Goal: Transaction & Acquisition: Purchase product/service

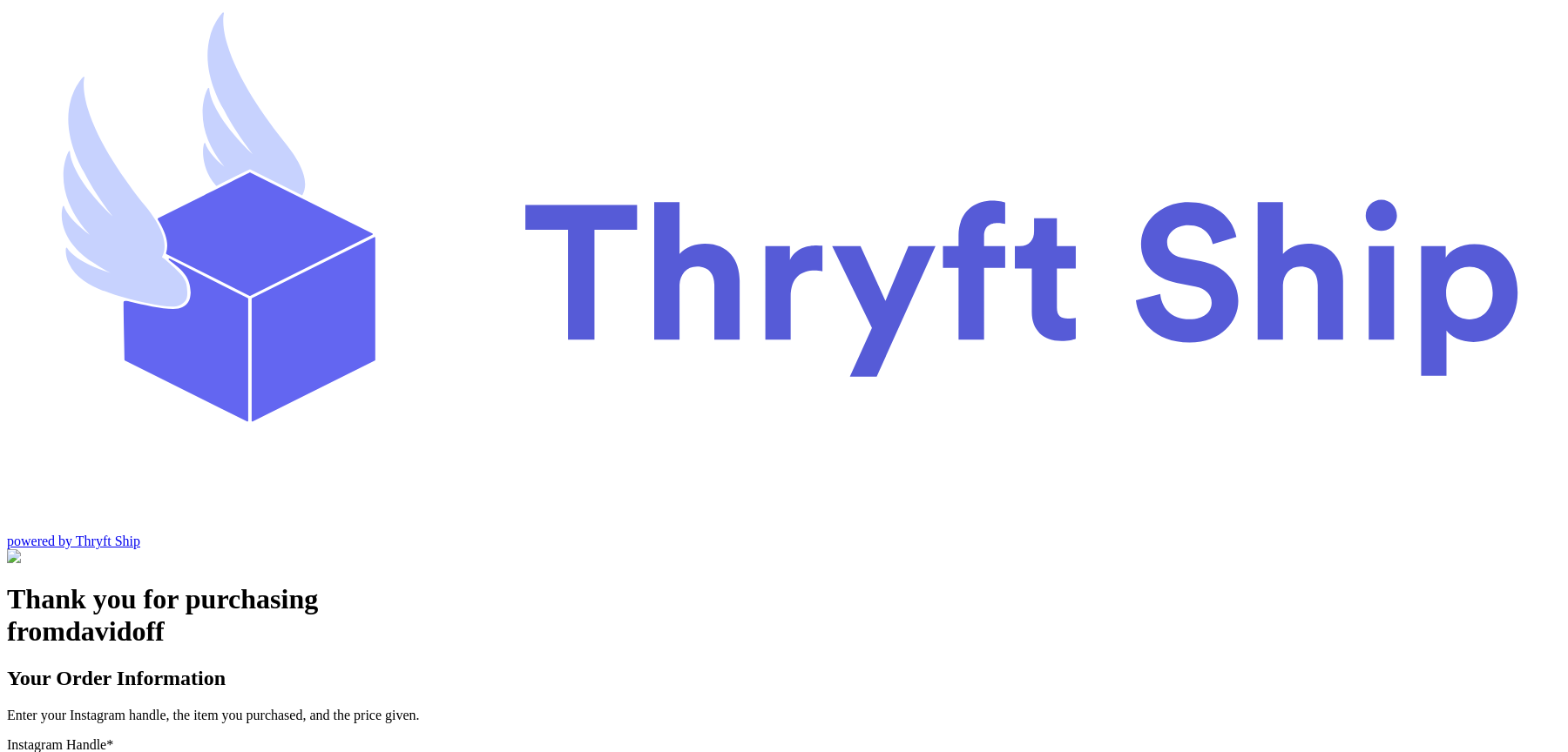
type input "local9"
checkbox input "true"
type input "local9"
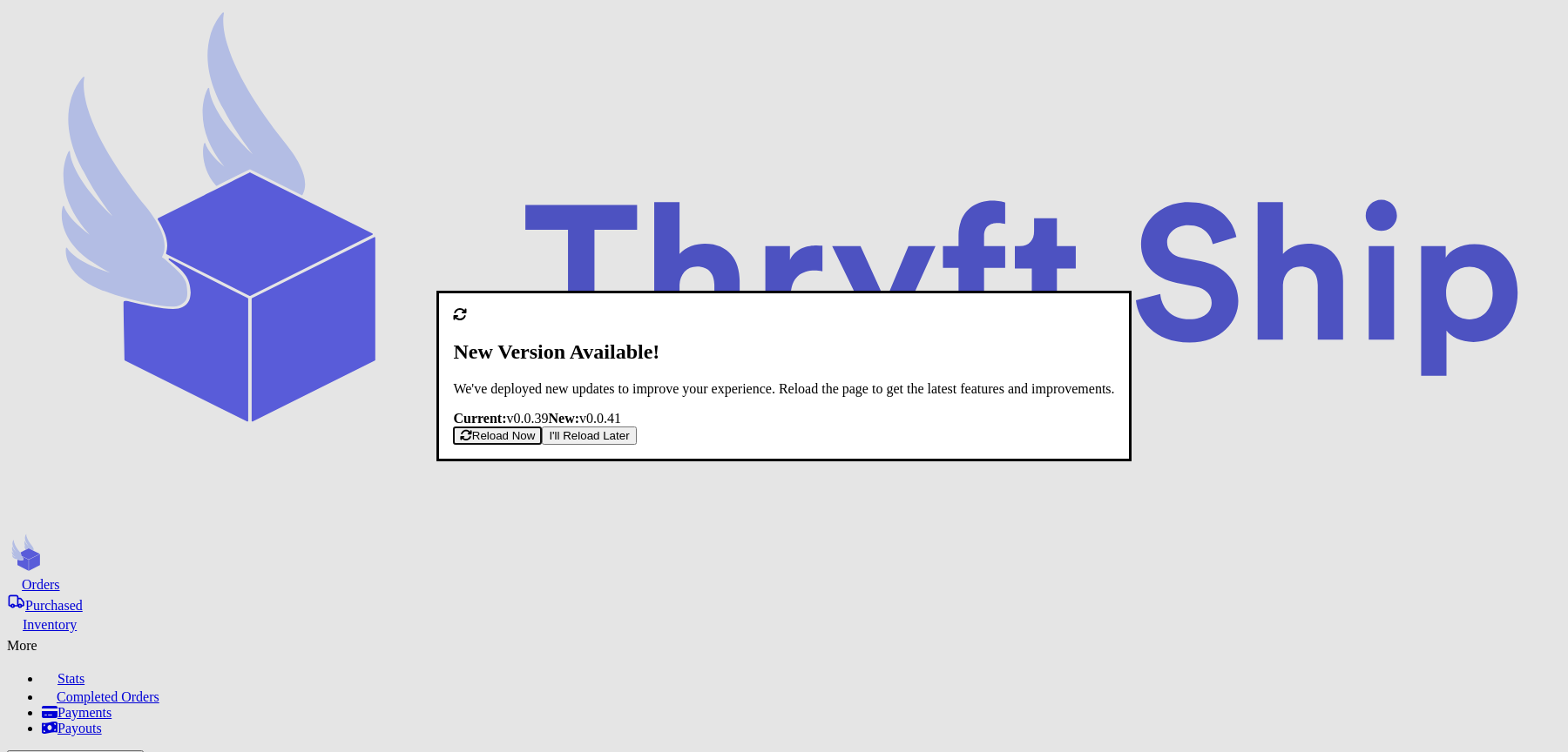
click at [541, 432] on button "Reload Now" at bounding box center [498, 435] width 89 height 18
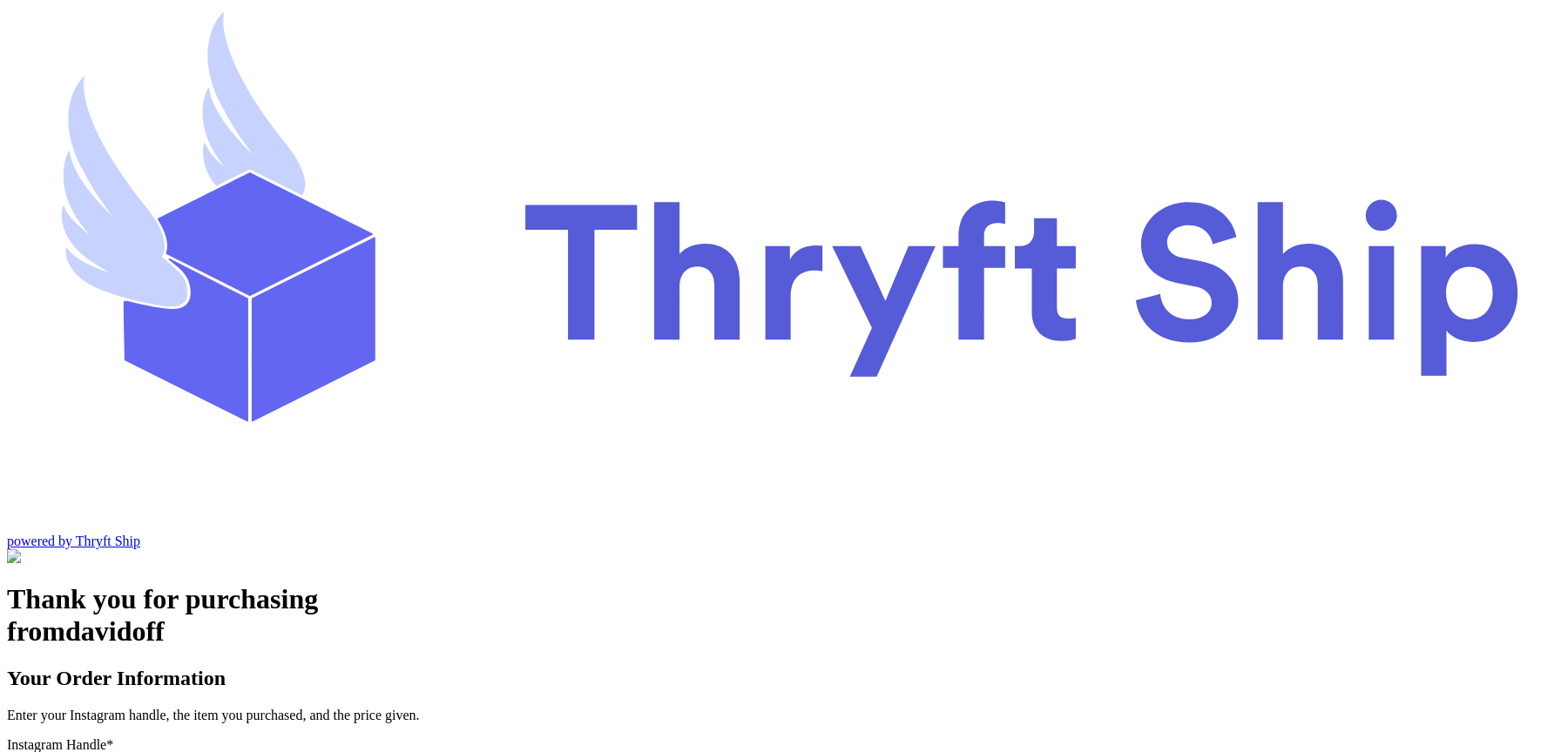
type input "local9"
checkbox input "true"
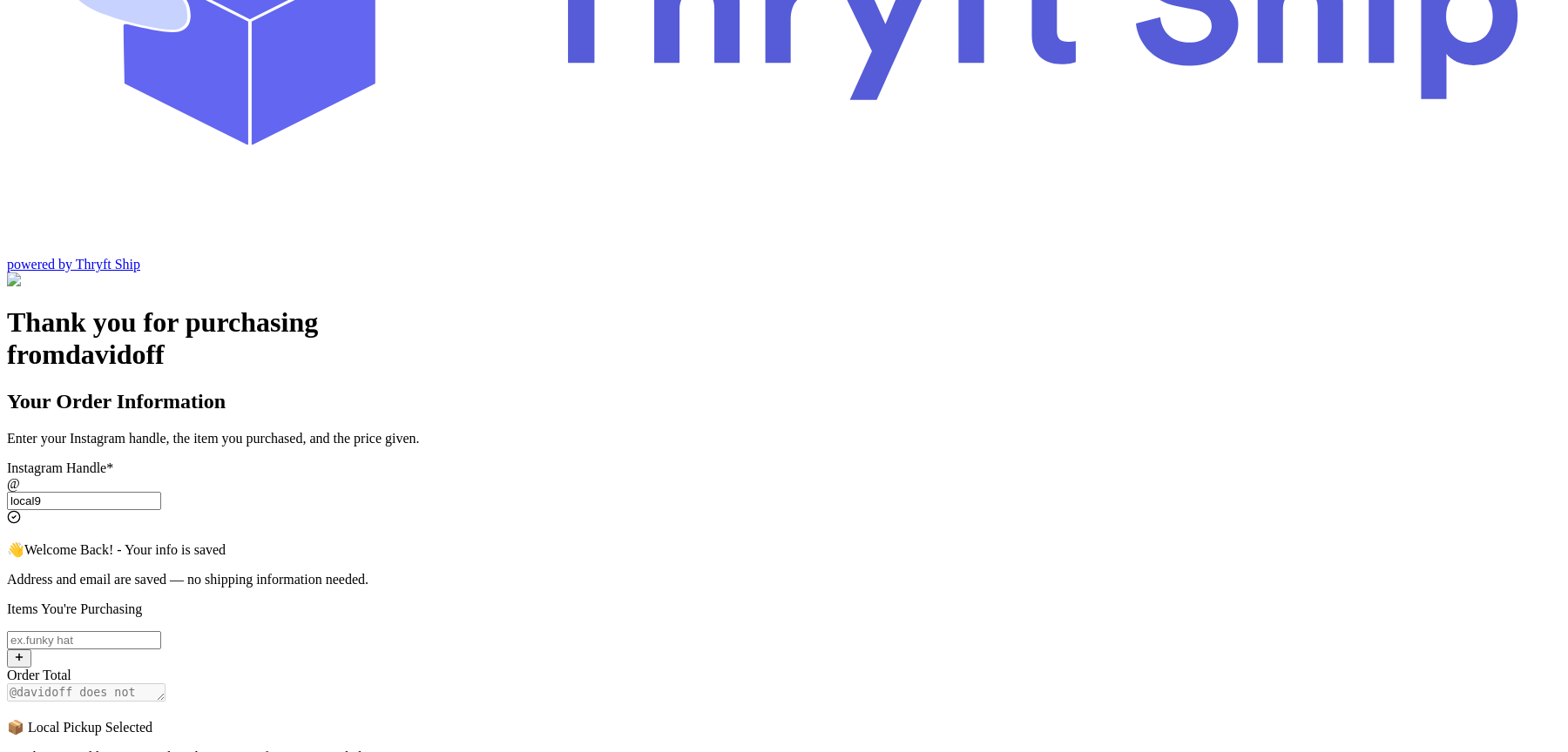
scroll to position [272, 0]
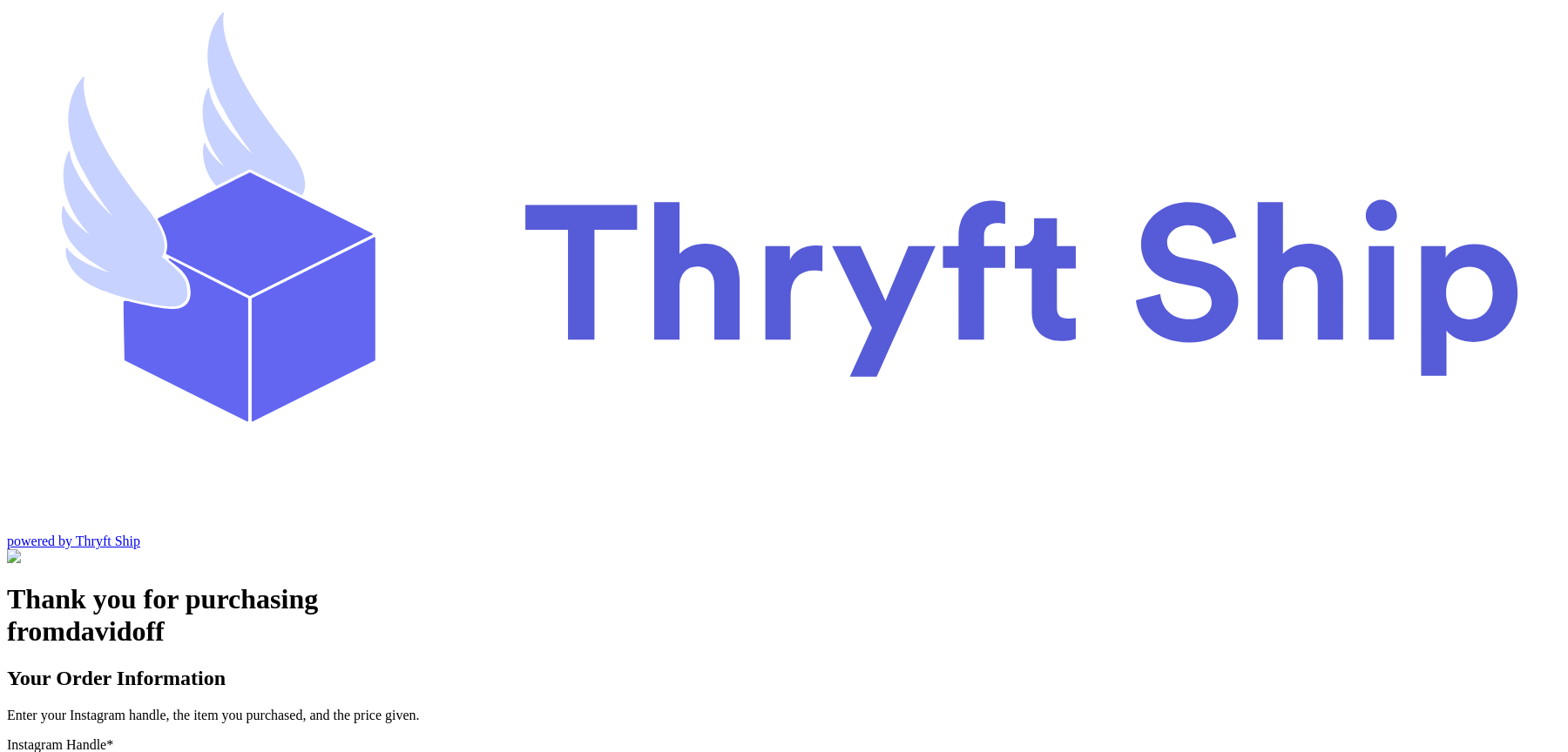
scroll to position [72, 0]
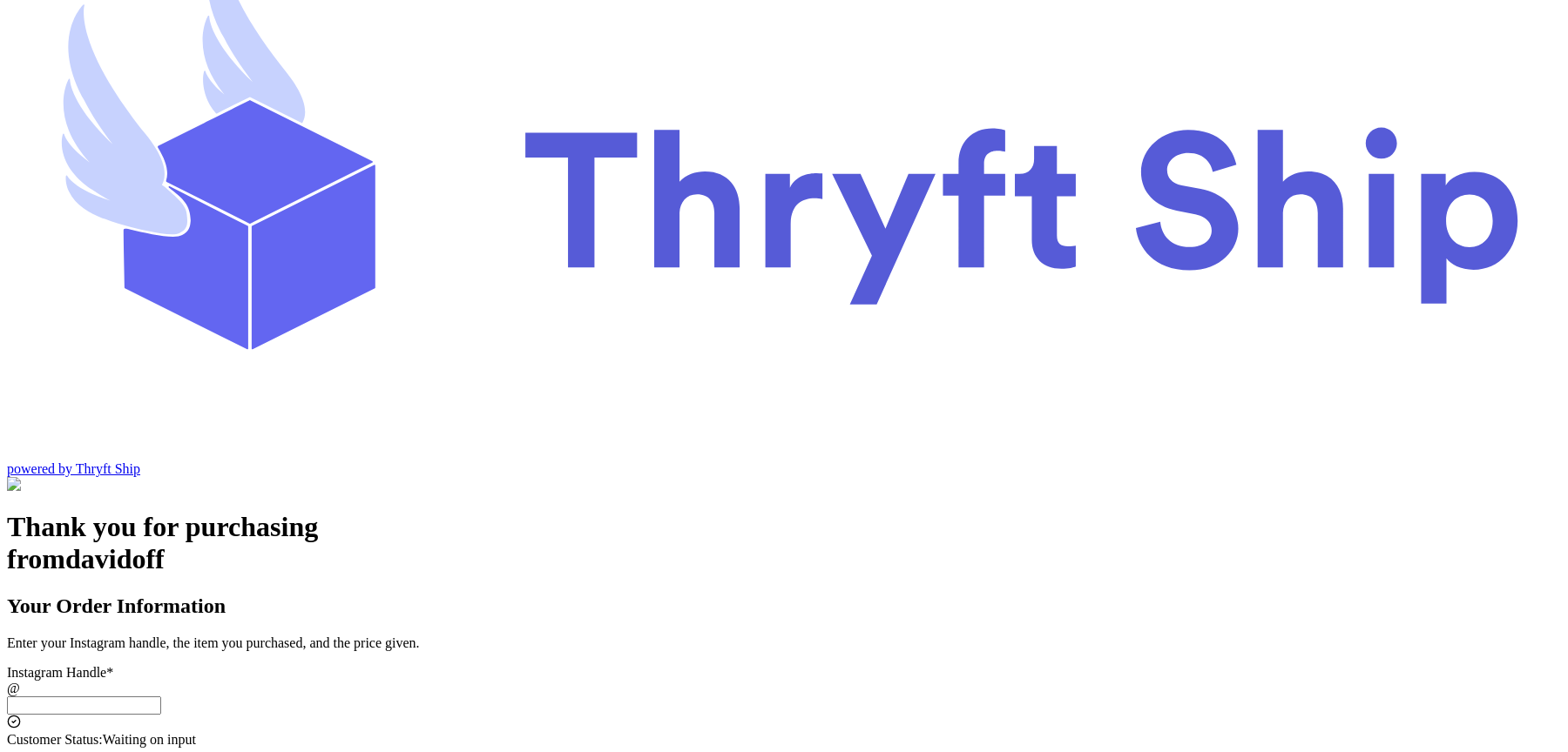
click at [161, 697] on input "Switch to local pickup ([GEOGRAPHIC_DATA], [GEOGRAPHIC_DATA])" at bounding box center [84, 705] width 154 height 18
type input "local9"
checkbox input "true"
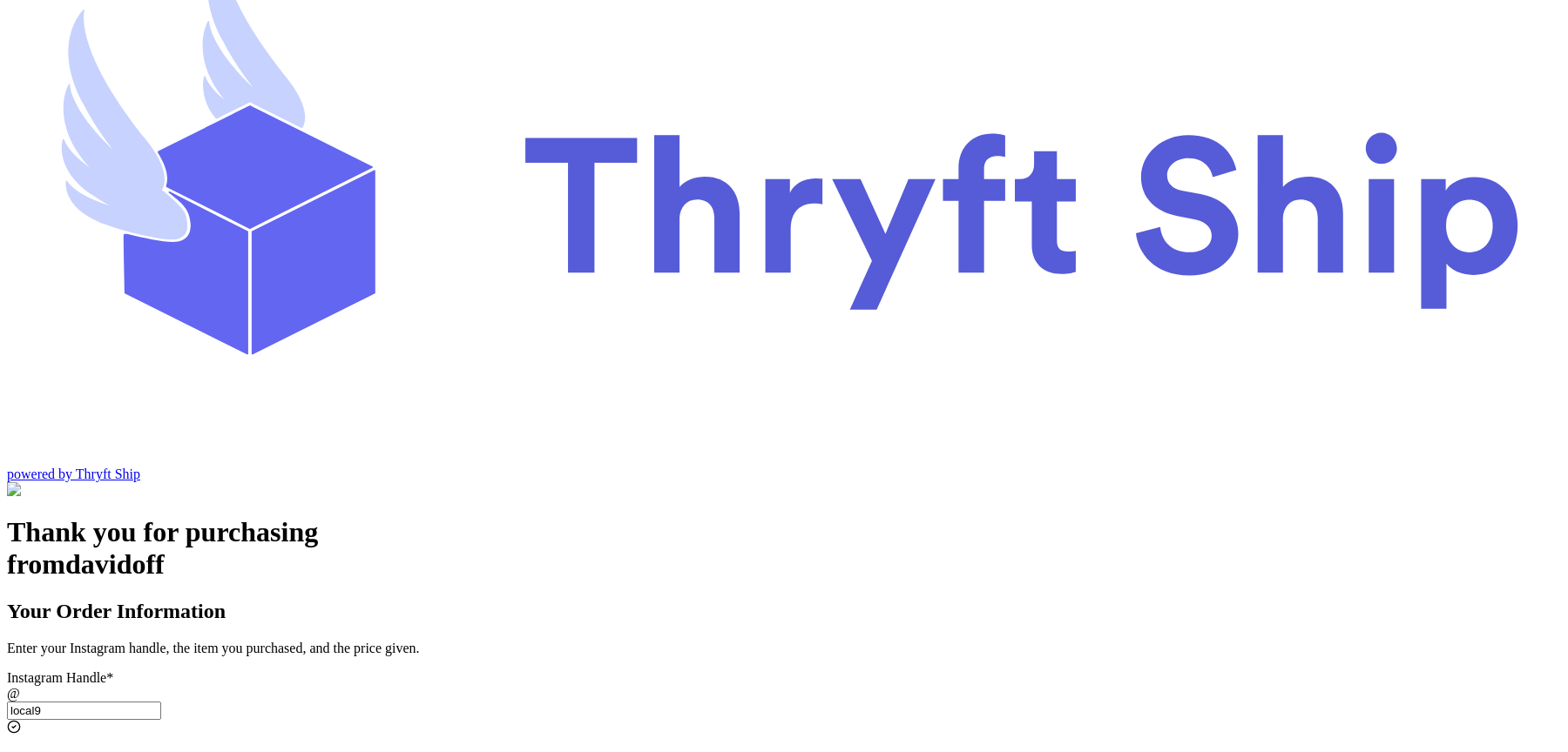
scroll to position [0, 0]
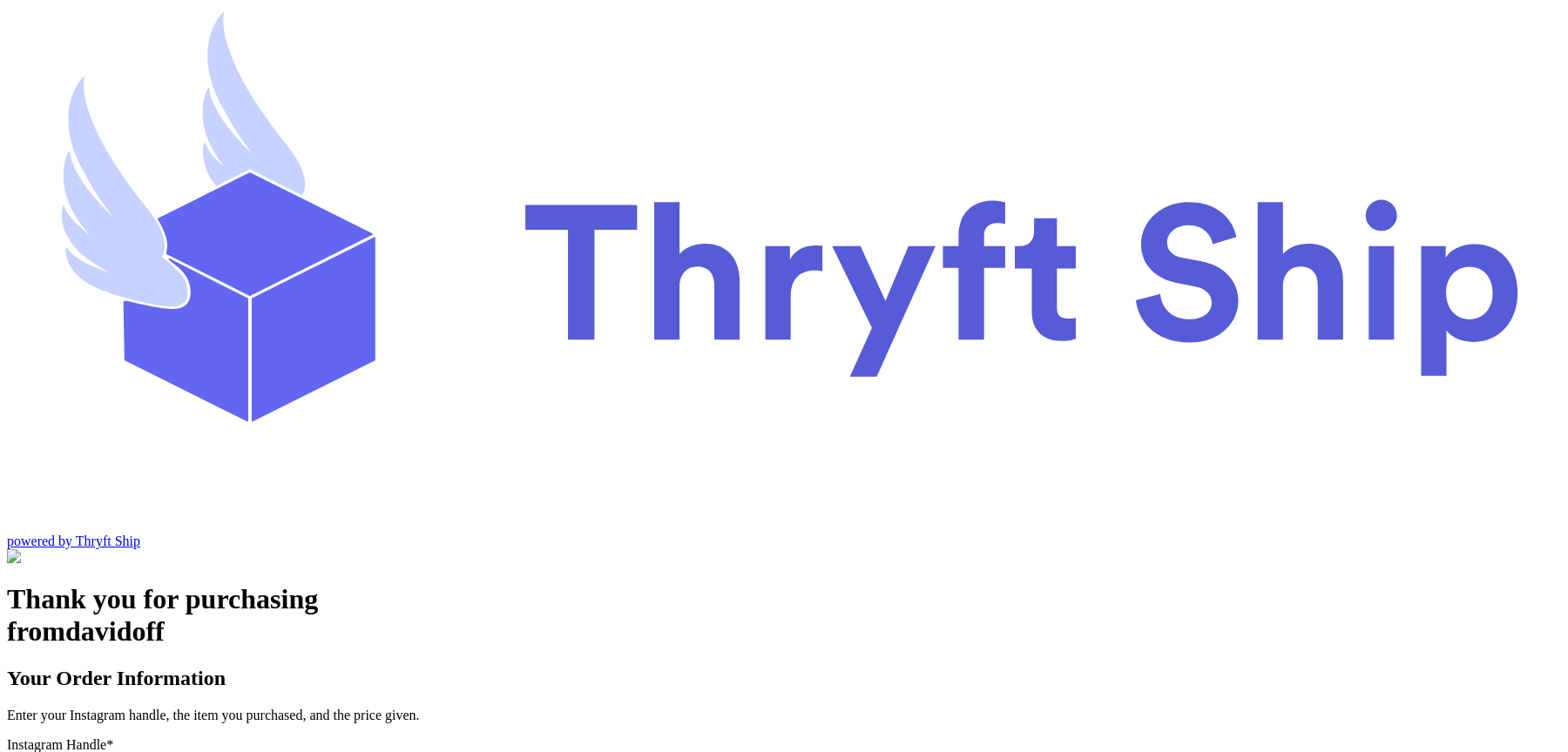
type input "local9"
type input "Hat 1"
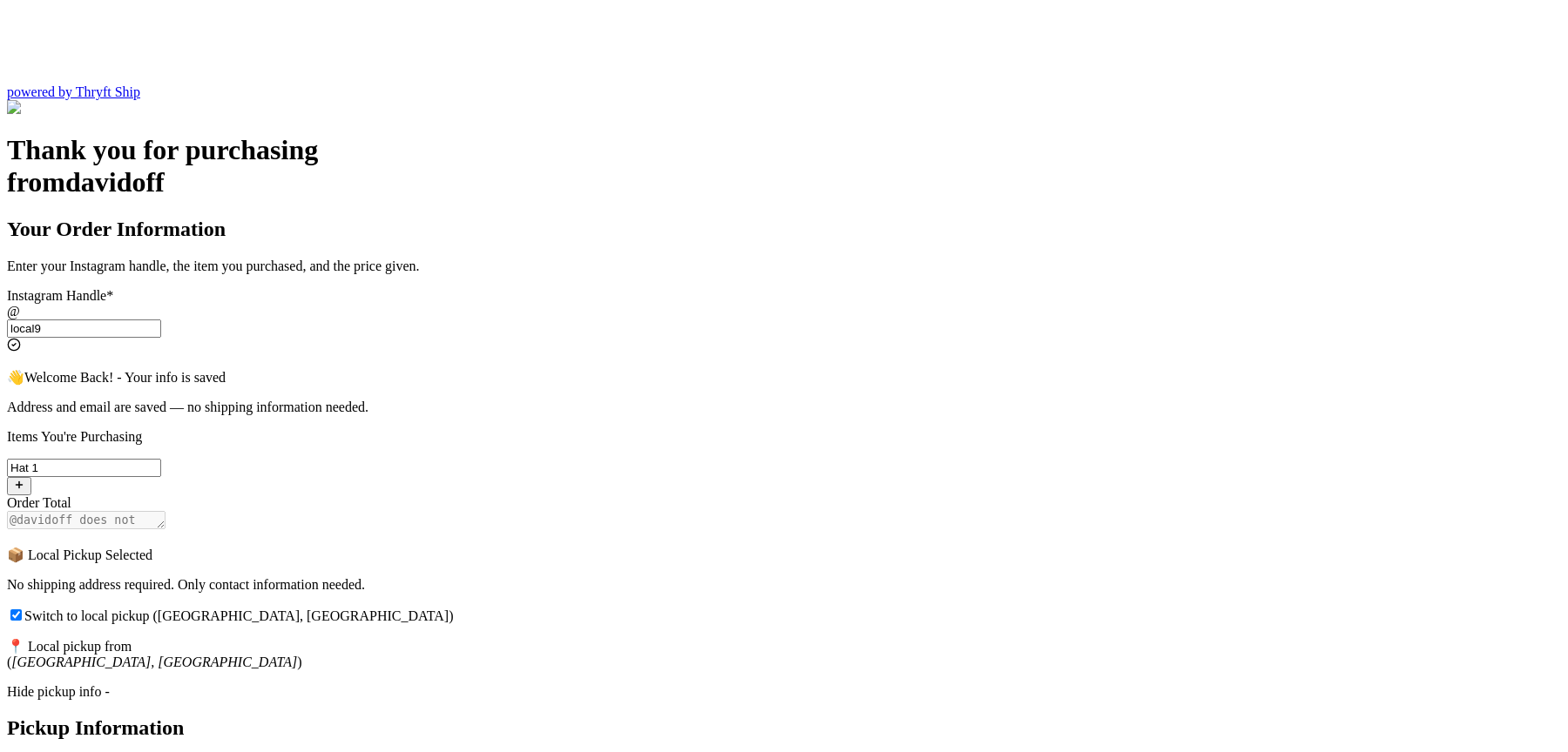
scroll to position [451, 0]
click at [593, 683] on div "Hide pickup info -" at bounding box center [784, 691] width 1554 height 16
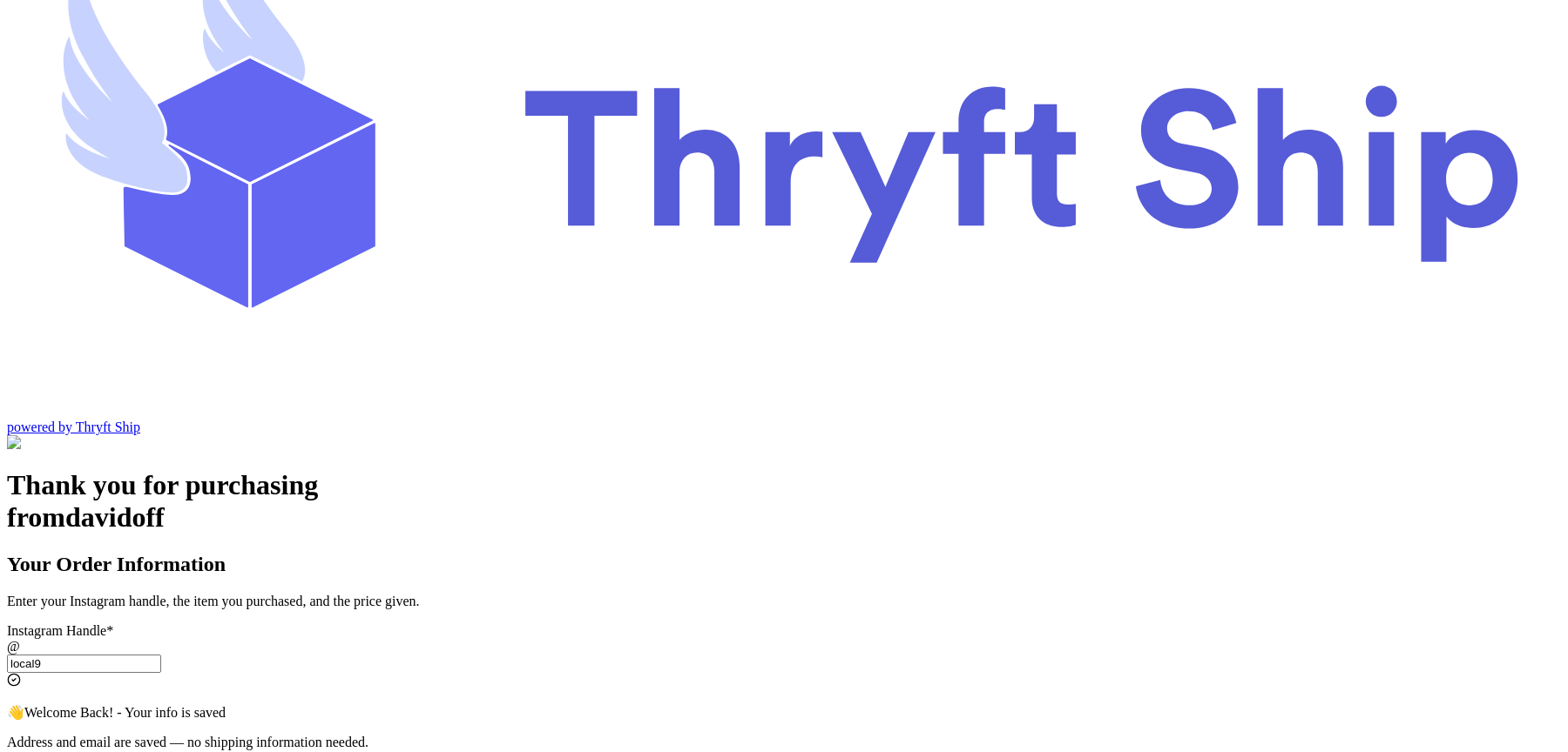
scroll to position [113, 0]
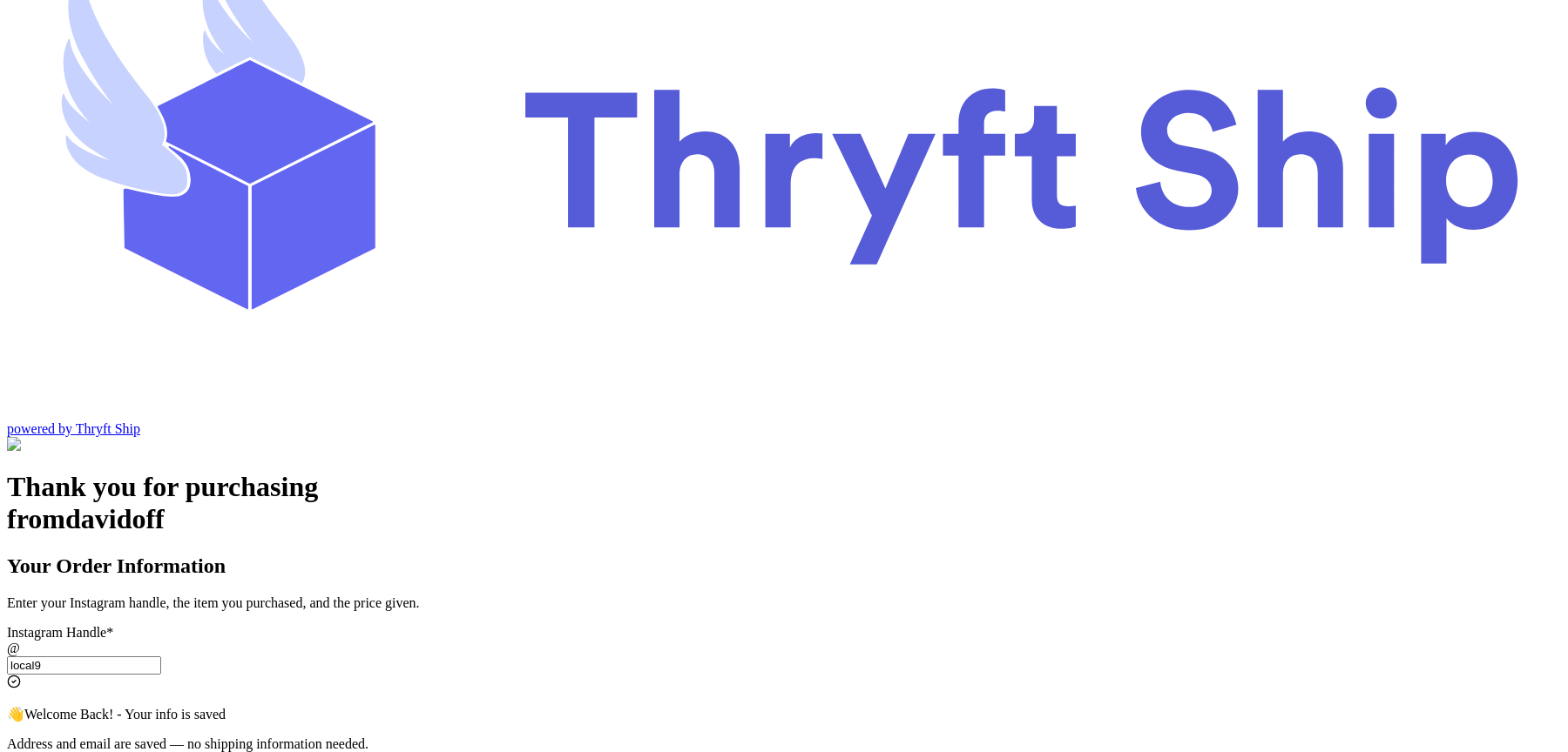
checkbox input "true"
click at [161, 657] on input "local9" at bounding box center [84, 666] width 154 height 18
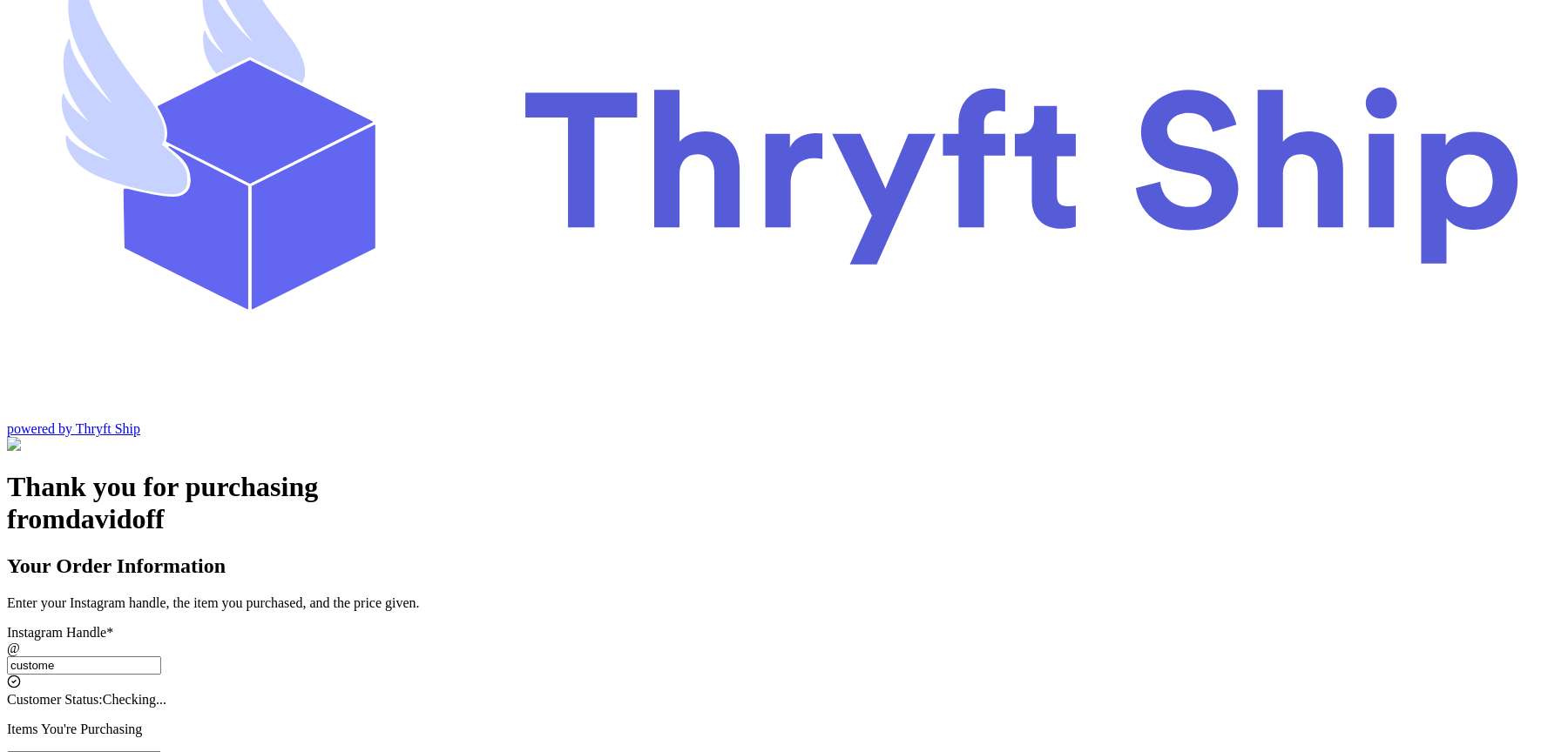
type input "customer"
checkbox input "false"
type input "customer1"
select select "CA"
type input "Los Angeles"
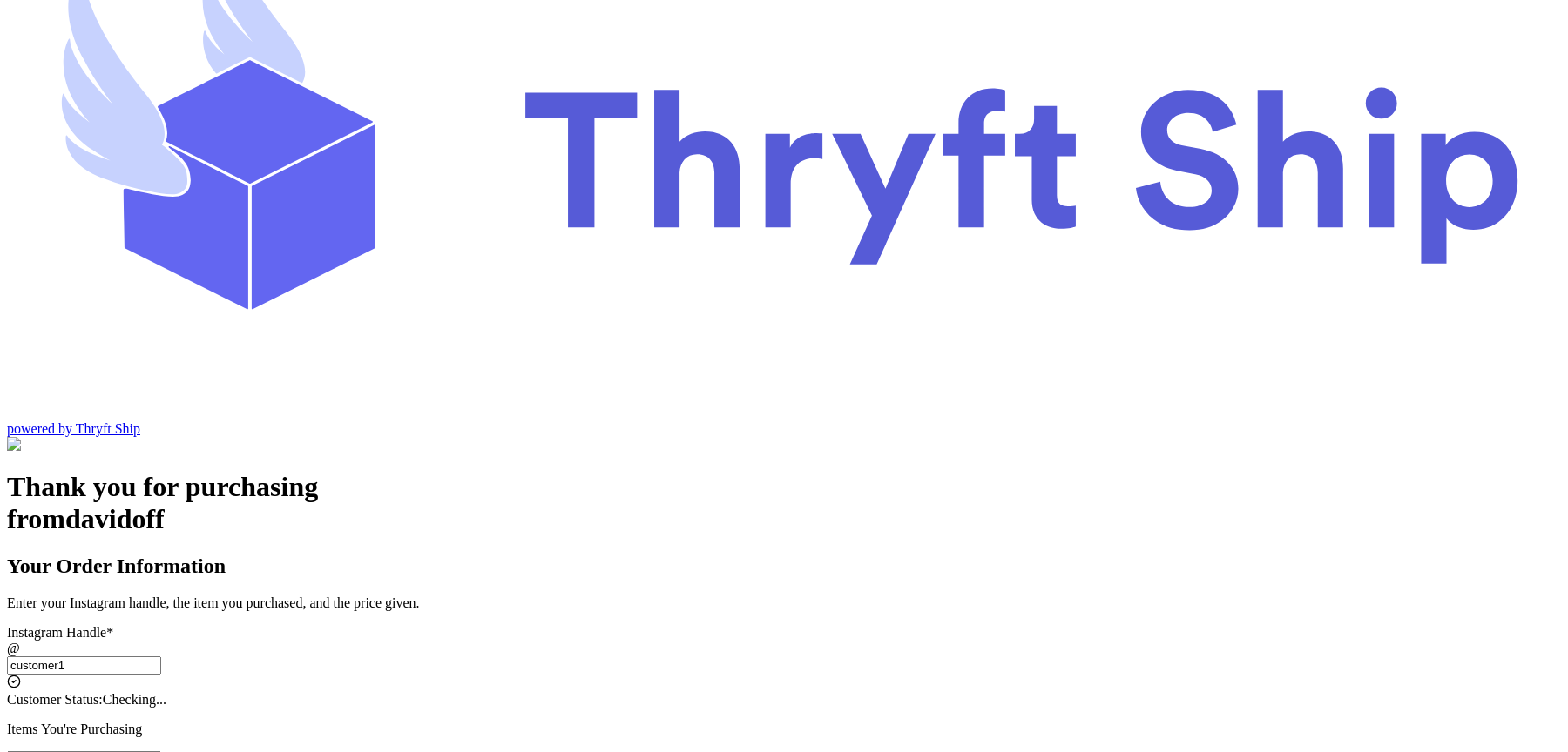
type input "93013"
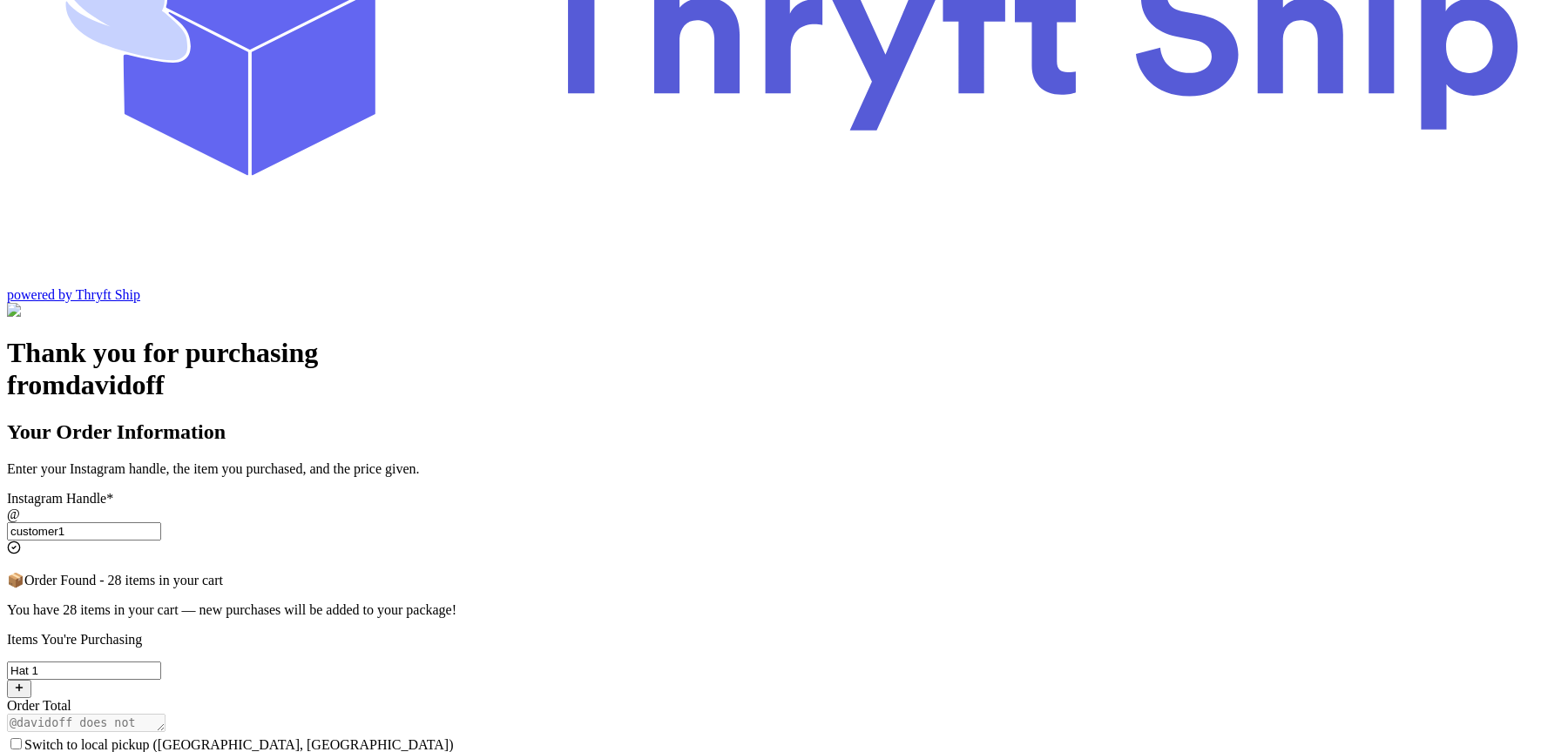
scroll to position [248, 0]
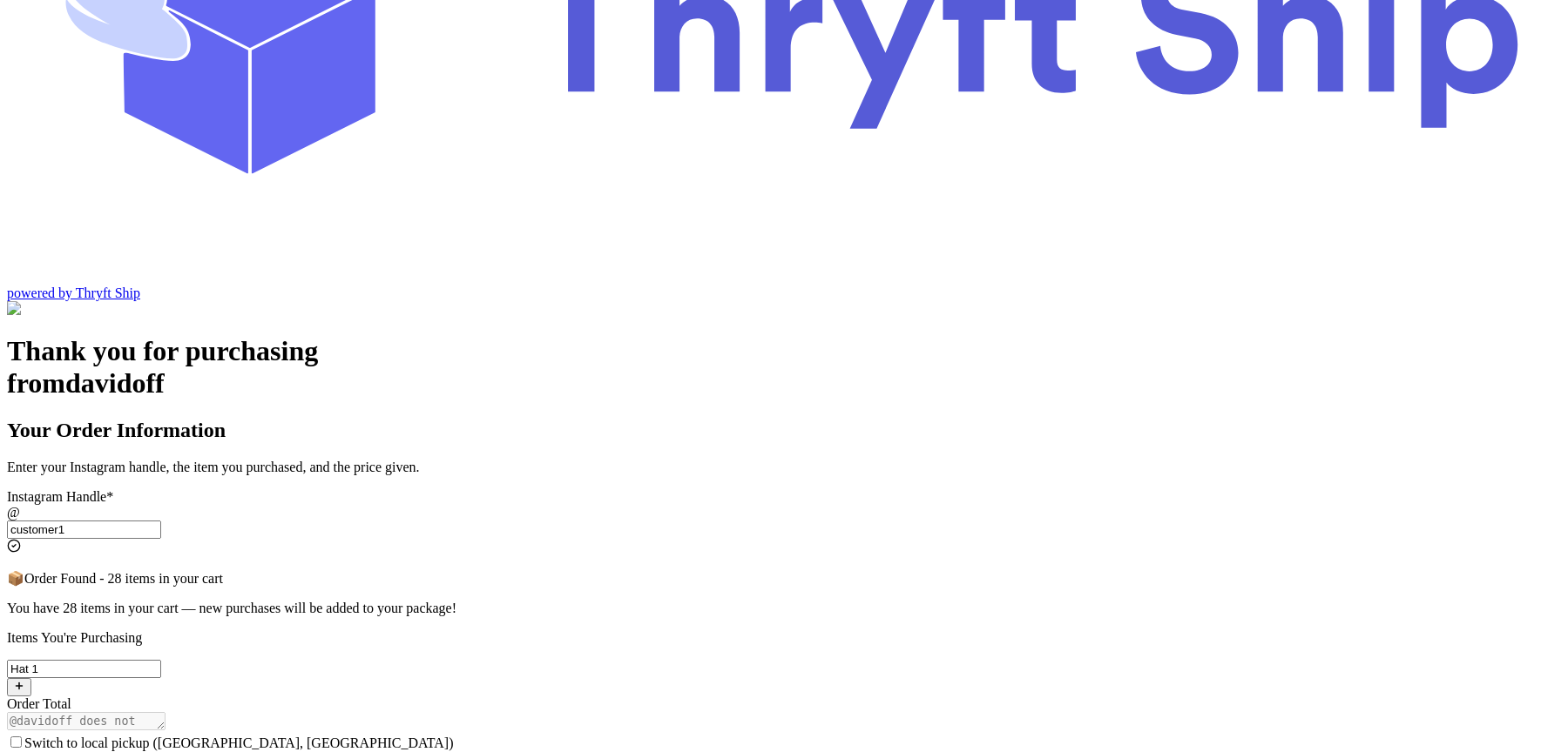
type input "customer1"
click at [453, 736] on span "Switch to local pickup ([GEOGRAPHIC_DATA], [GEOGRAPHIC_DATA])" at bounding box center [240, 743] width 430 height 15
click at [22, 736] on input "Switch to local pickup ([GEOGRAPHIC_DATA], [GEOGRAPHIC_DATA])" at bounding box center [16, 741] width 11 height 11
checkbox input "true"
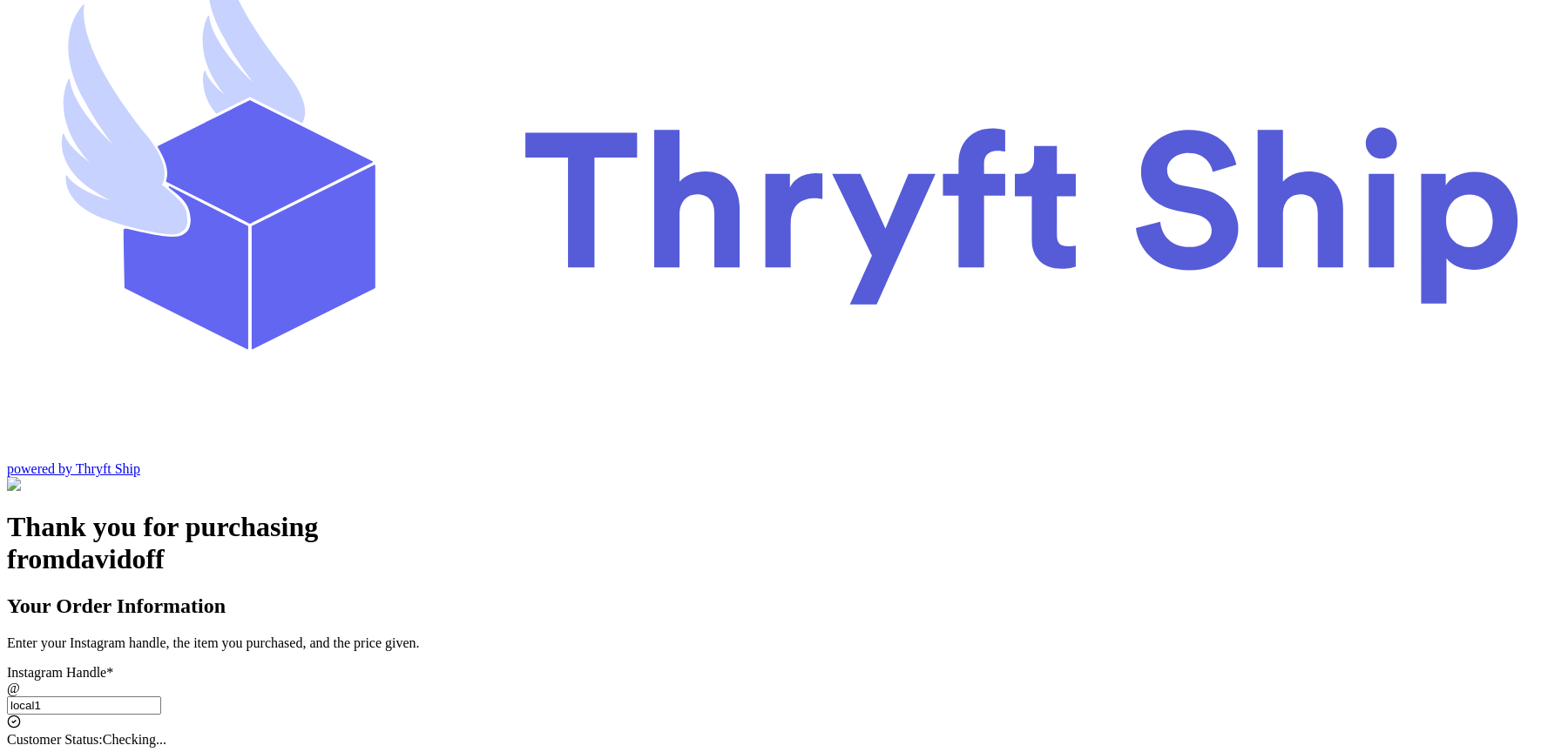
type input "local10"
checkbox input "true"
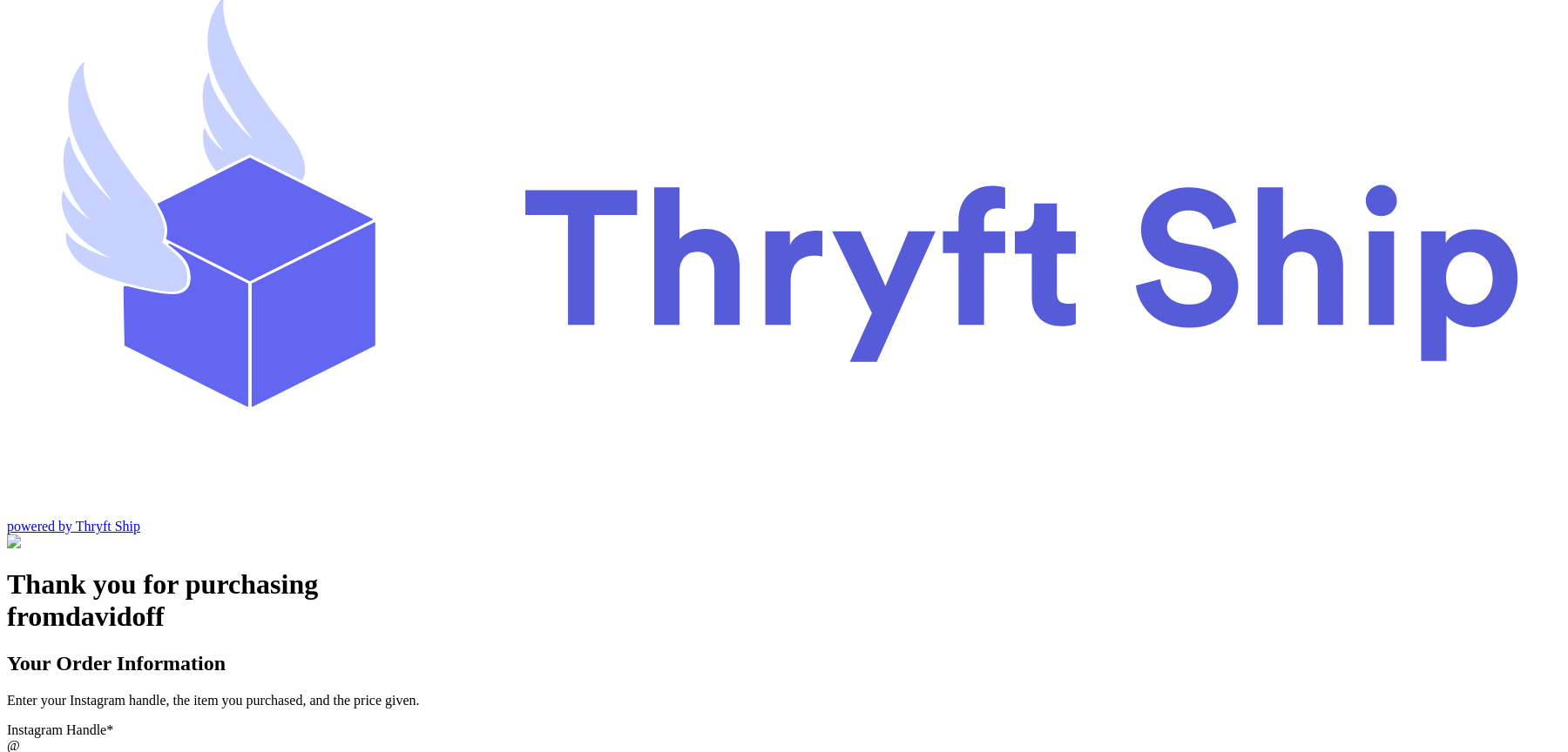
scroll to position [0, 0]
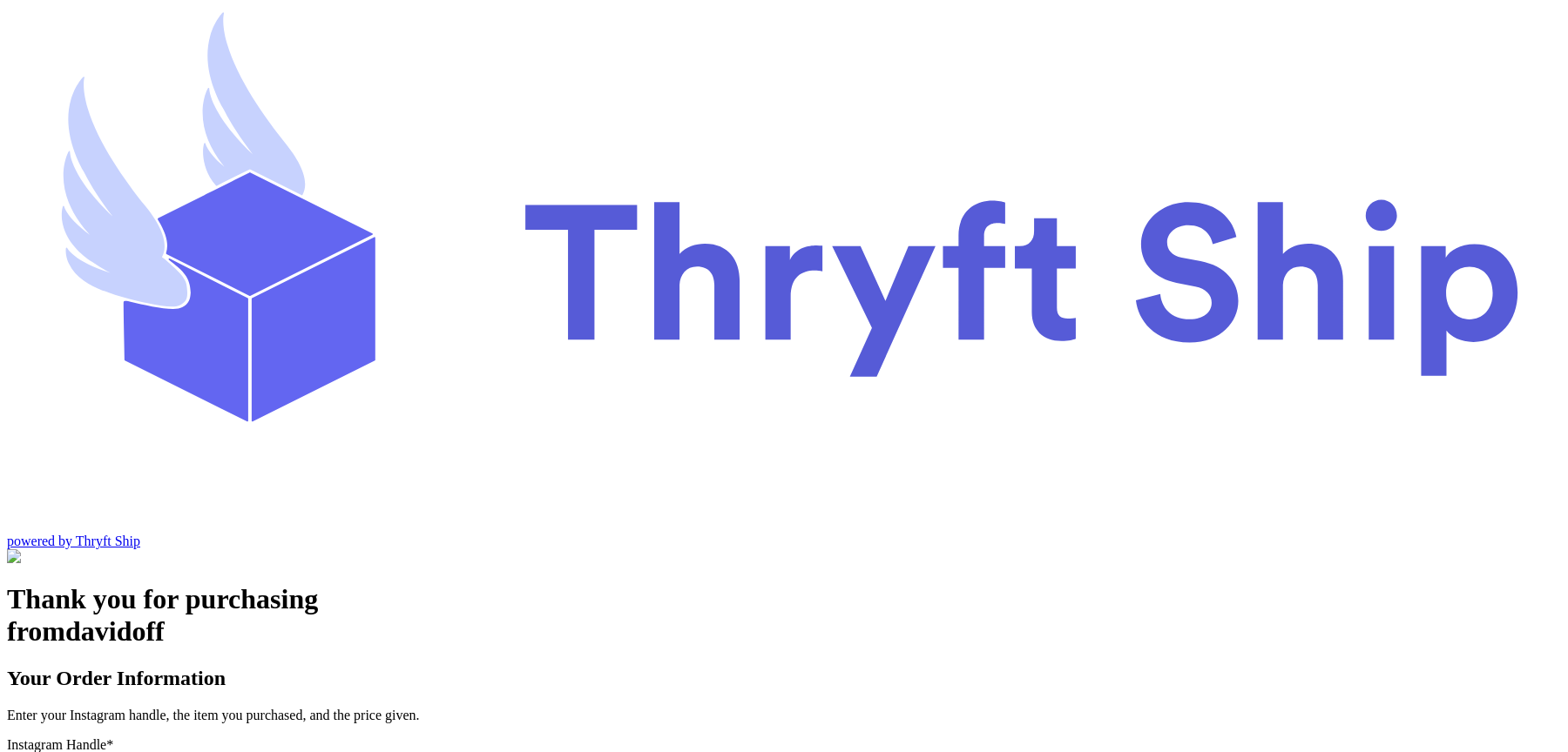
type input "firsttime"
checkbox input "false"
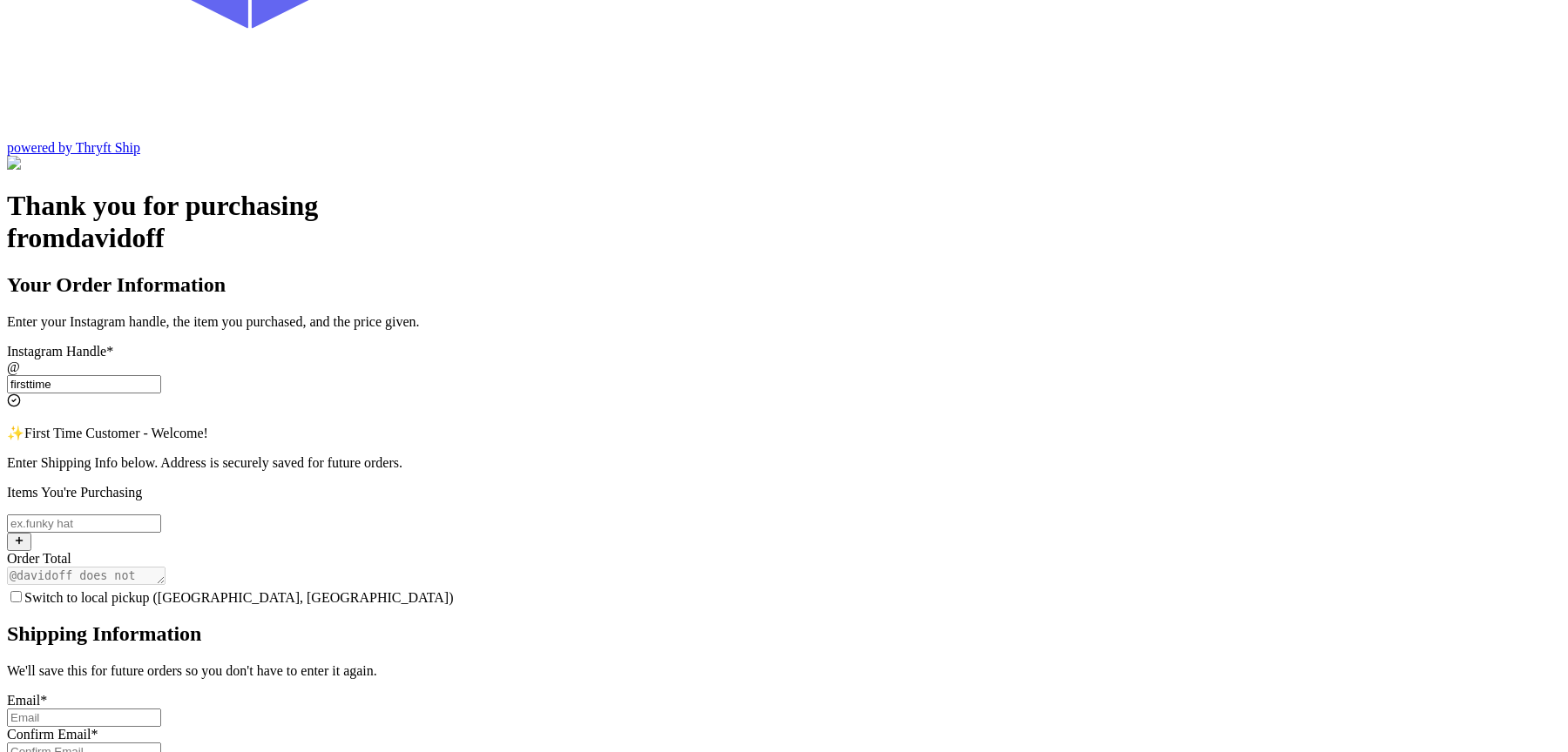
scroll to position [418, 0]
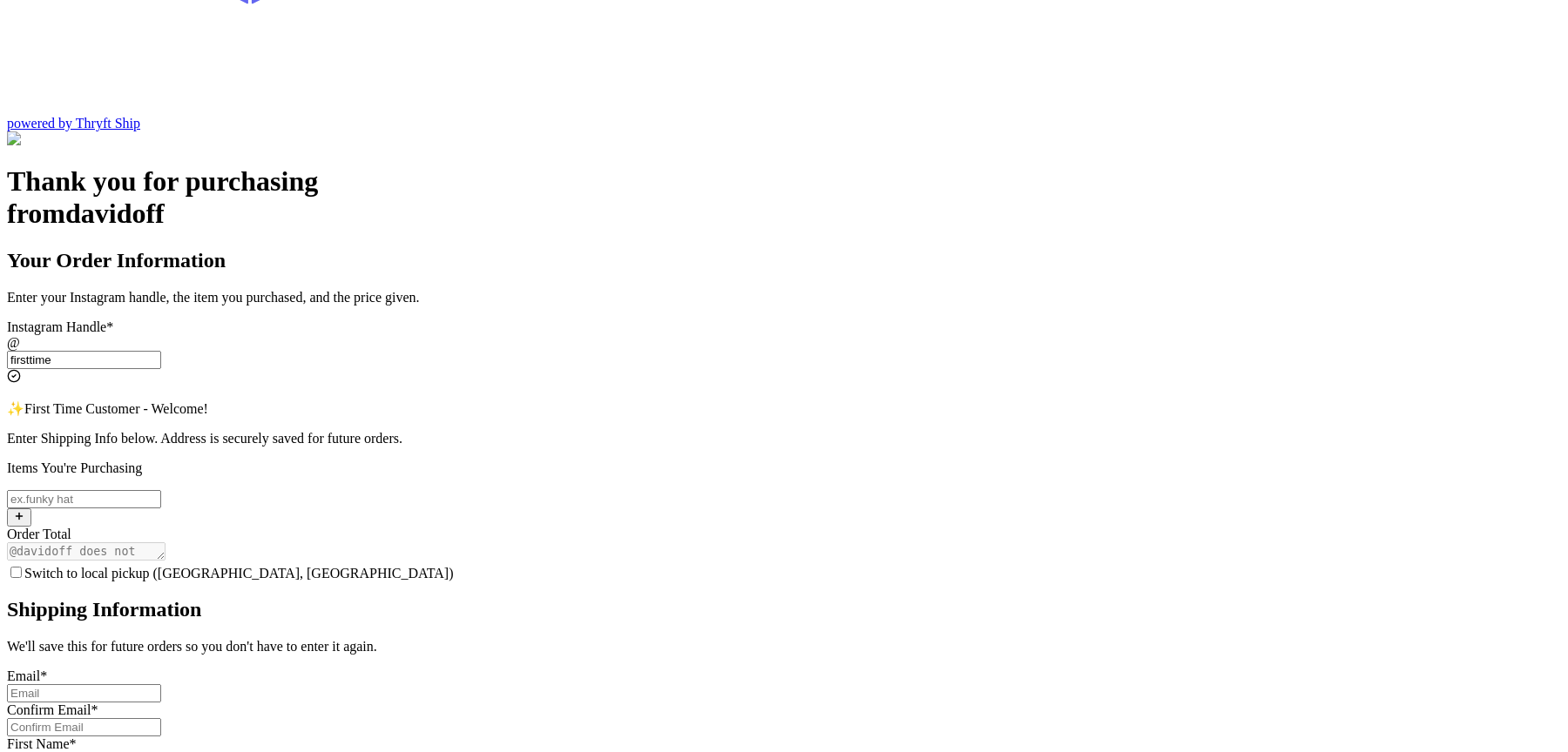
type input "firsttime"
click at [22, 567] on input "Switch to local pickup ([GEOGRAPHIC_DATA], [GEOGRAPHIC_DATA])" at bounding box center [16, 572] width 11 height 11
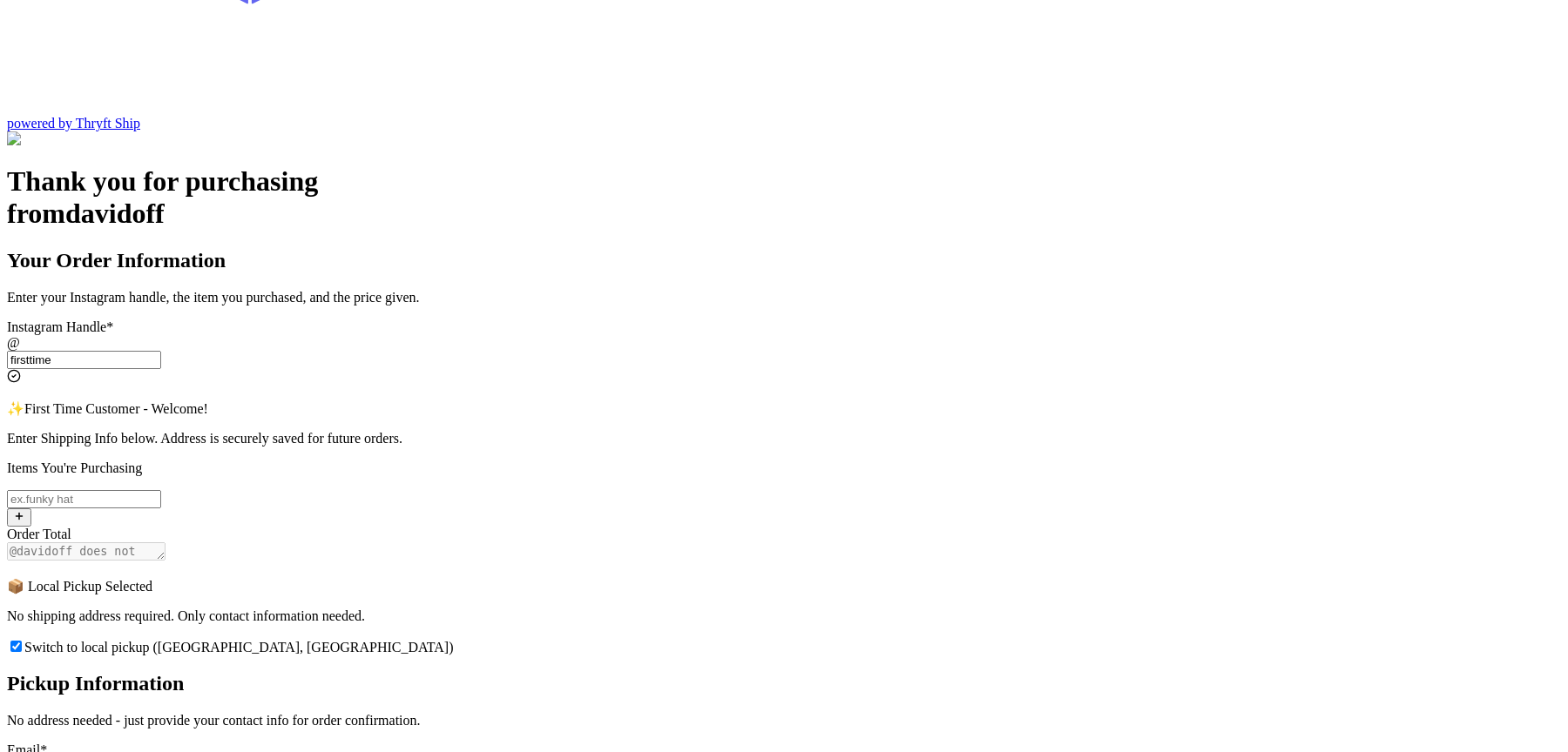
scroll to position [175, 0]
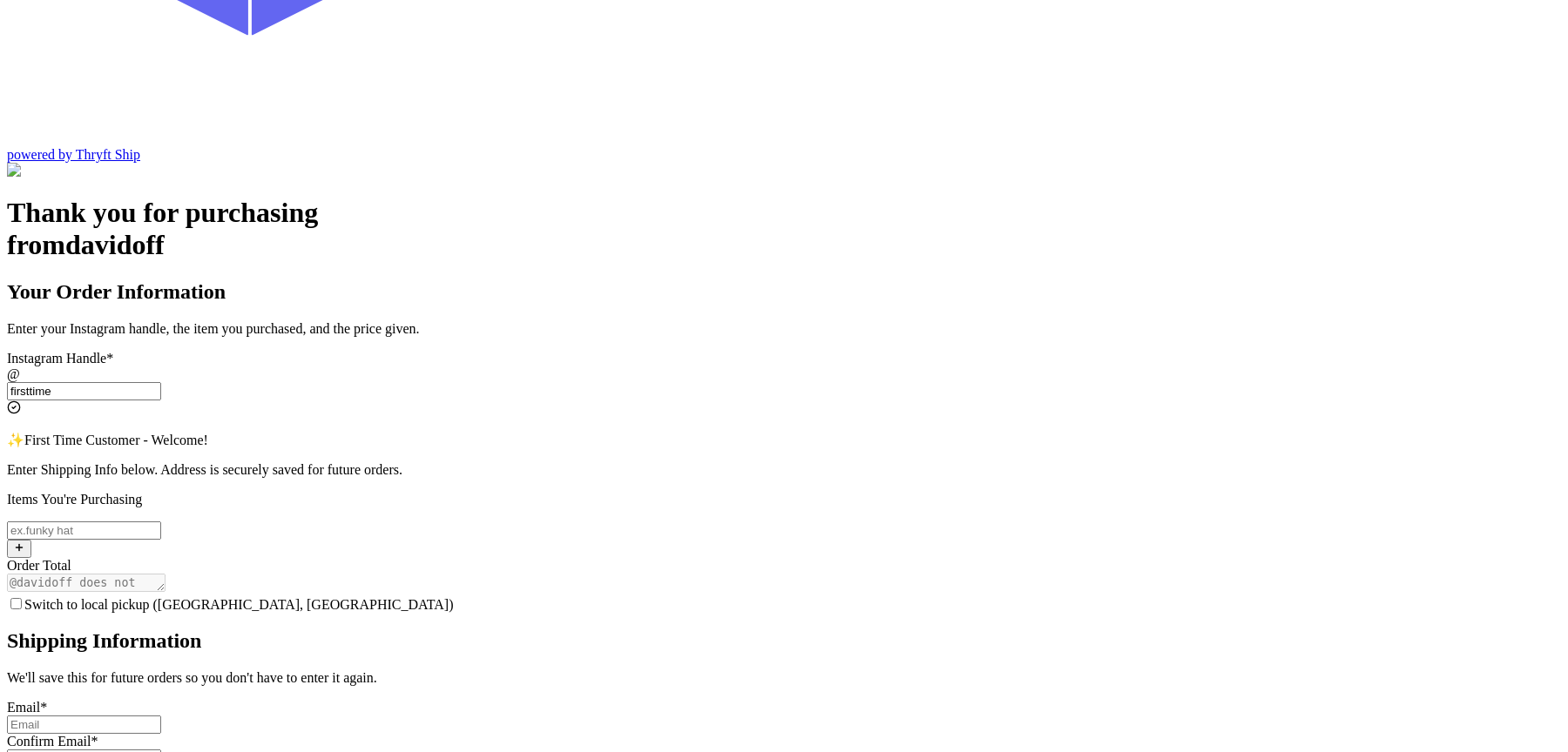
scroll to position [382, 0]
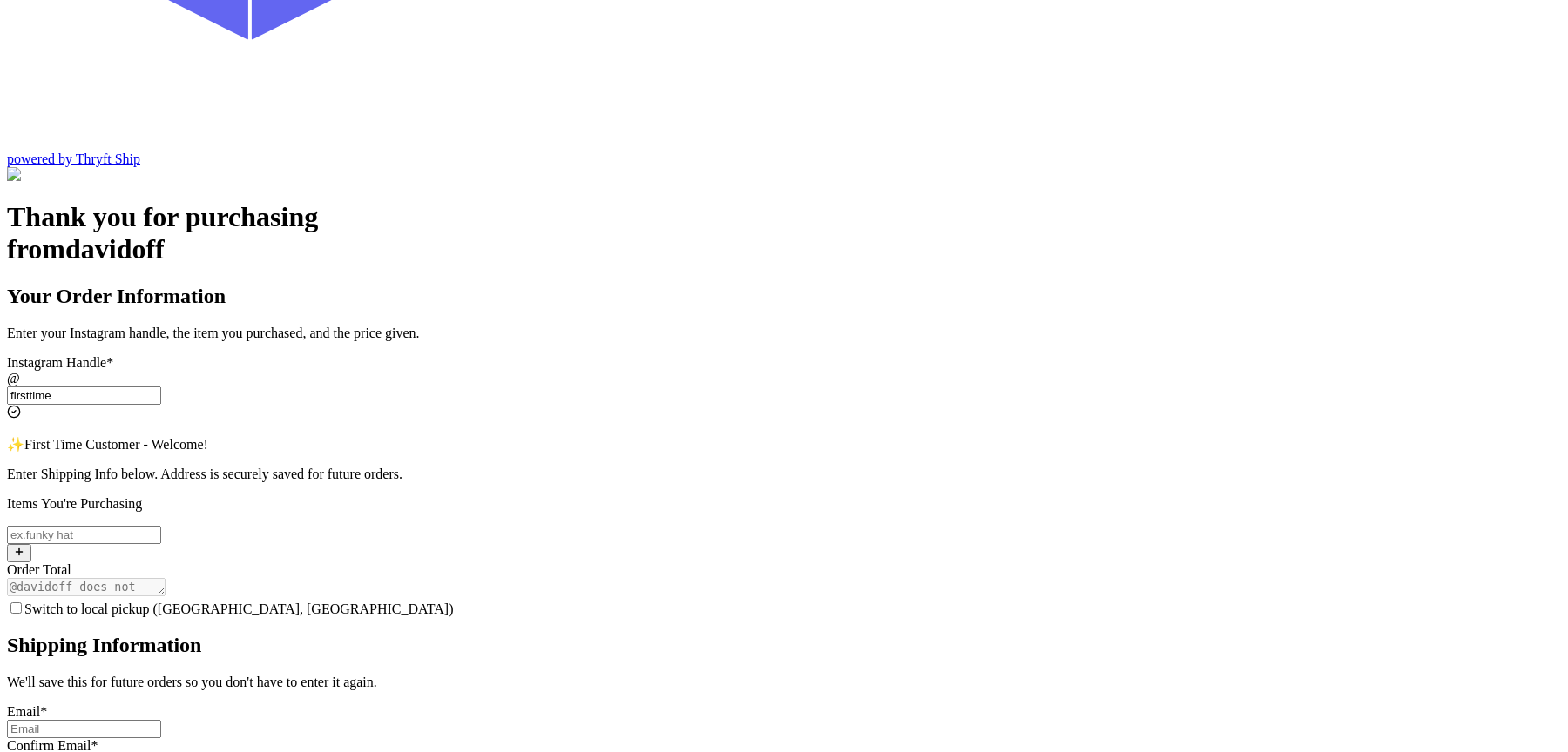
click at [22, 603] on input "Switch to local pickup ([GEOGRAPHIC_DATA], [GEOGRAPHIC_DATA])" at bounding box center [16, 608] width 11 height 11
checkbox input "true"
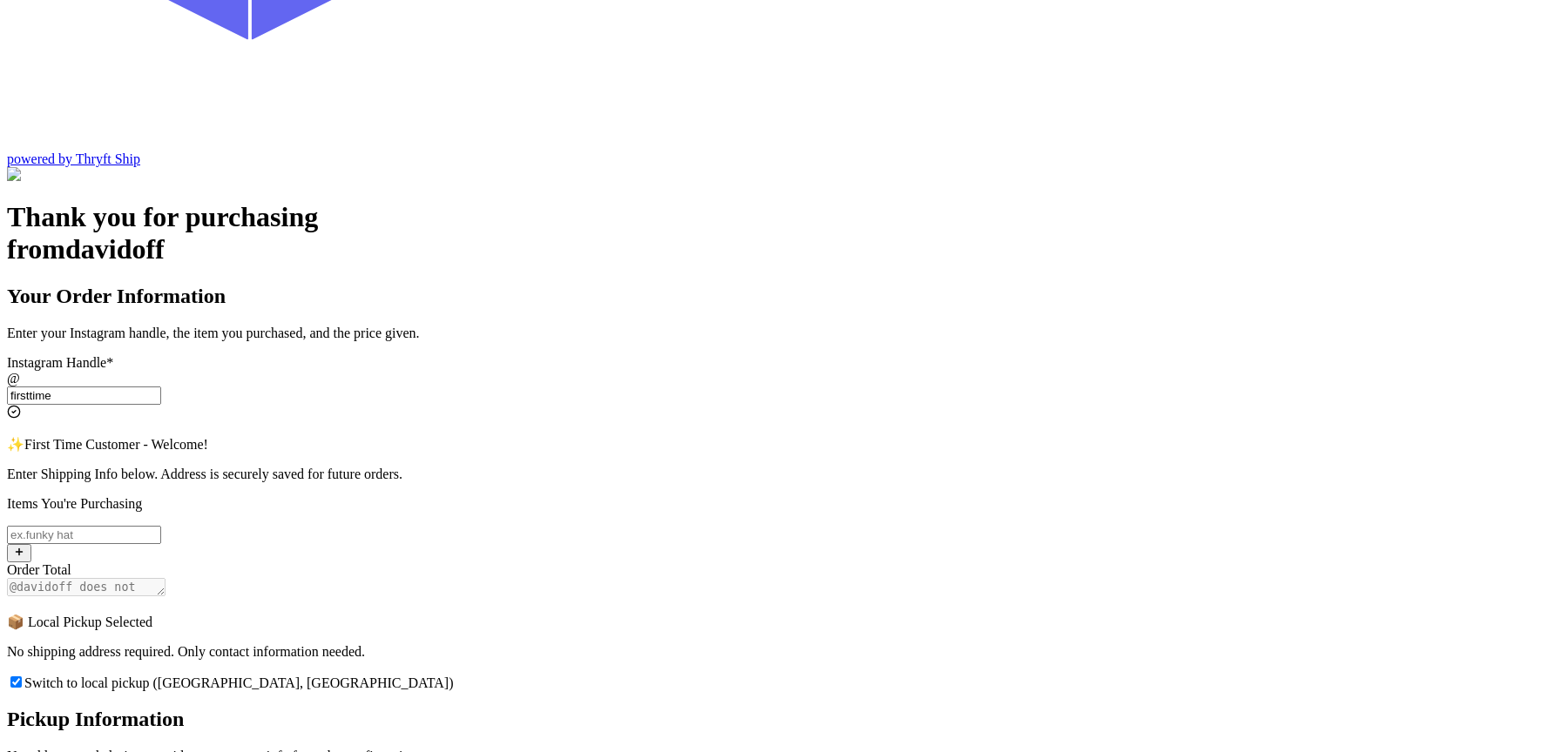
scroll to position [175, 0]
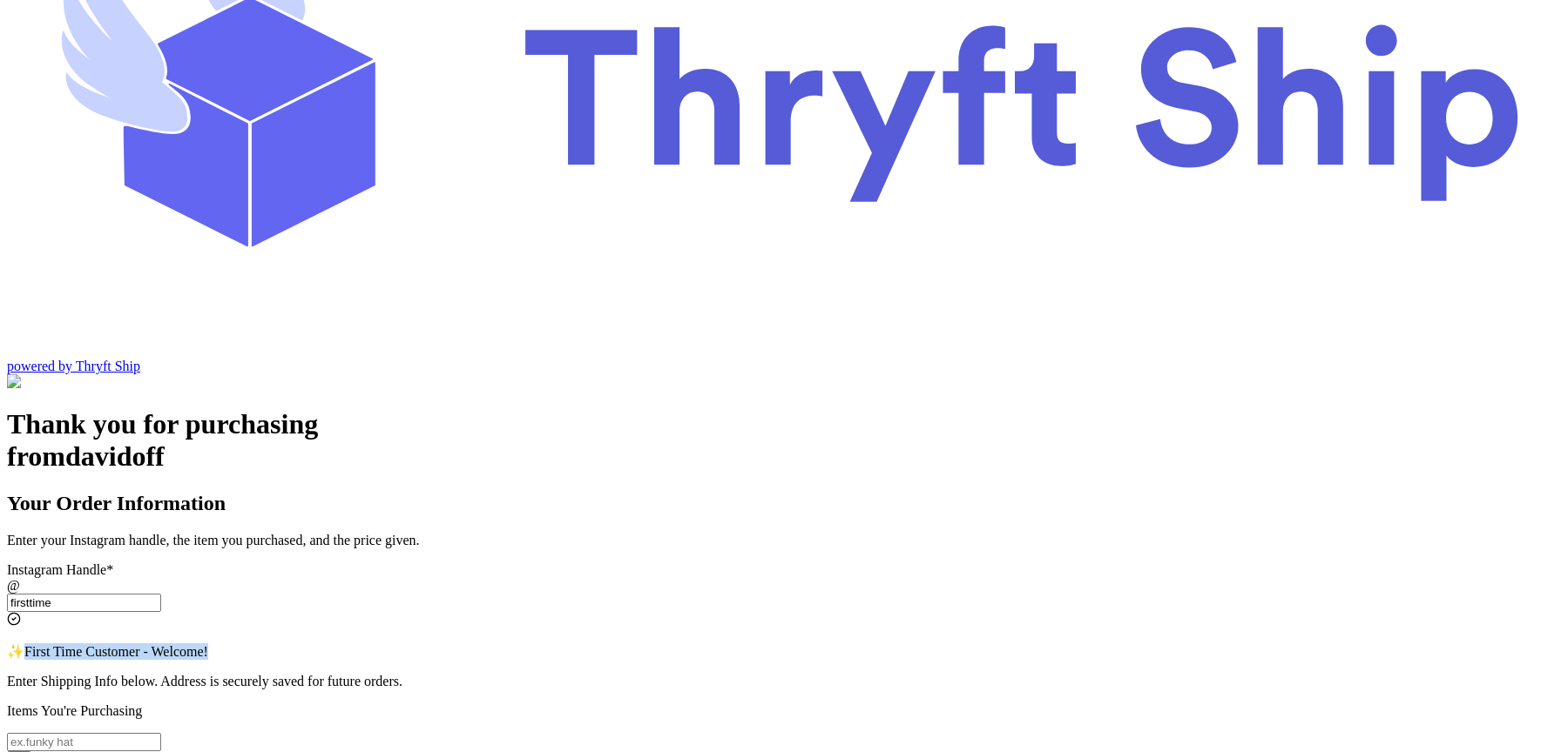
drag, startPoint x: 604, startPoint y: 196, endPoint x: 803, endPoint y: 207, distance: 199.3
click at [803, 643] on div "✨ First Time Customer - Welcome!" at bounding box center [784, 651] width 1554 height 17
copy span "First Time Customer - Welcome!"
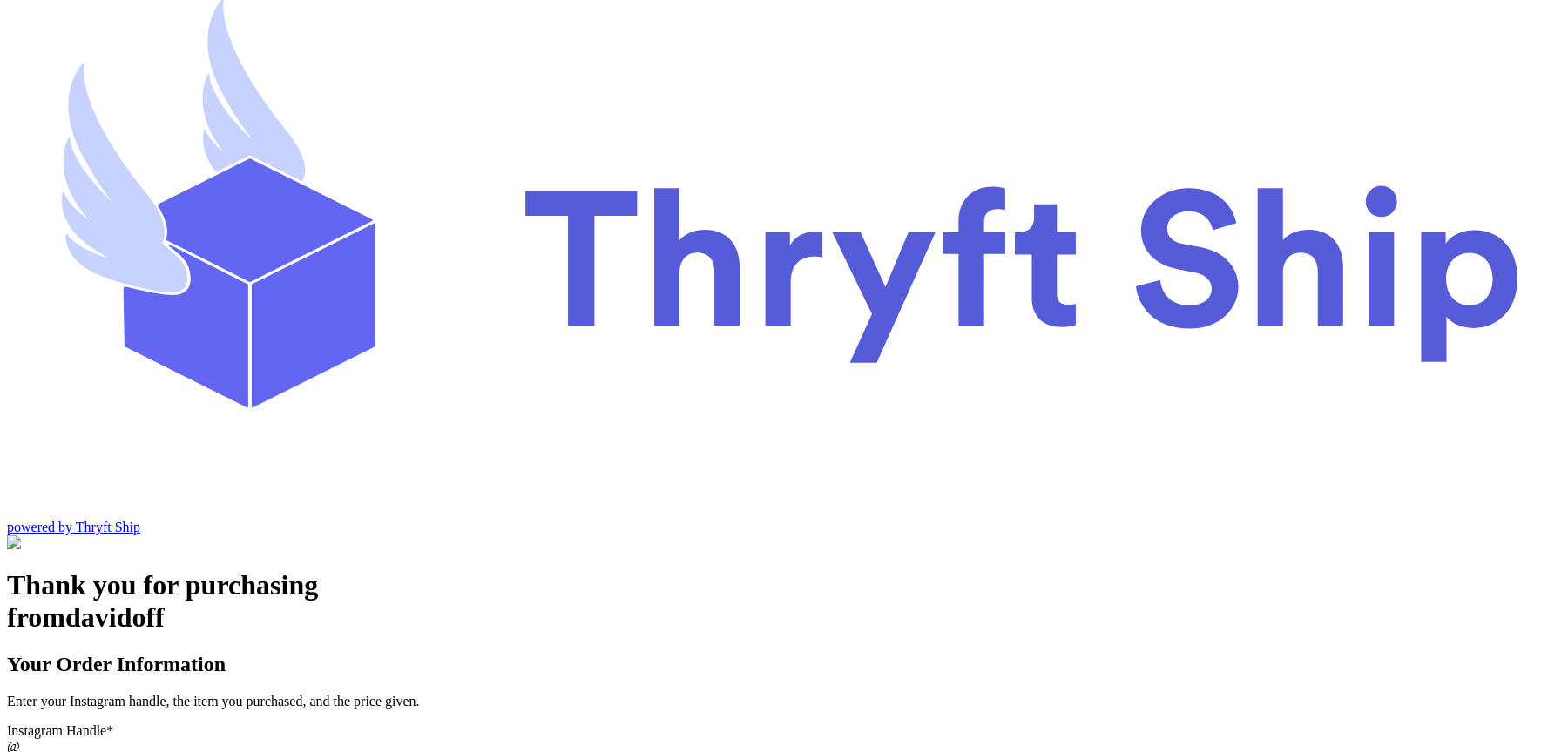
scroll to position [98, 0]
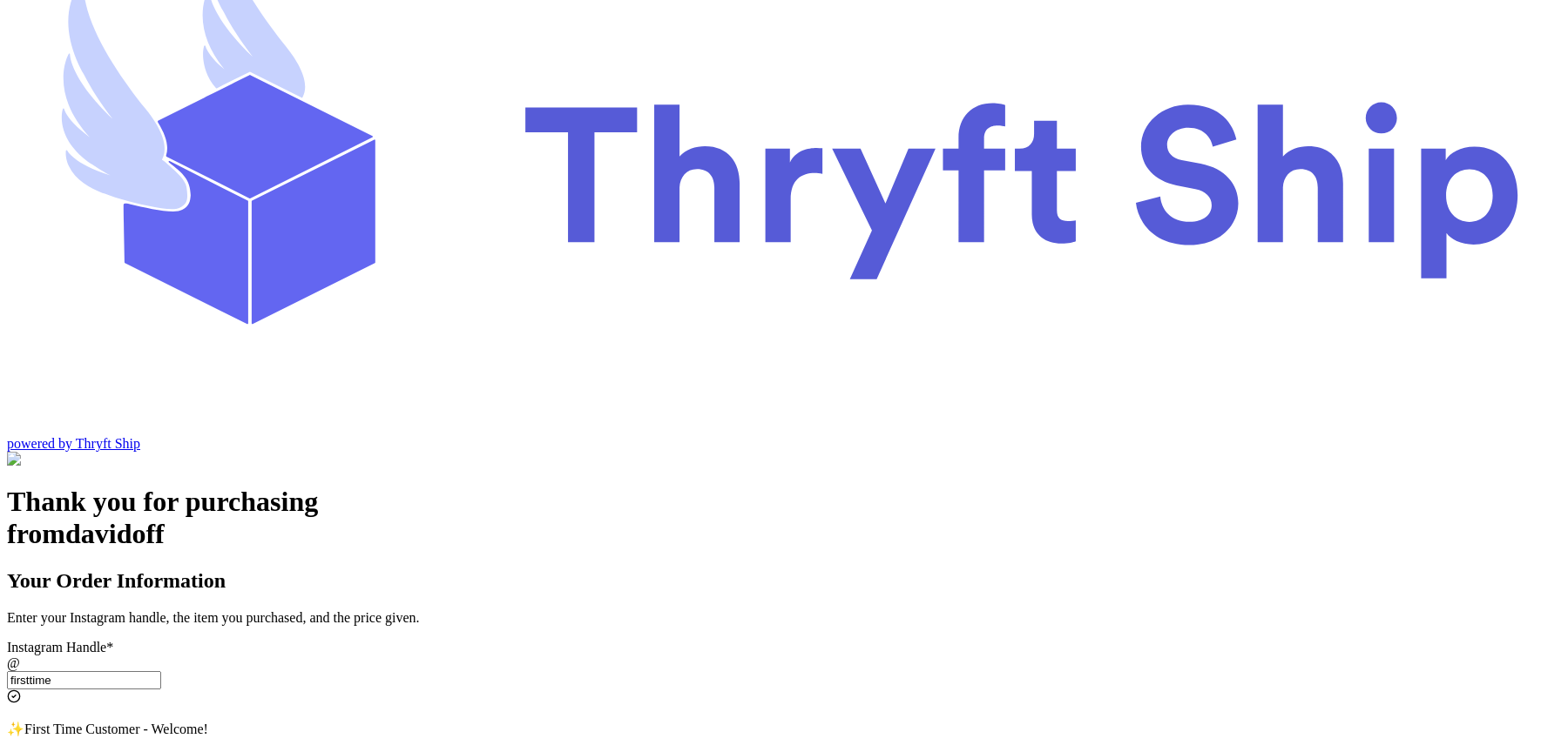
checkbox input "true"
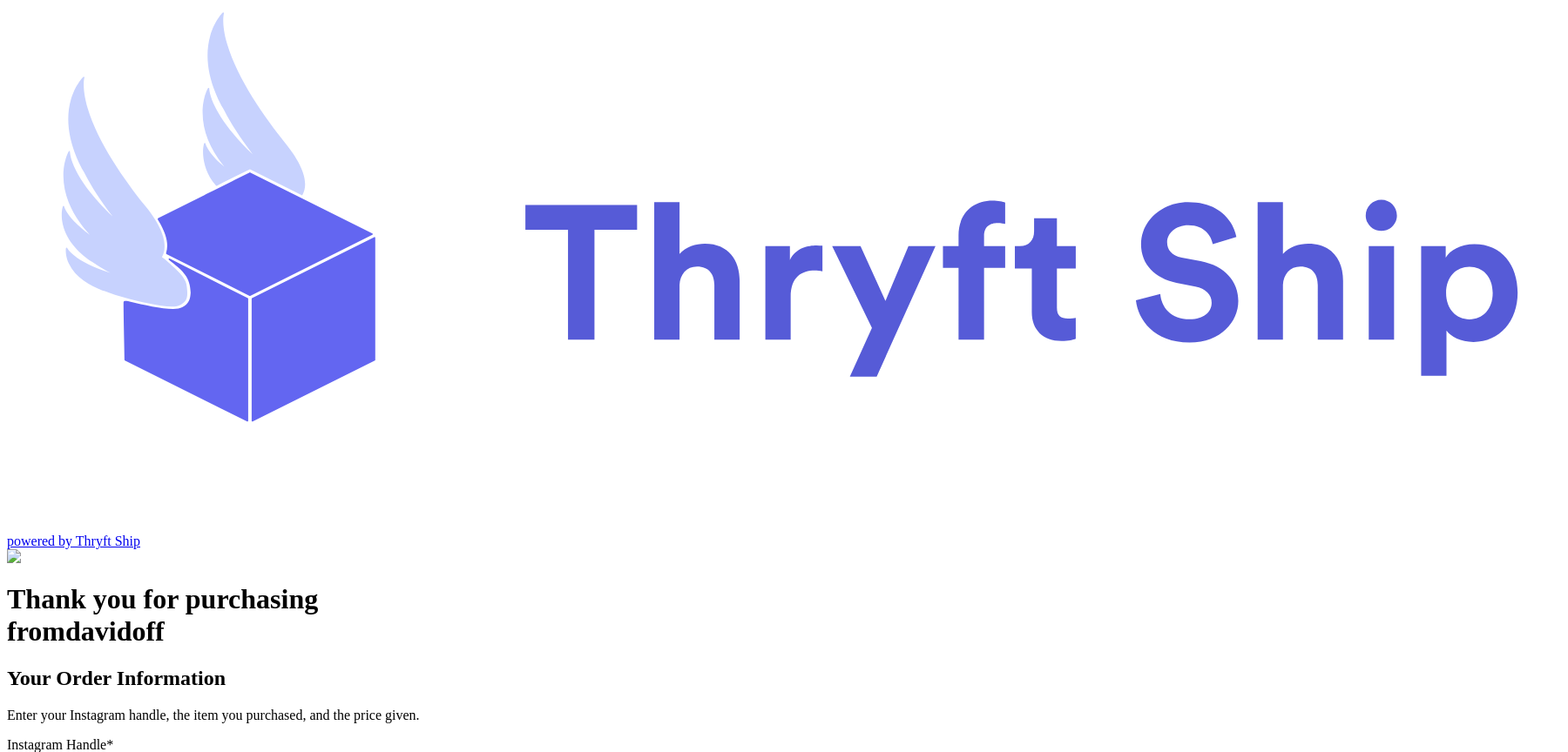
scroll to position [72, 0]
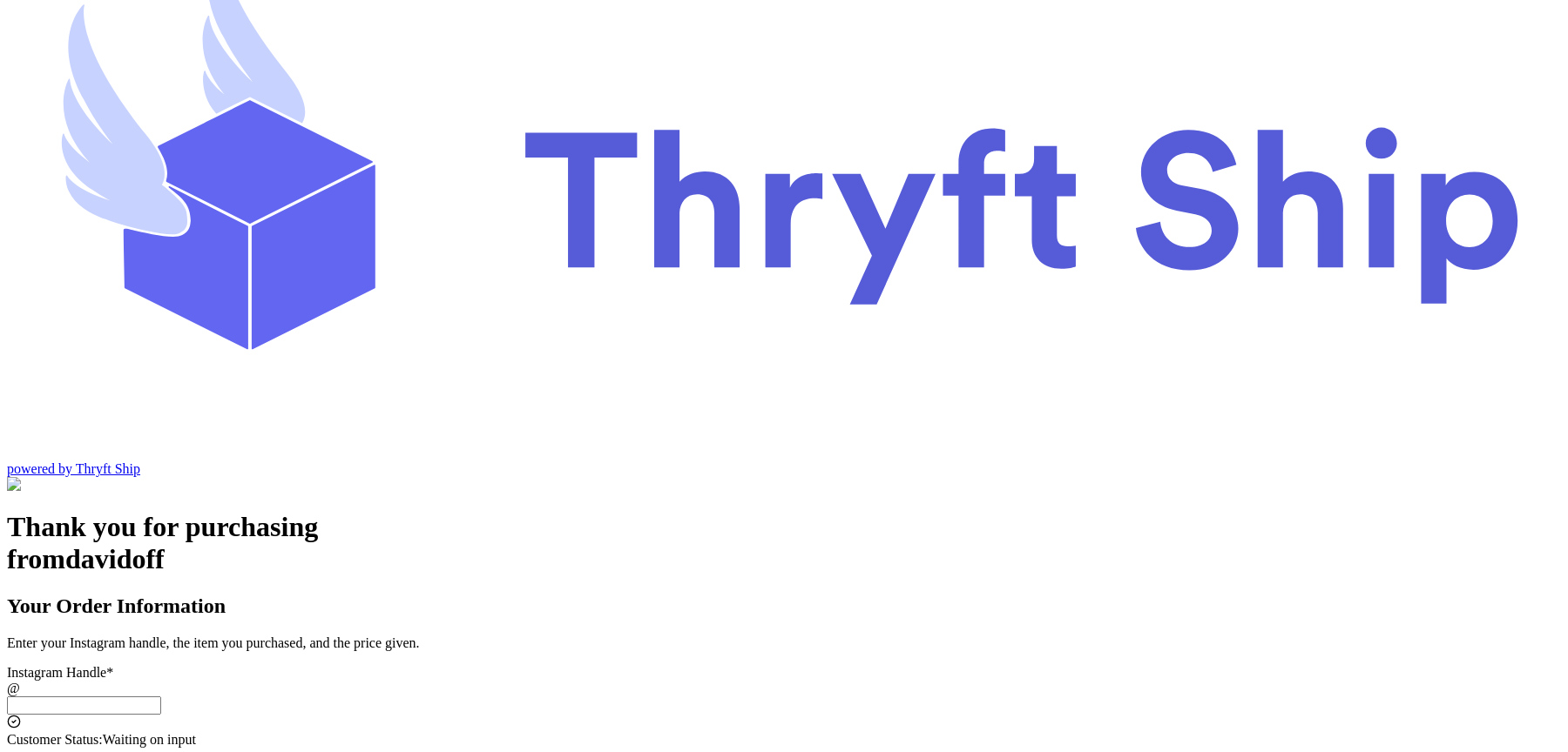
click at [161, 697] on input "Switch to local pickup ([GEOGRAPHIC_DATA], [GEOGRAPHIC_DATA])" at bounding box center [84, 705] width 154 height 18
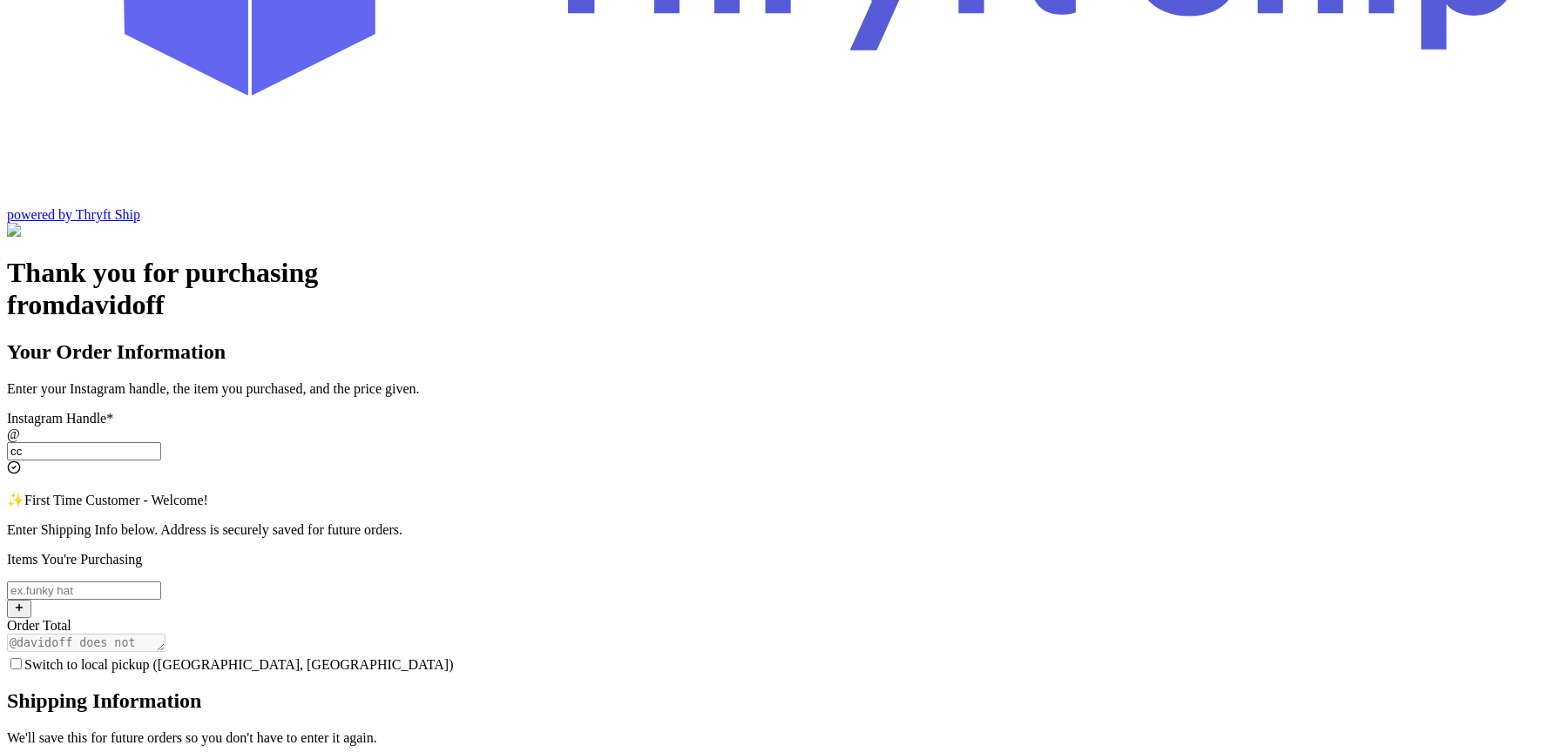
scroll to position [336, 0]
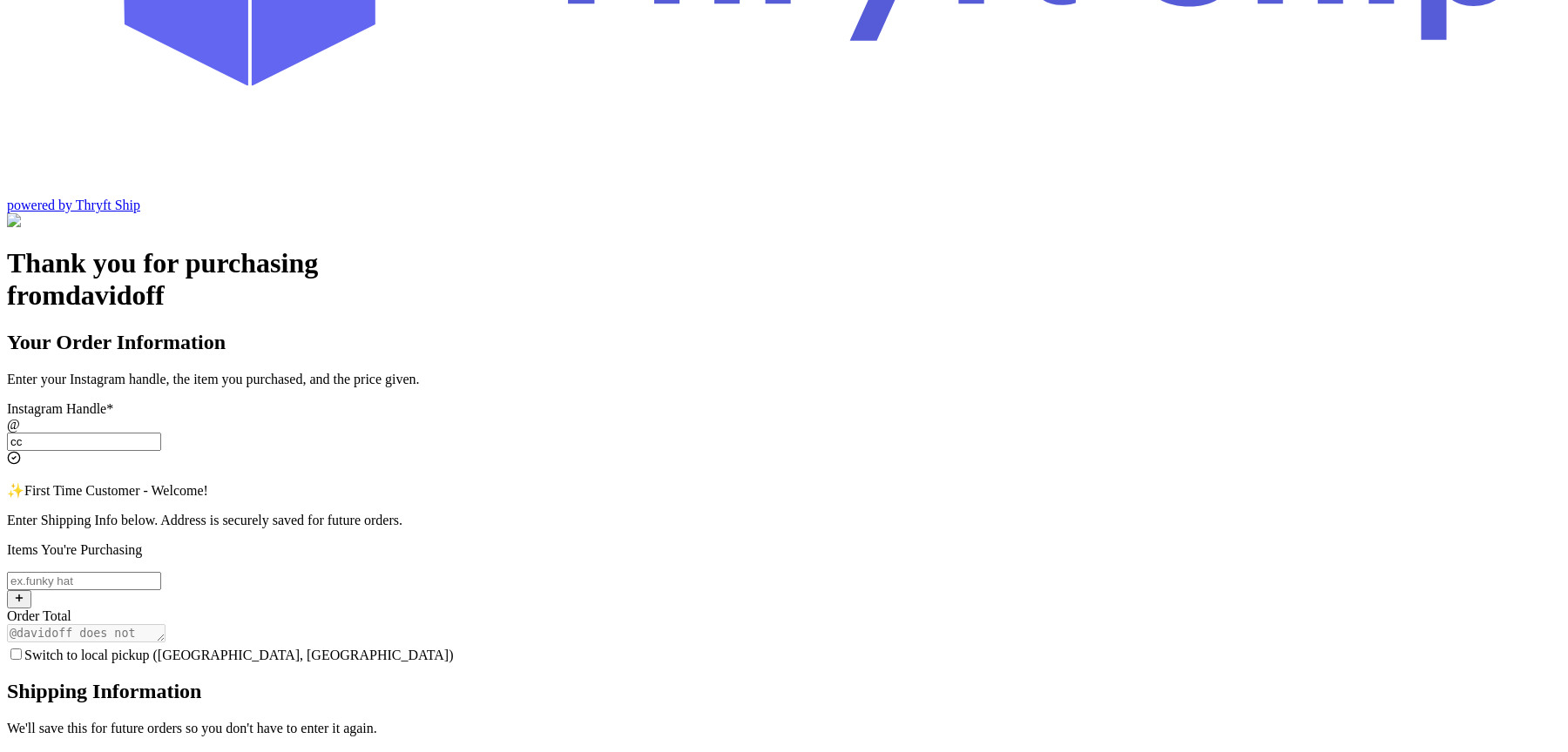
type input "cc"
click at [22, 649] on input "Switch to local pickup ([GEOGRAPHIC_DATA], [GEOGRAPHIC_DATA])" at bounding box center [16, 654] width 11 height 11
checkbox input "true"
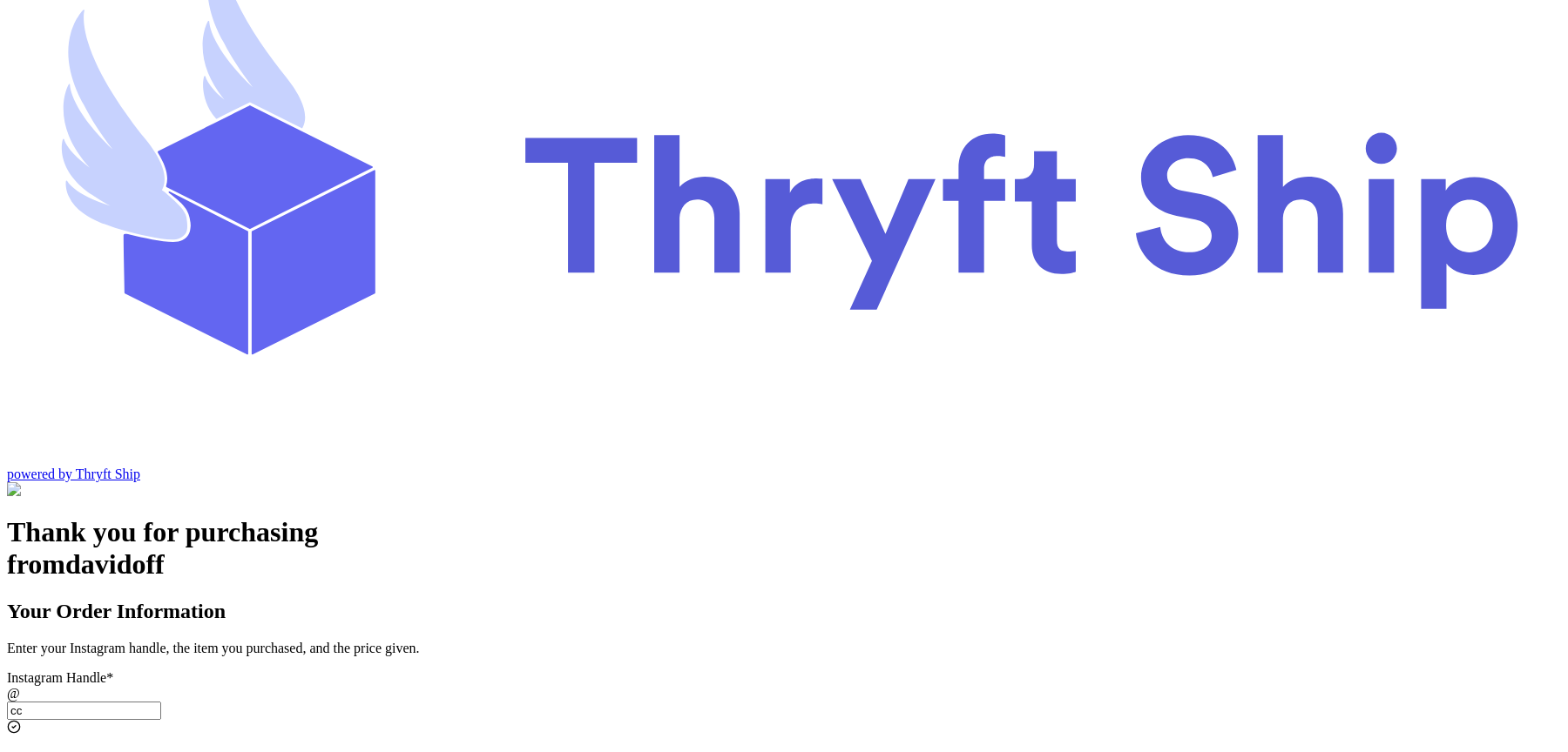
scroll to position [0, 0]
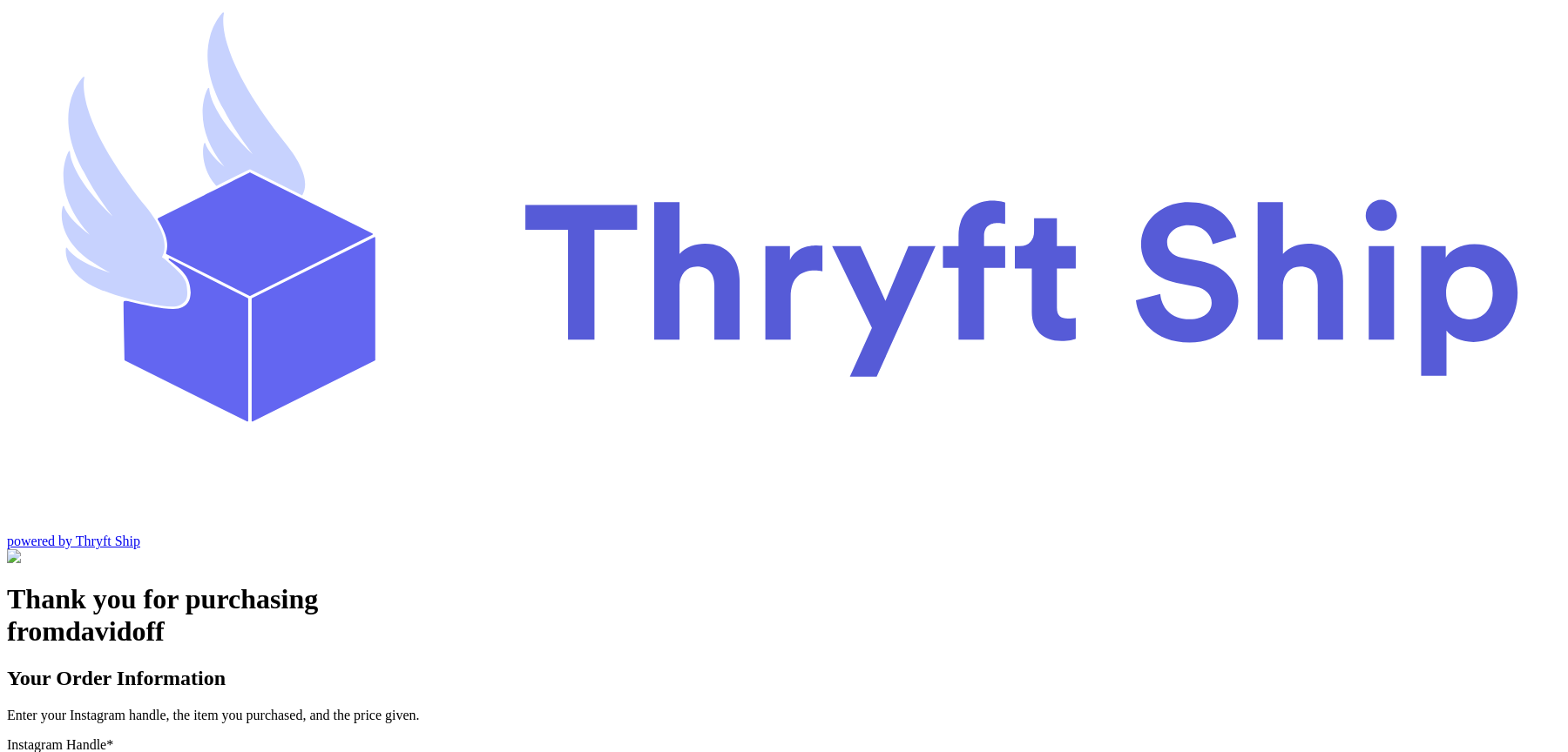
type input "loc"
checkbox input "false"
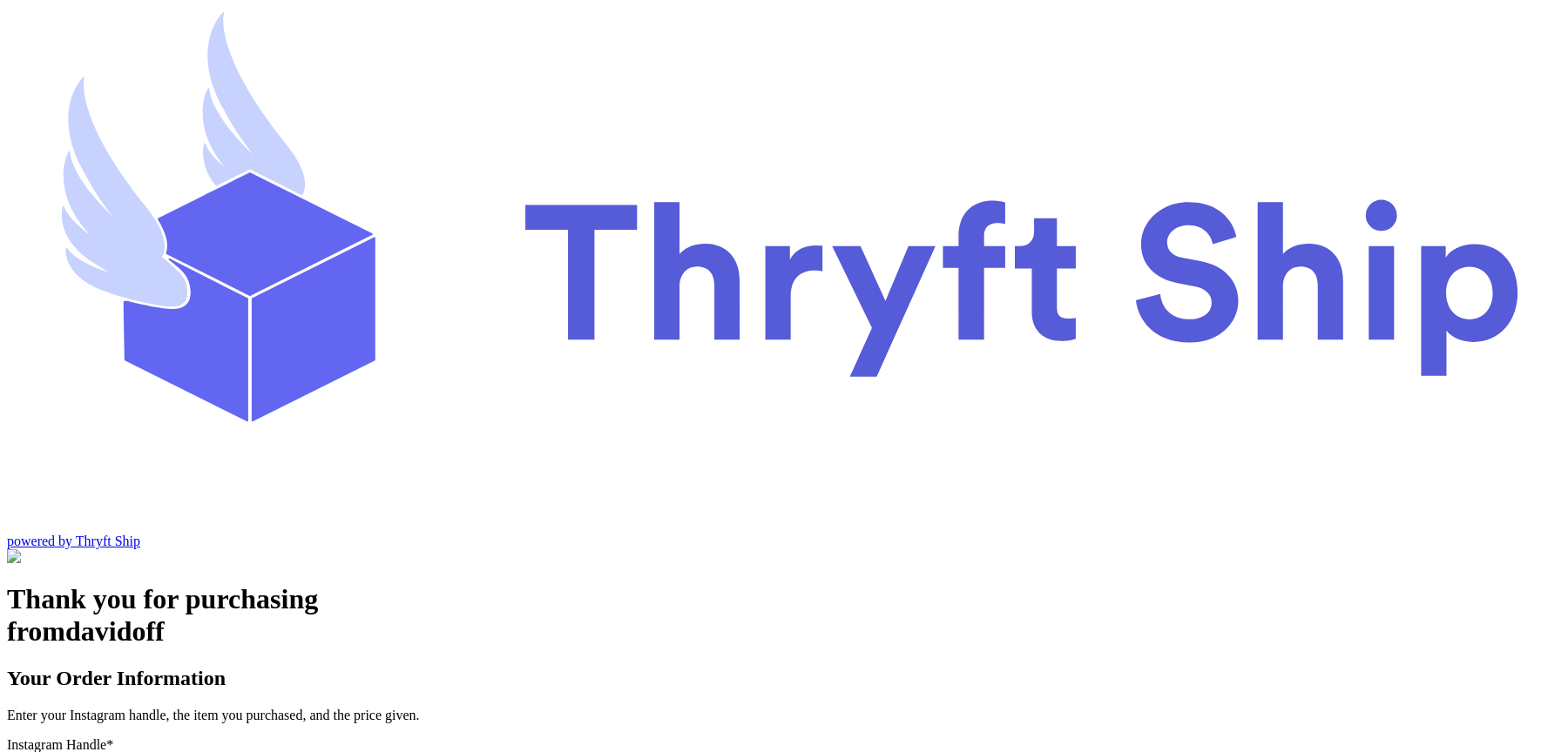
type input "local9"
checkbox input "true"
type input "local9"
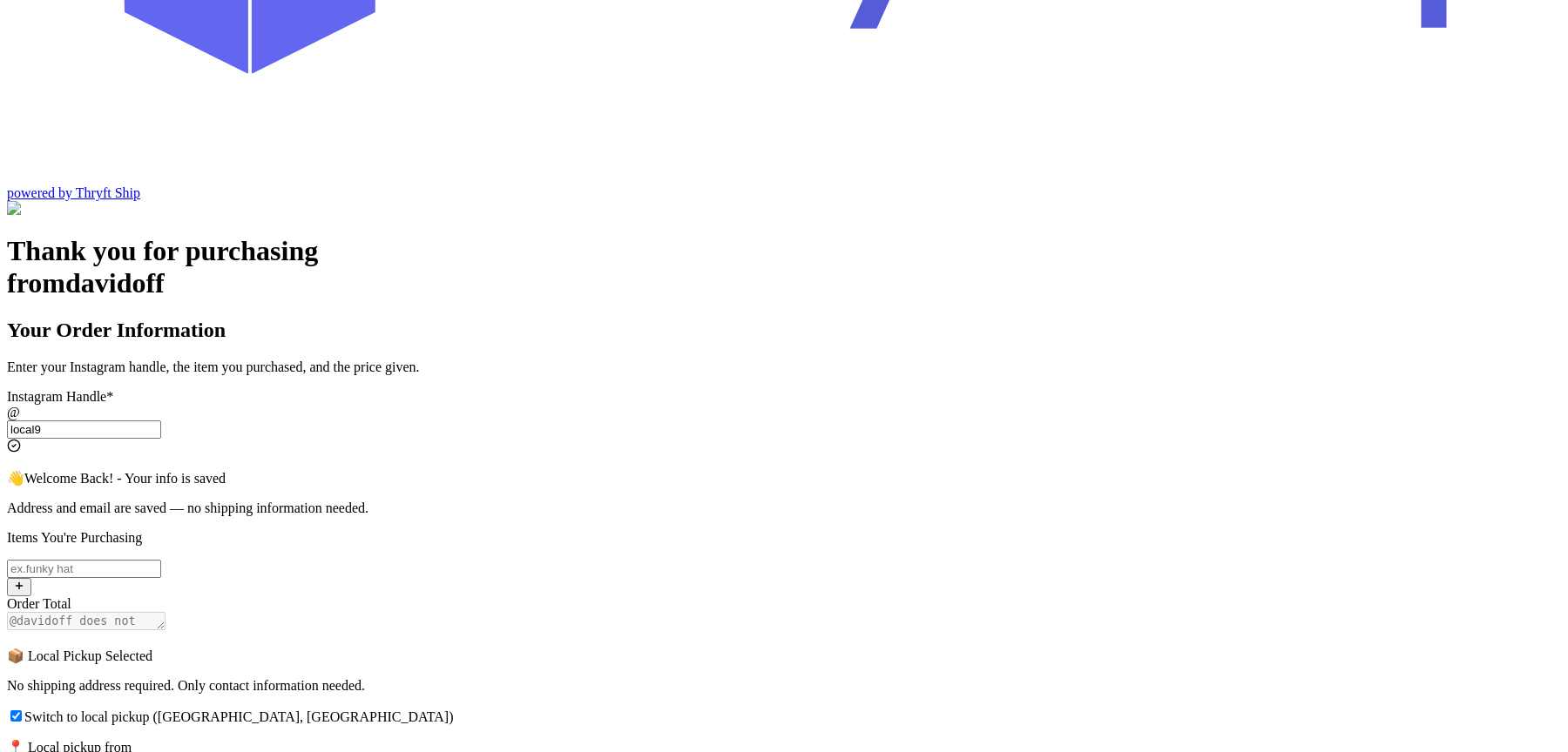
scroll to position [647, 0]
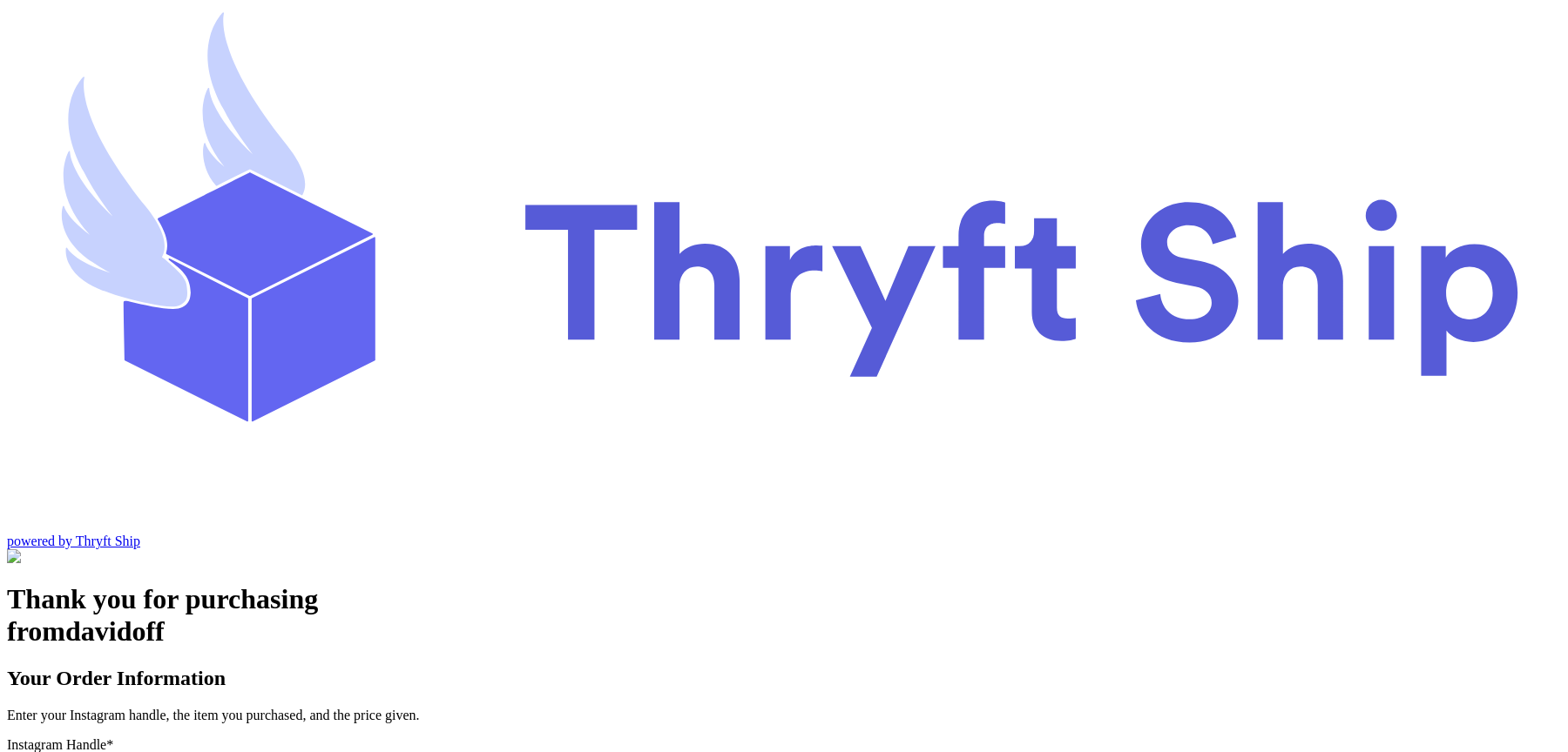
type input "local9"
checkbox input "true"
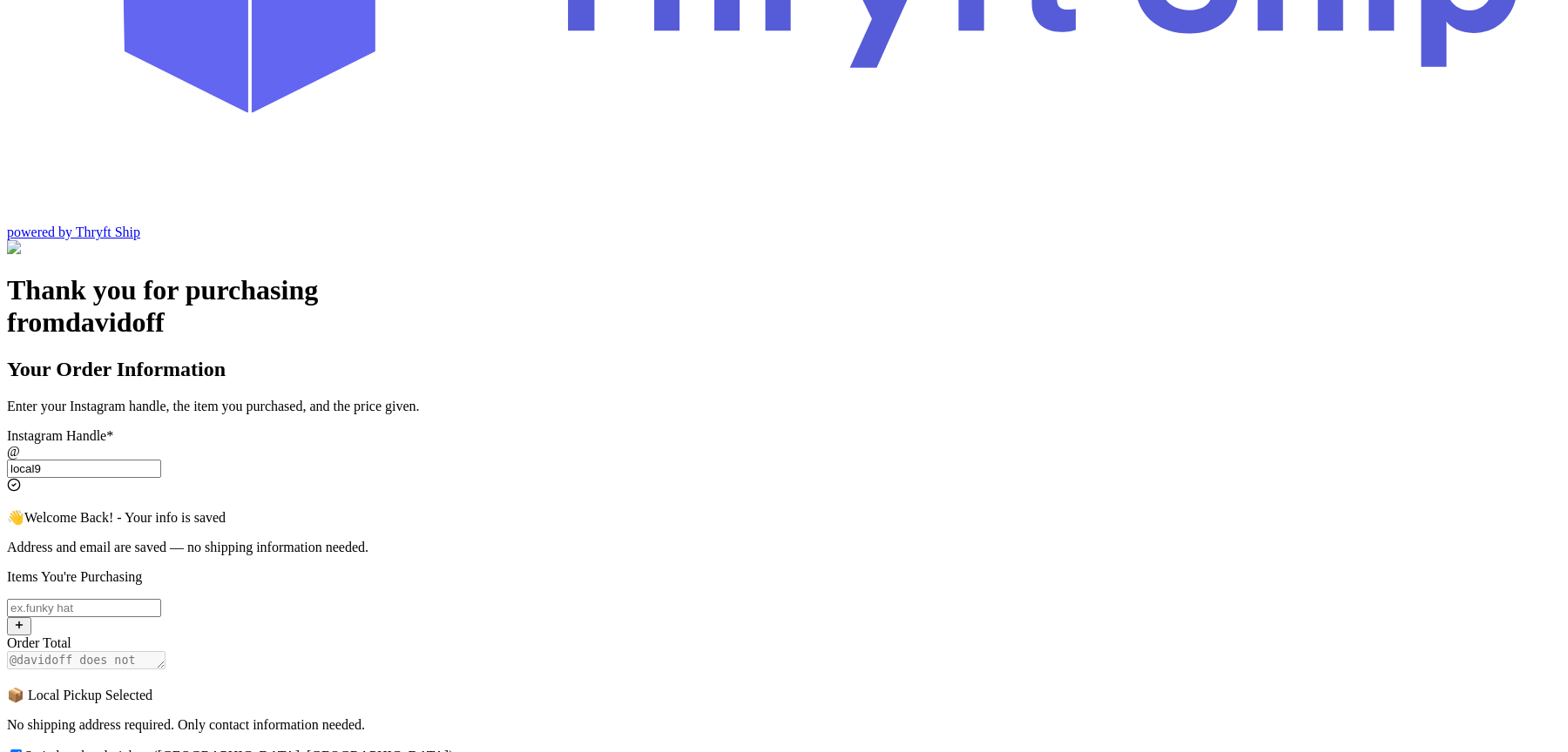
scroll to position [328, 0]
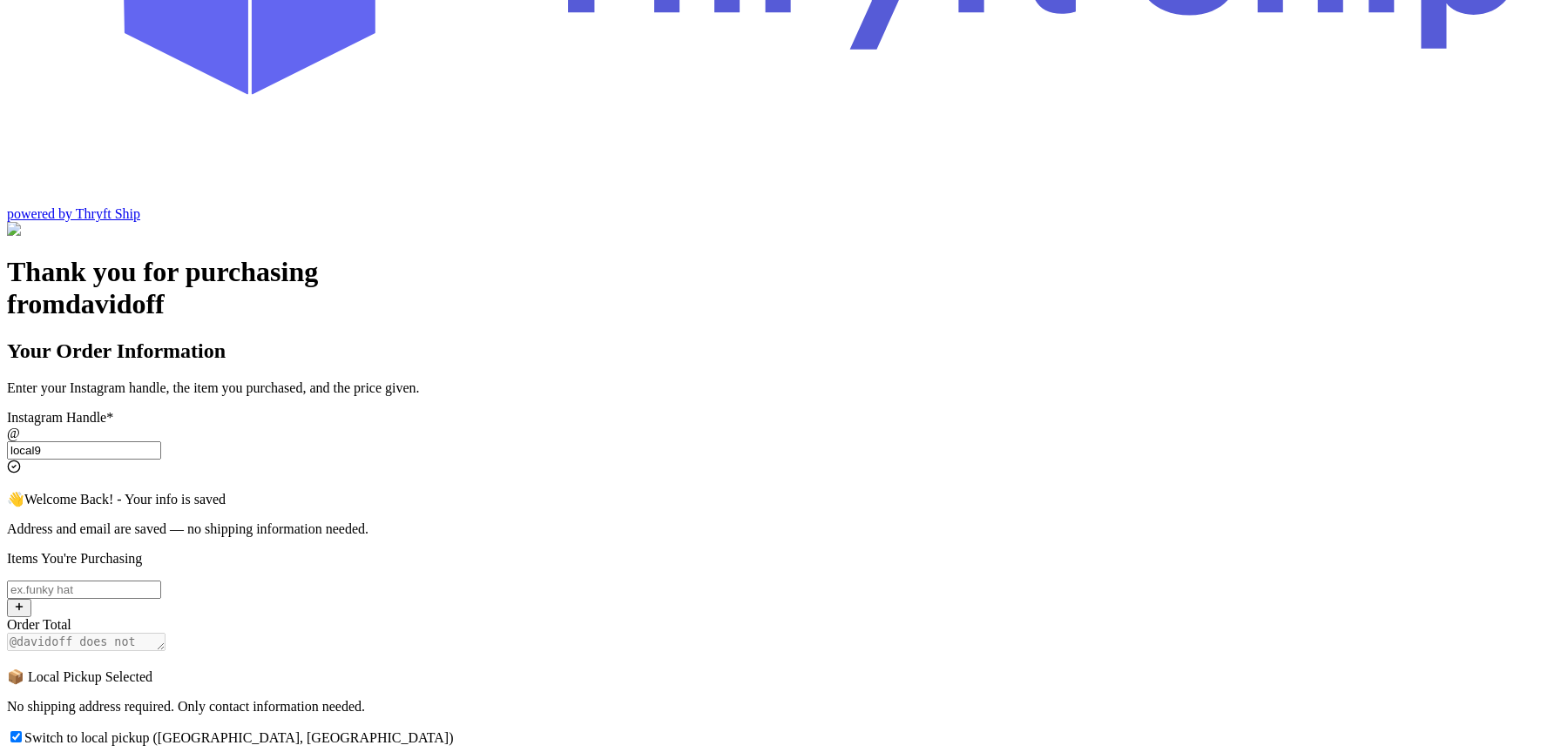
type input "local9"
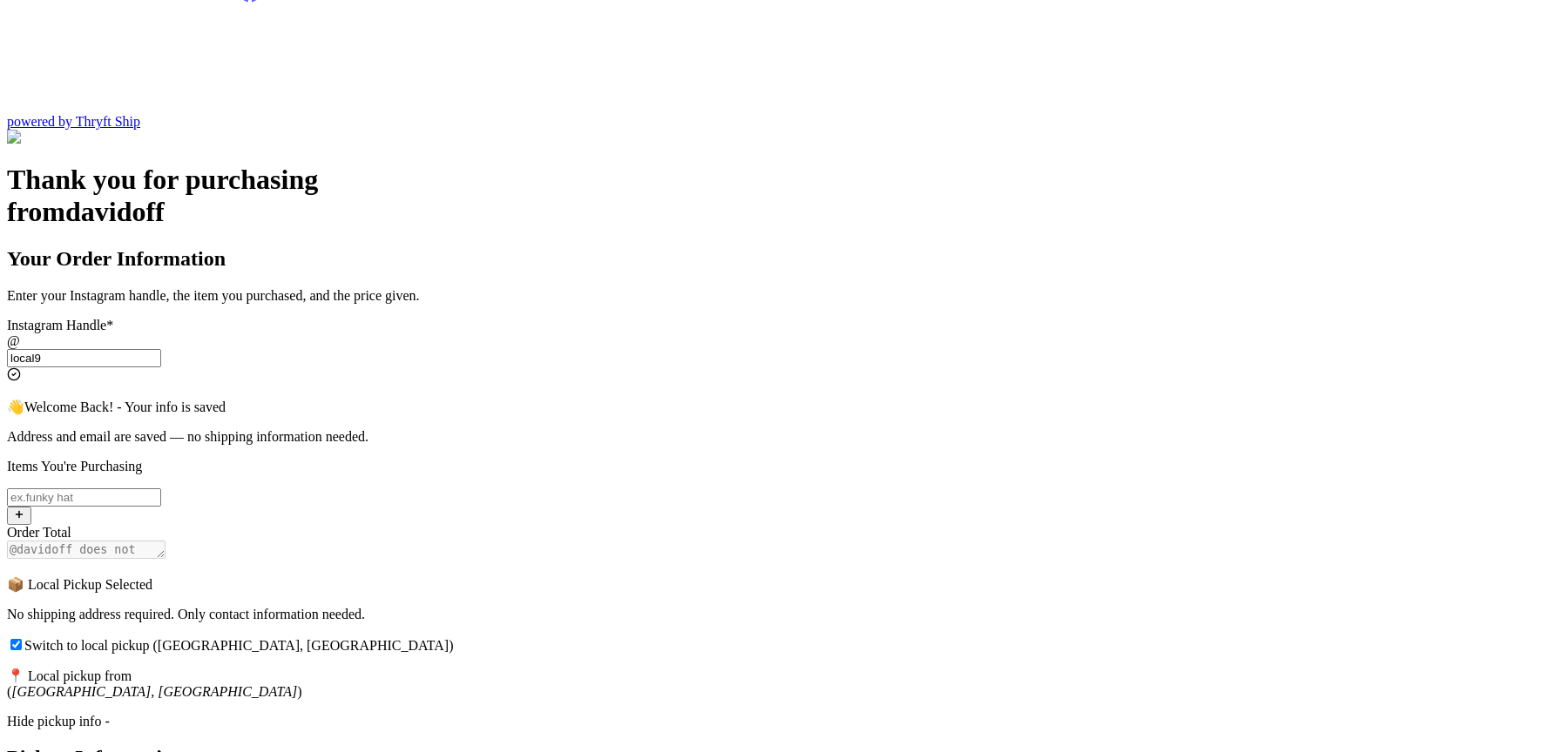
scroll to position [427, 0]
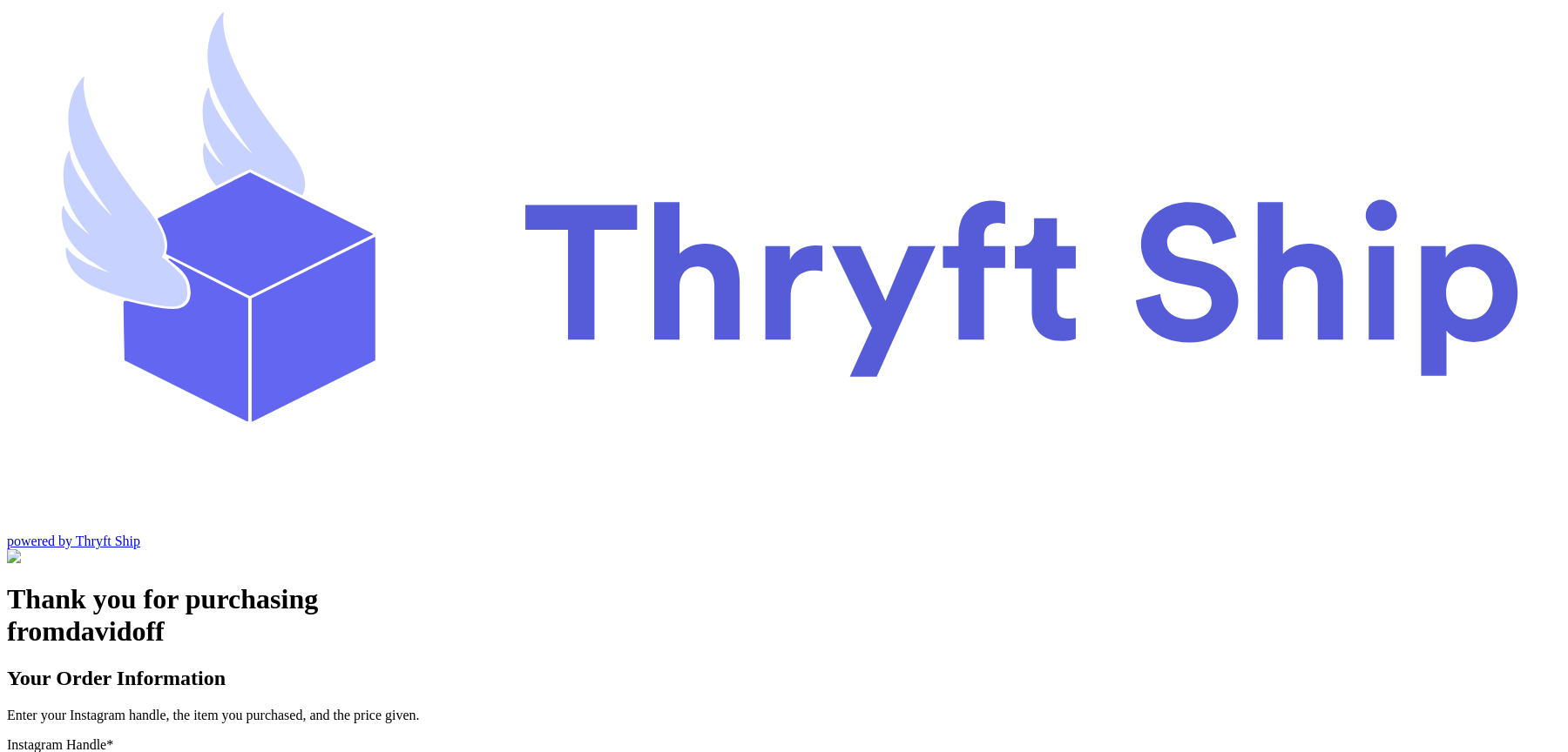
scroll to position [72, 0]
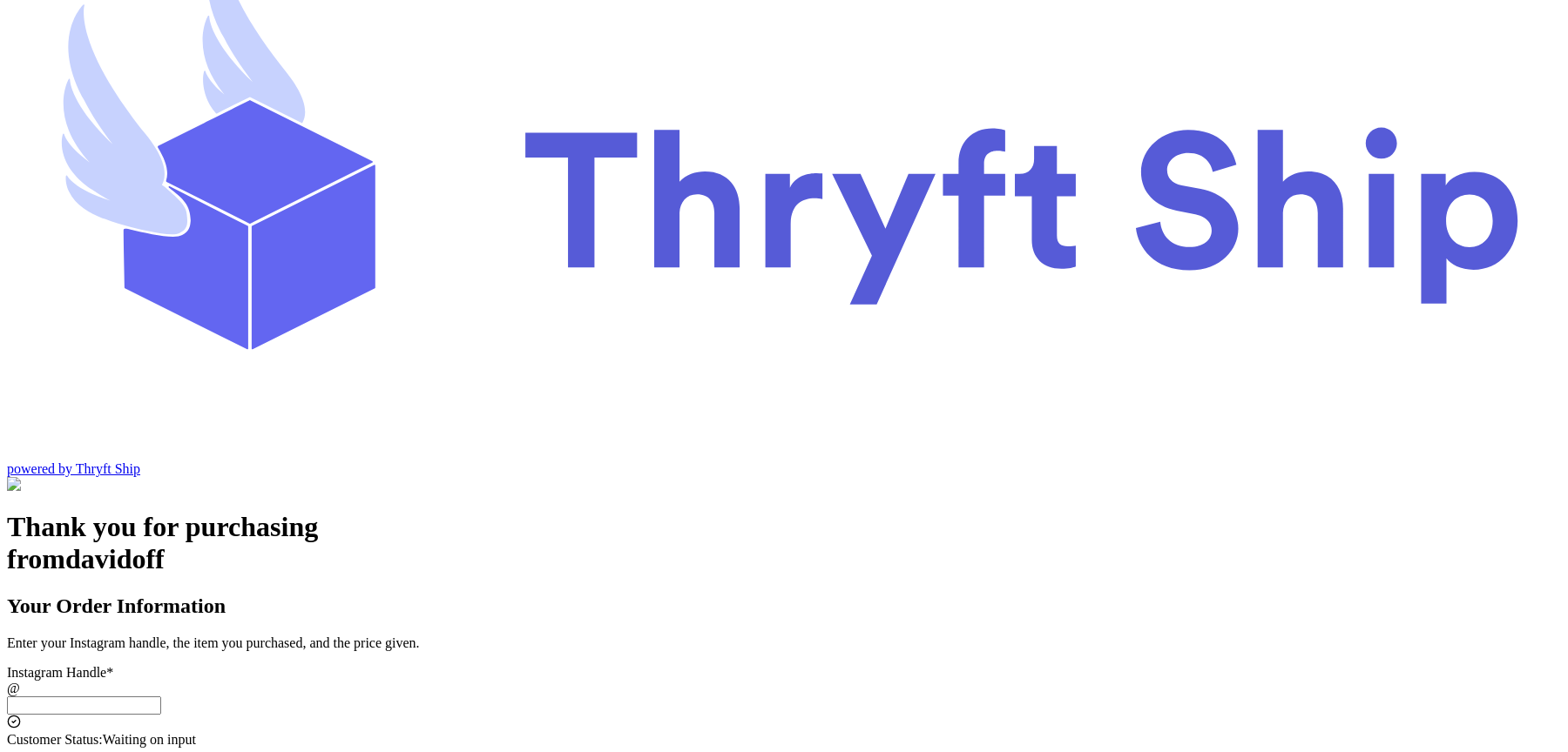
click at [161, 697] on input "Switch to local pickup ([GEOGRAPHIC_DATA], [GEOGRAPHIC_DATA])" at bounding box center [84, 705] width 154 height 18
type input "local11"
checkbox input "true"
click at [161, 697] on input "local11" at bounding box center [84, 705] width 154 height 18
type input "local"
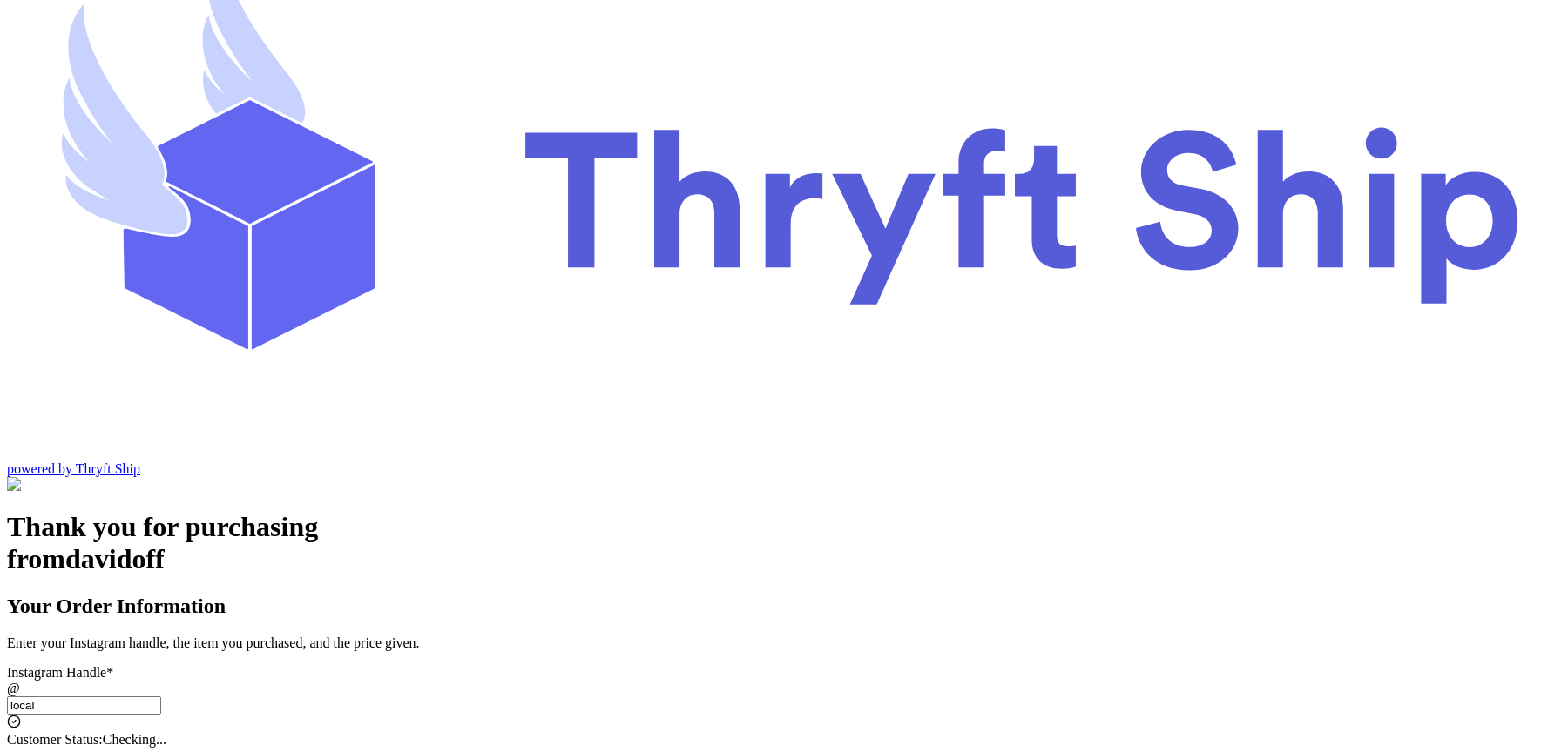
checkbox input "false"
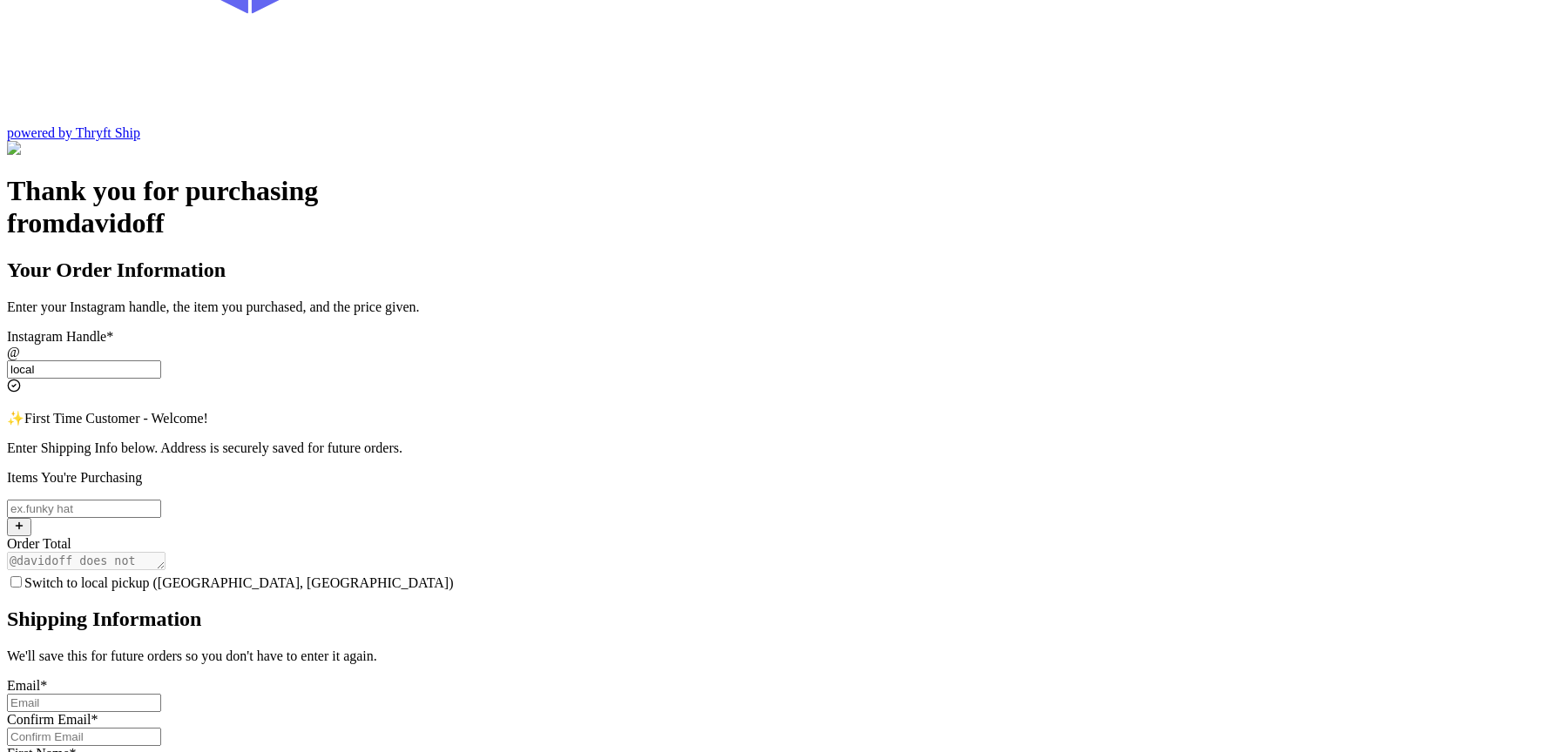
scroll to position [397, 0]
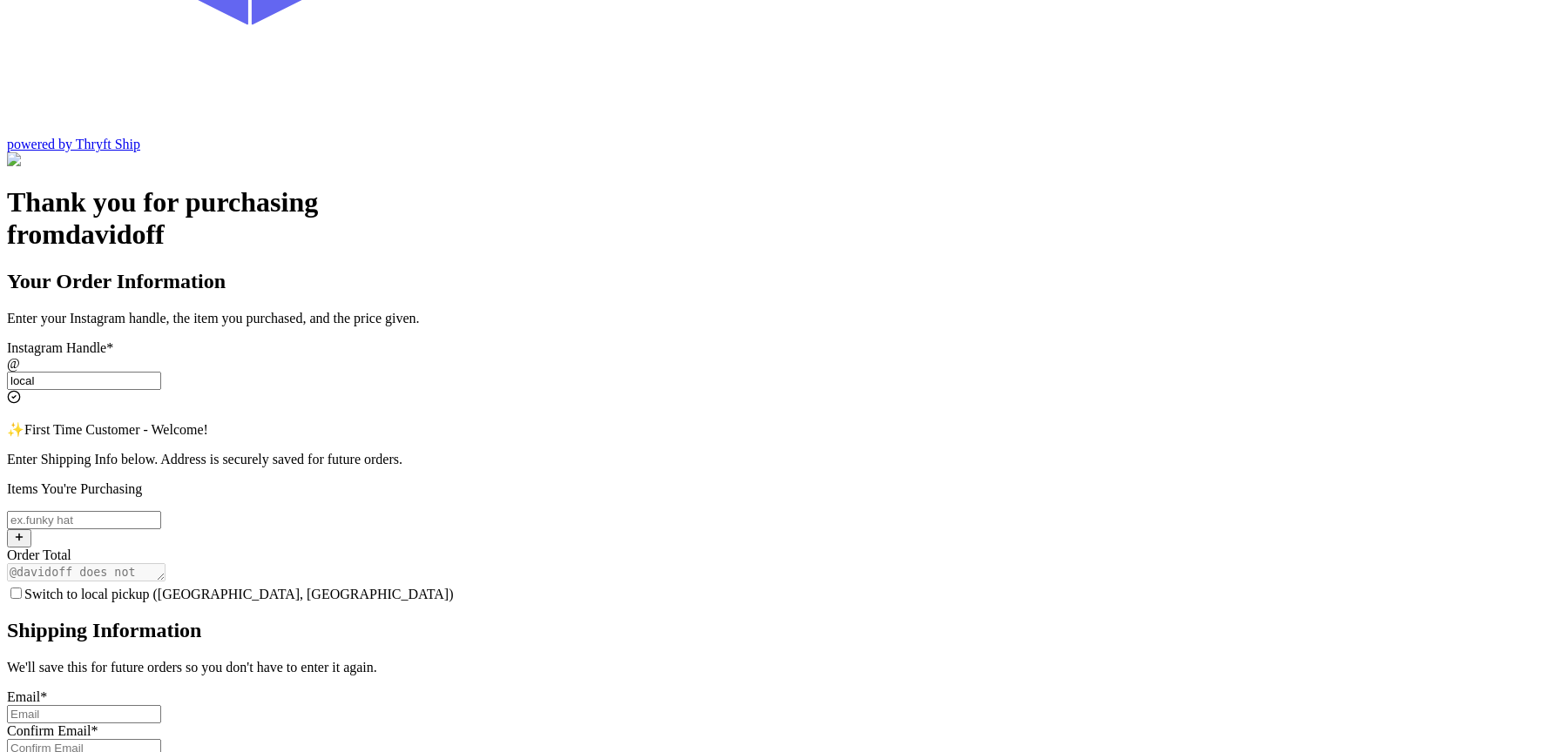
type input "local"
click at [22, 588] on input "Switch to local pickup ([GEOGRAPHIC_DATA], [GEOGRAPHIC_DATA])" at bounding box center [16, 593] width 11 height 11
checkbox input "true"
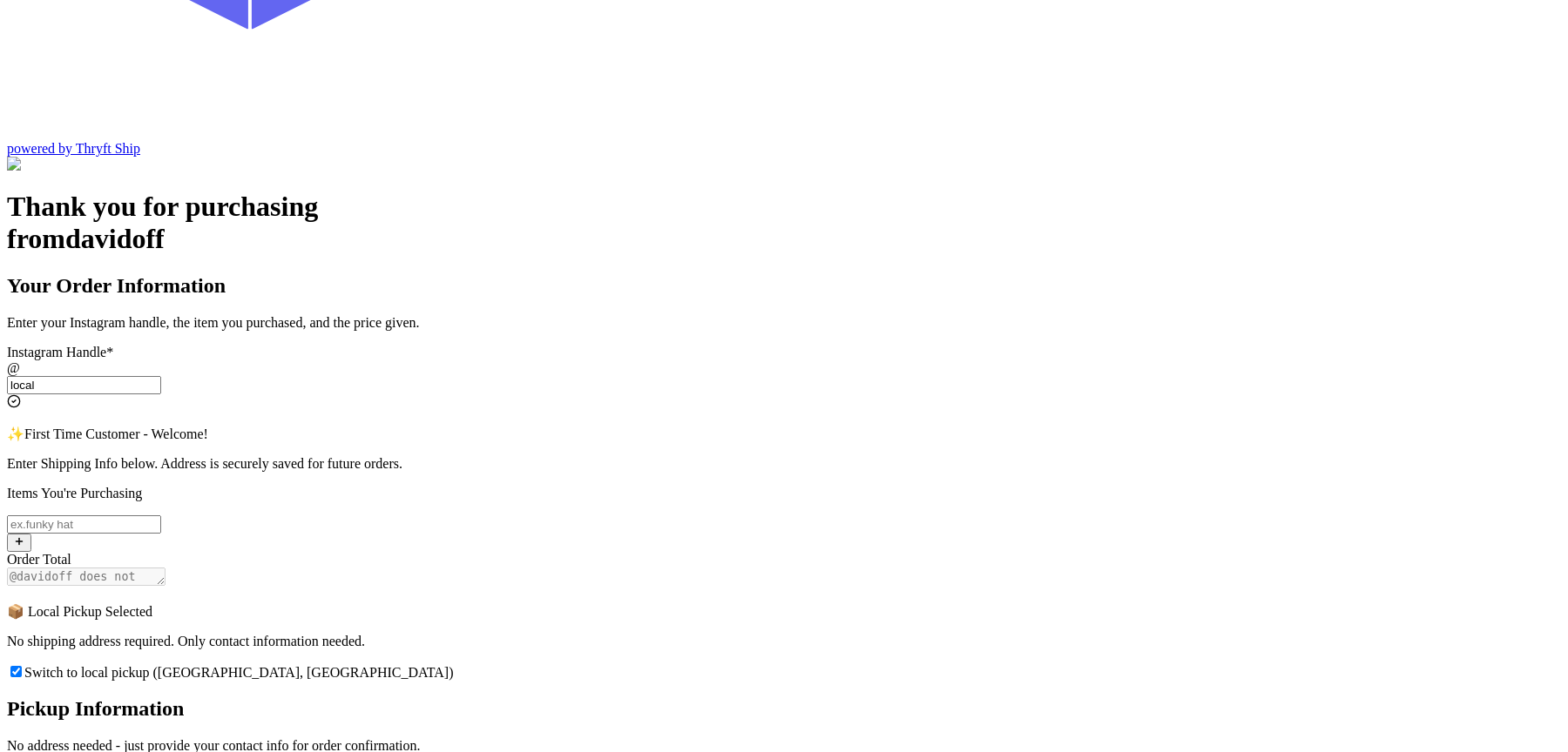
scroll to position [264, 0]
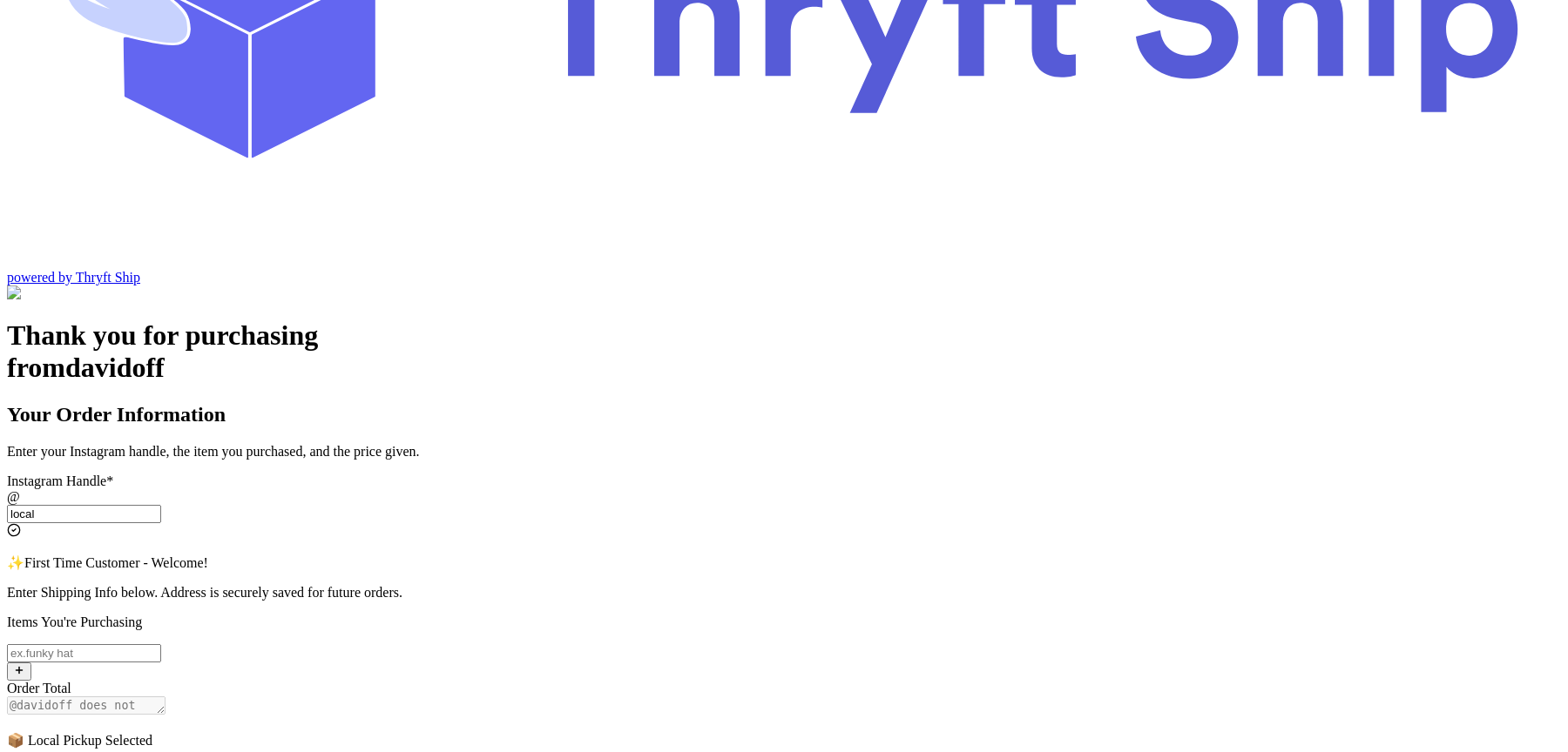
click at [161, 505] on input "local" at bounding box center [84, 514] width 154 height 18
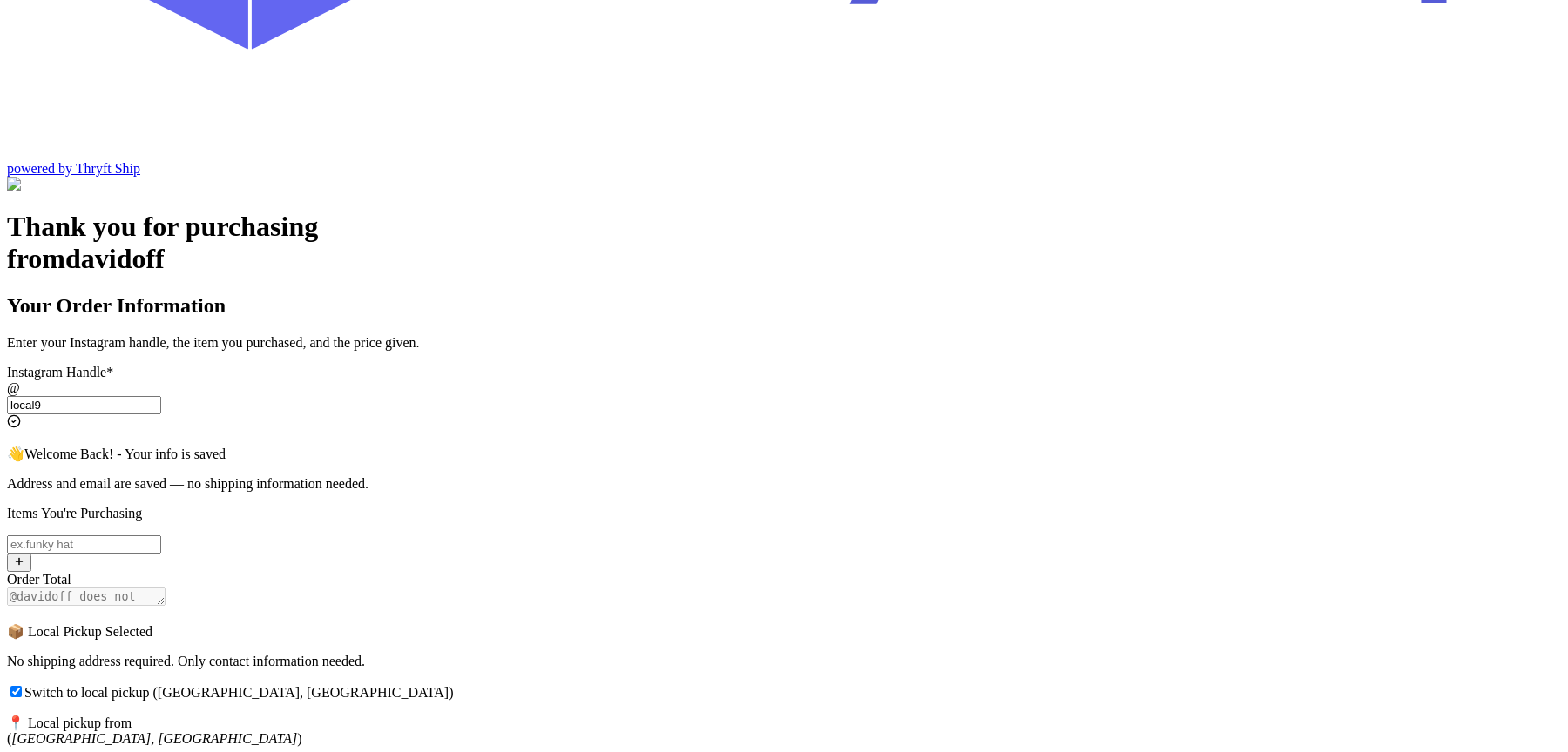
scroll to position [412, 0]
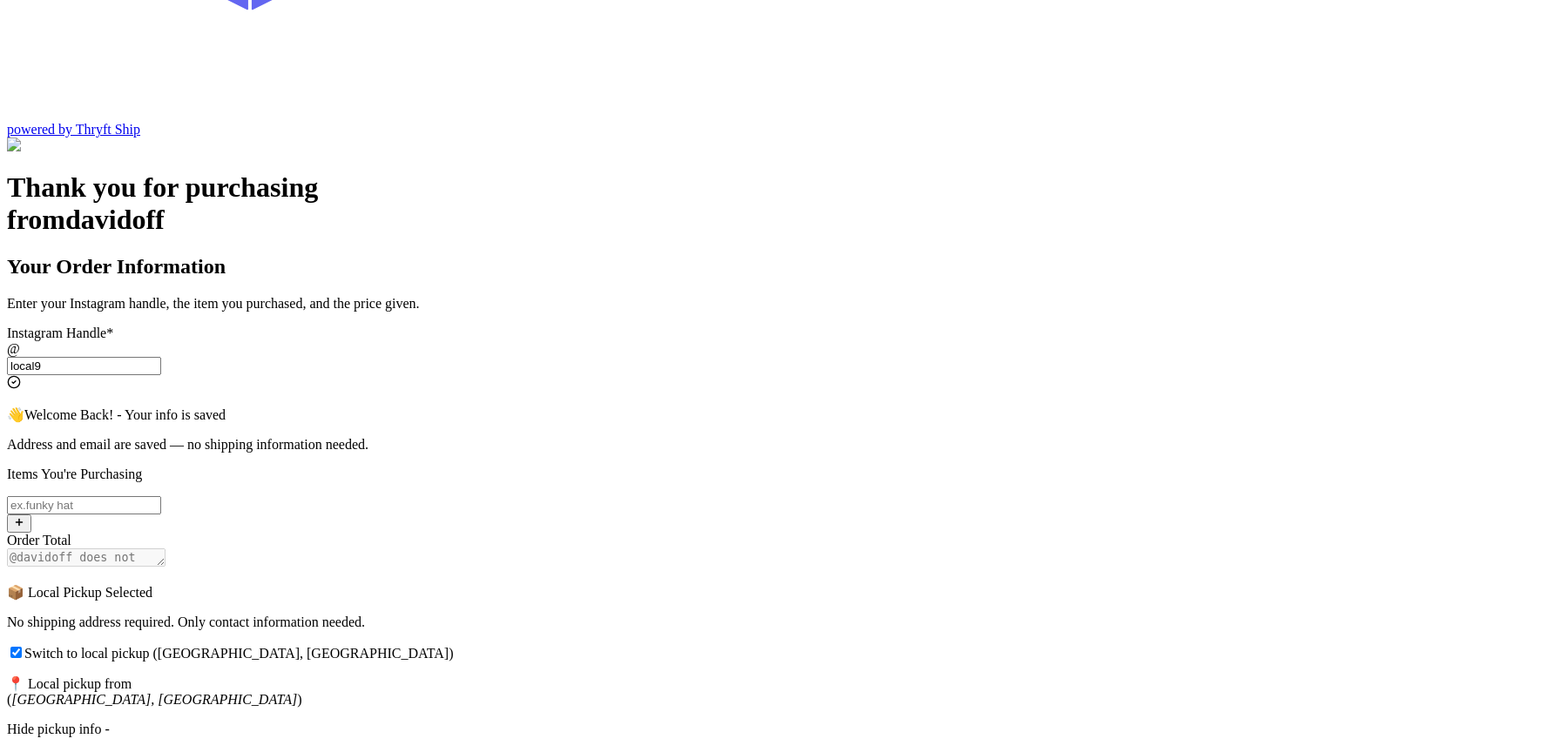
type input "local9"
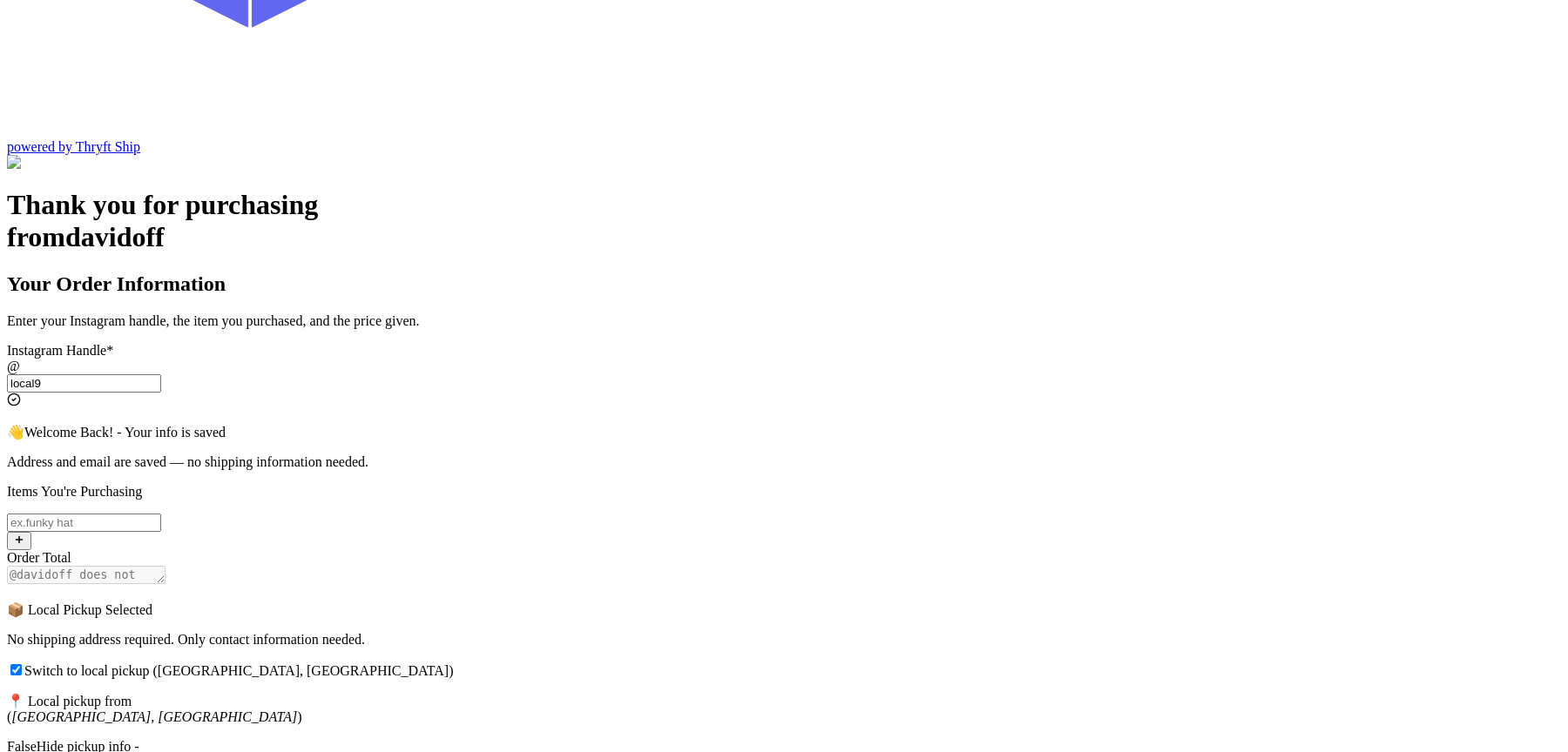
scroll to position [396, 0]
click at [588, 660] on div "Switch to local pickup ([GEOGRAPHIC_DATA], [GEOGRAPHIC_DATA])" at bounding box center [784, 669] width 1554 height 18
click at [22, 663] on input "Switch to local pickup ([GEOGRAPHIC_DATA], [GEOGRAPHIC_DATA])" at bounding box center [16, 668] width 11 height 11
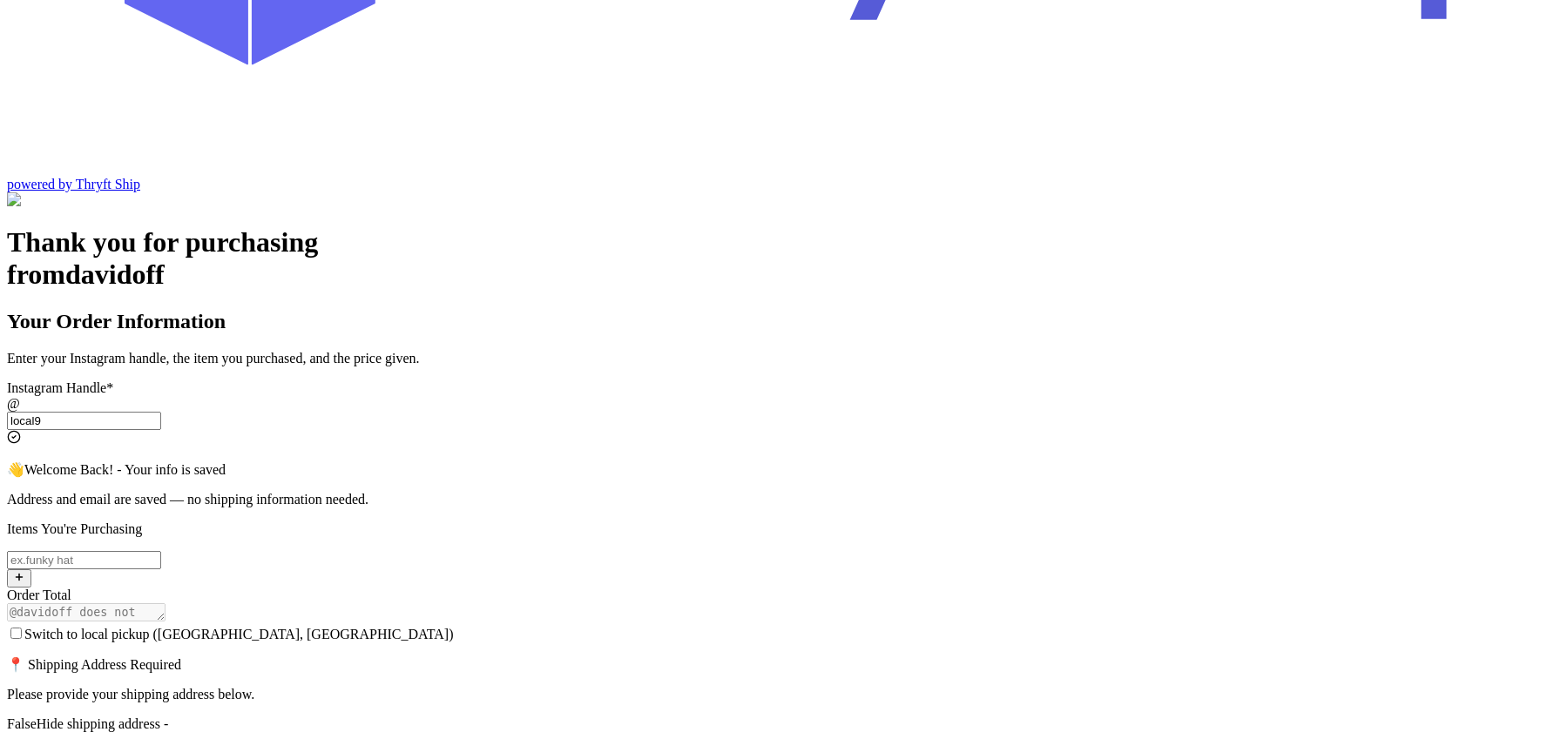
scroll to position [329, 0]
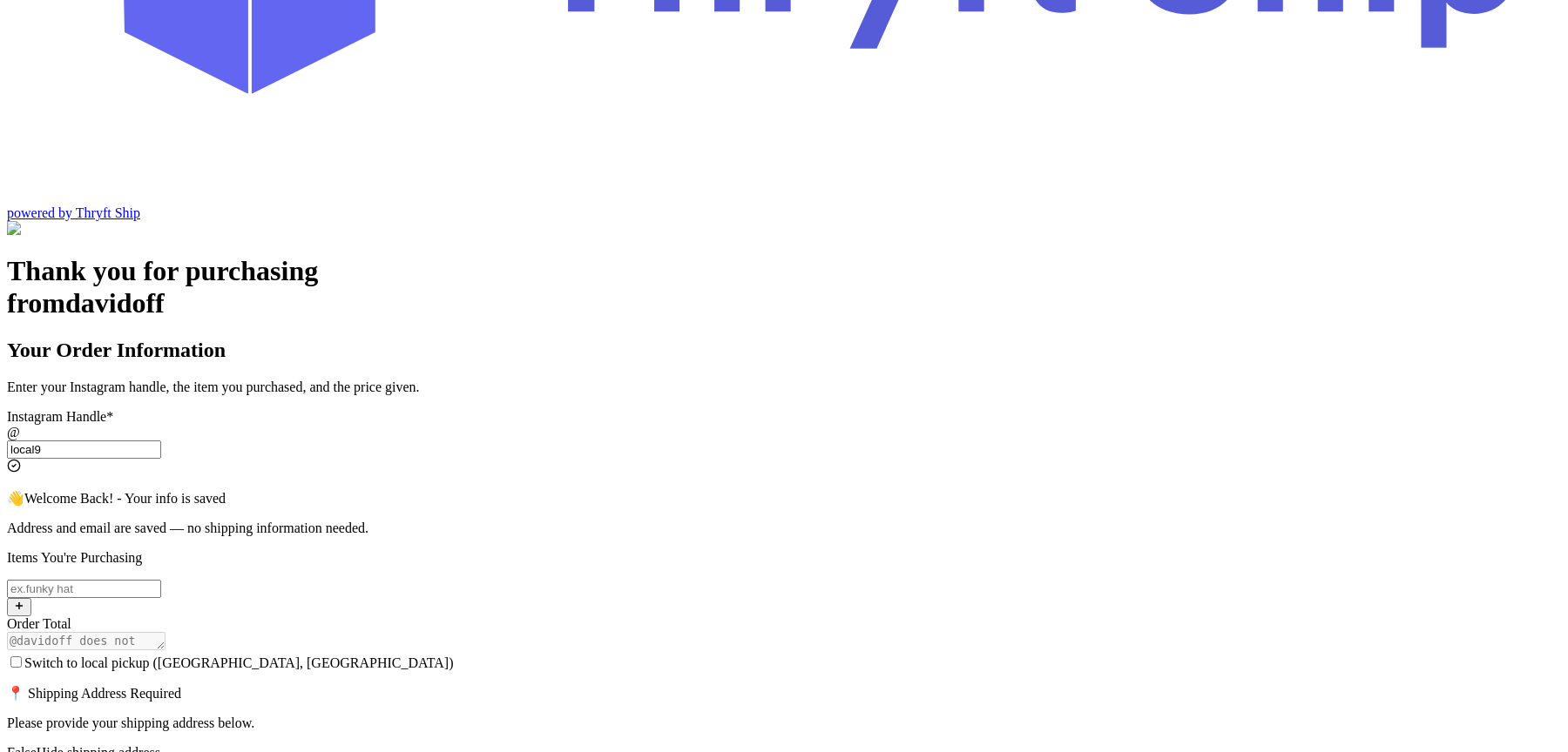
click at [661, 745] on div "False Hide shipping address -" at bounding box center [784, 753] width 1554 height 16
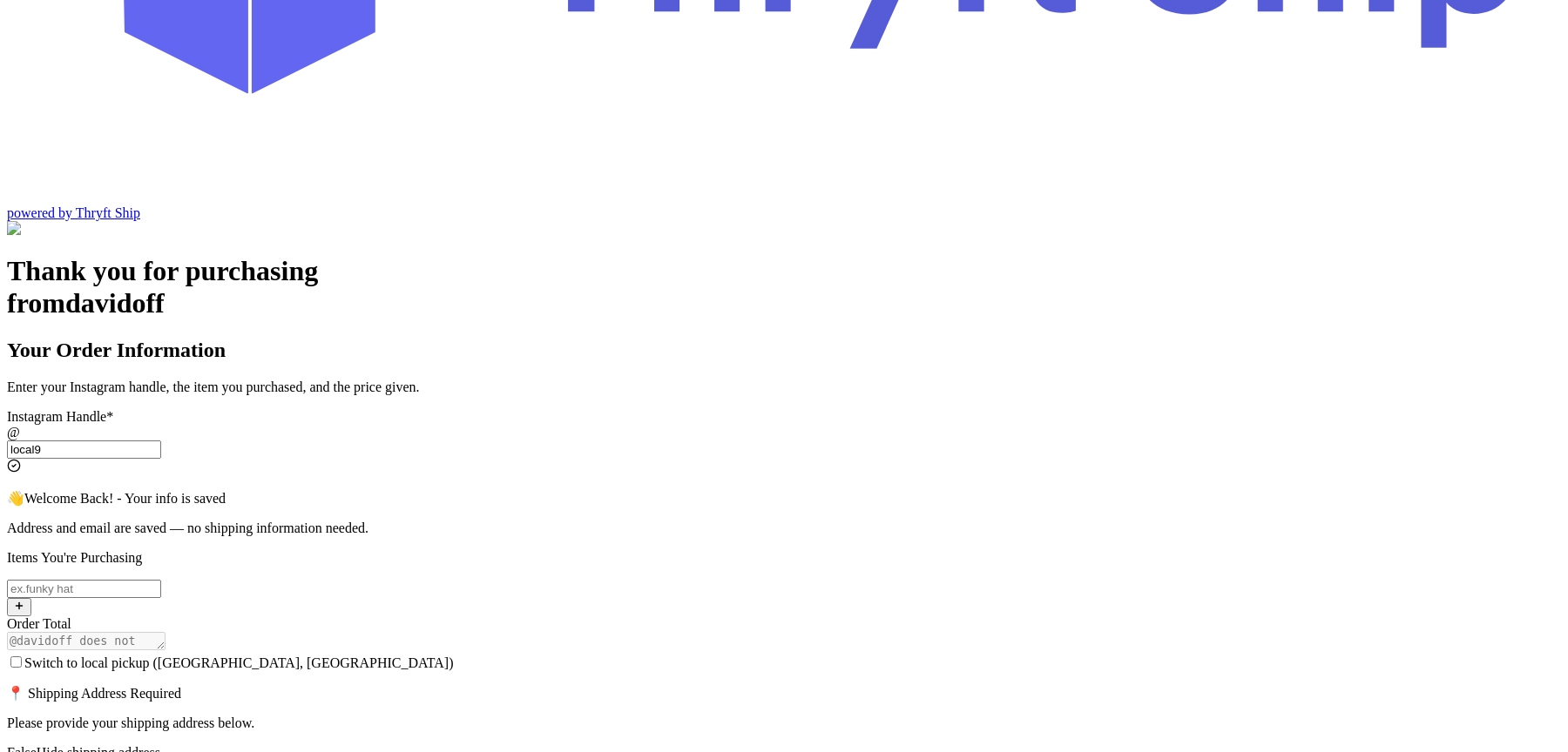
click at [22, 657] on input "Switch to local pickup ([GEOGRAPHIC_DATA], [GEOGRAPHIC_DATA])" at bounding box center [16, 662] width 11 height 11
checkbox input "true"
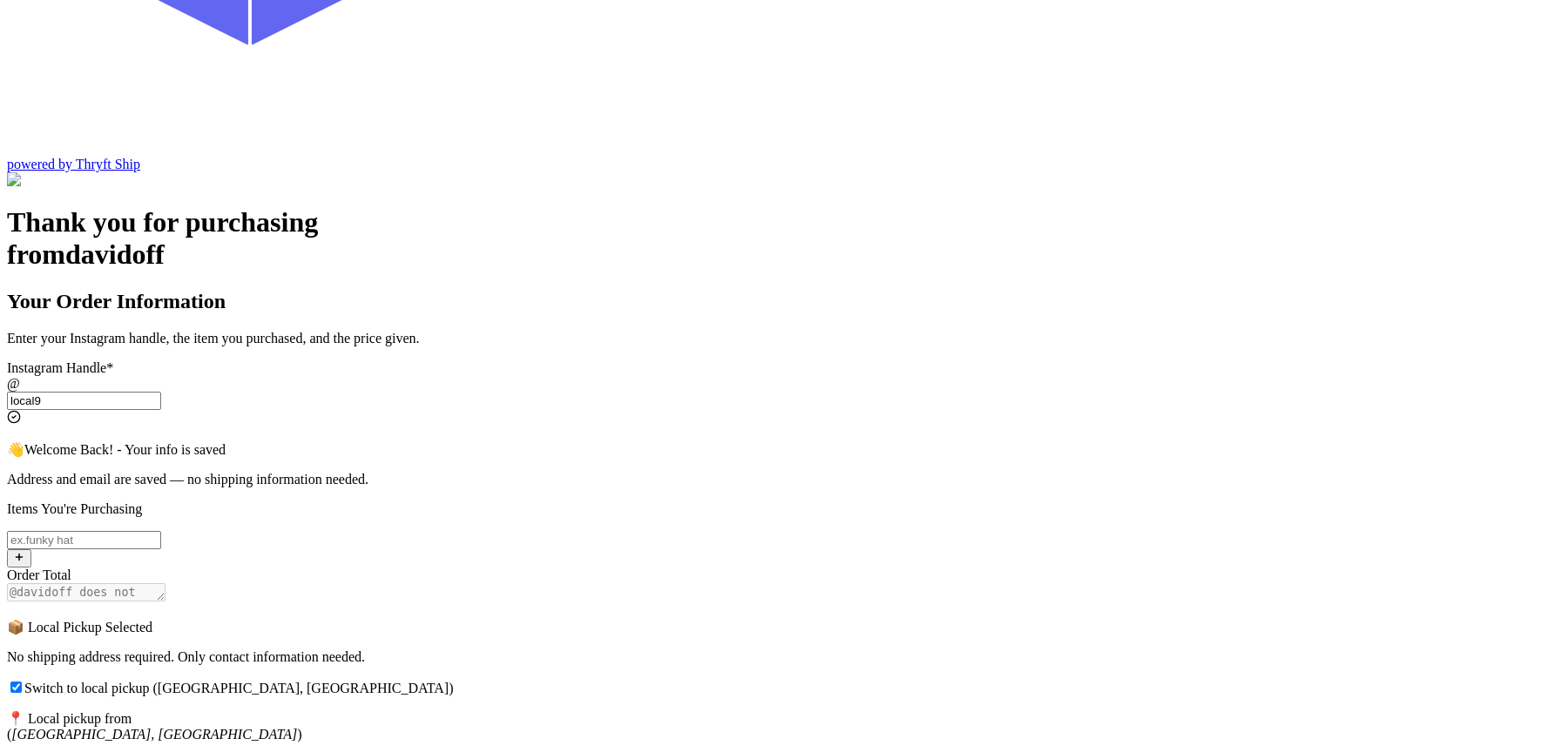
scroll to position [379, 0]
click at [694, 751] on div "False Hide pickup info -" at bounding box center [784, 763] width 1554 height 16
click at [694, 751] on div "True Update pickup info +" at bounding box center [784, 763] width 1554 height 16
click at [415, 535] on div "Thank you for purchasing from davidoff Your Order Information Enter your Instag…" at bounding box center [784, 633] width 1554 height 857
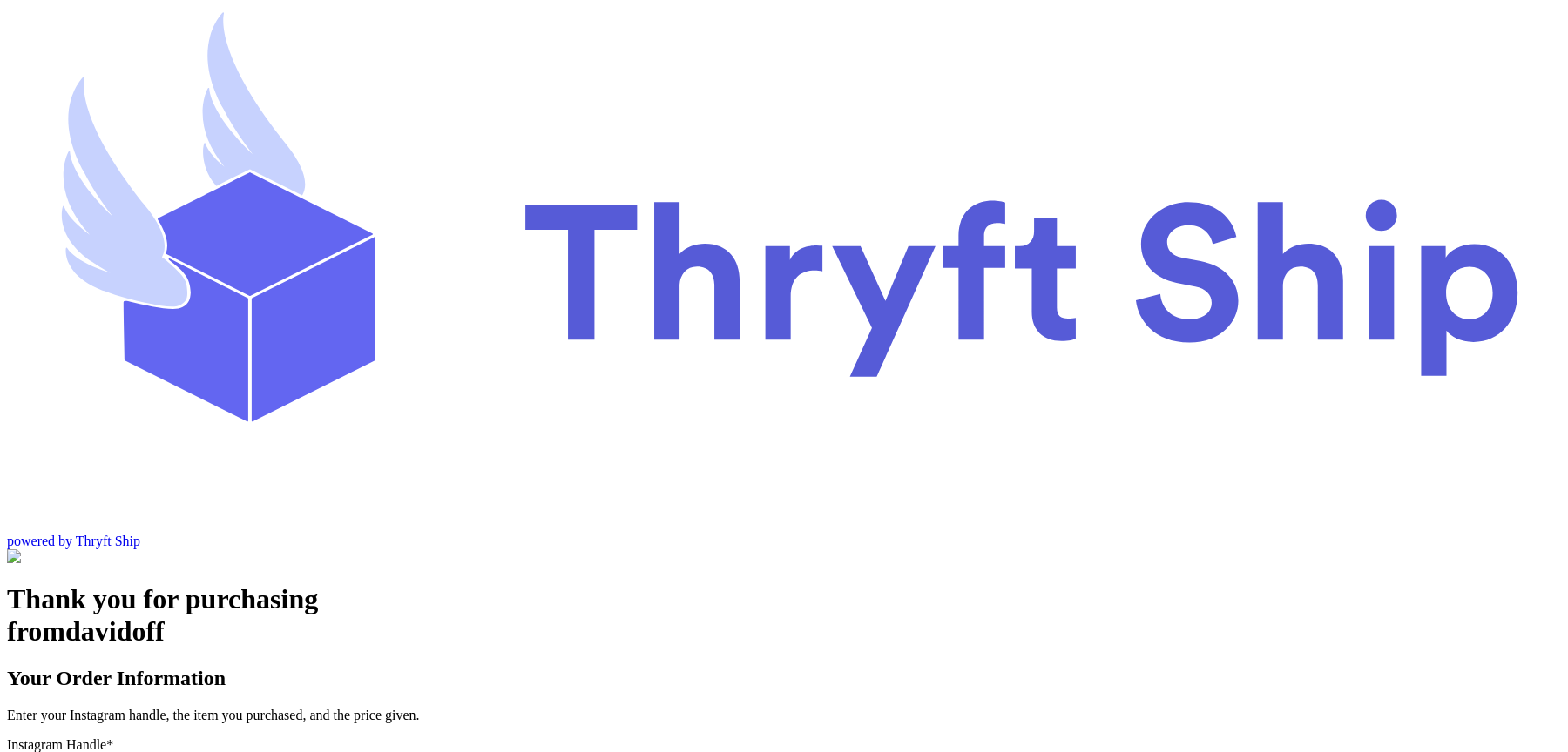
scroll to position [72, 0]
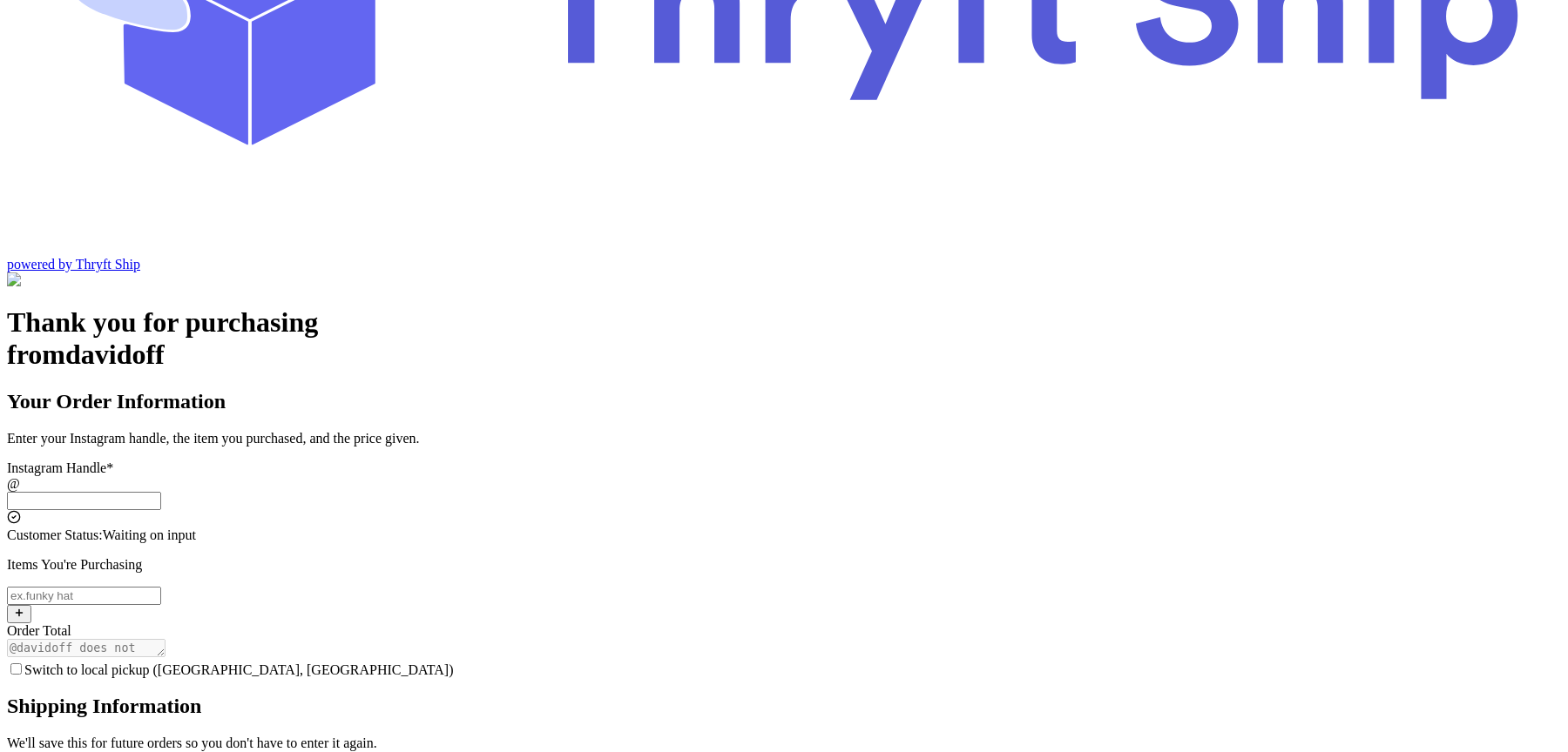
scroll to position [278, 0]
click at [22, 663] on input "Switch to local pickup ([GEOGRAPHIC_DATA], [GEOGRAPHIC_DATA])" at bounding box center [16, 668] width 11 height 11
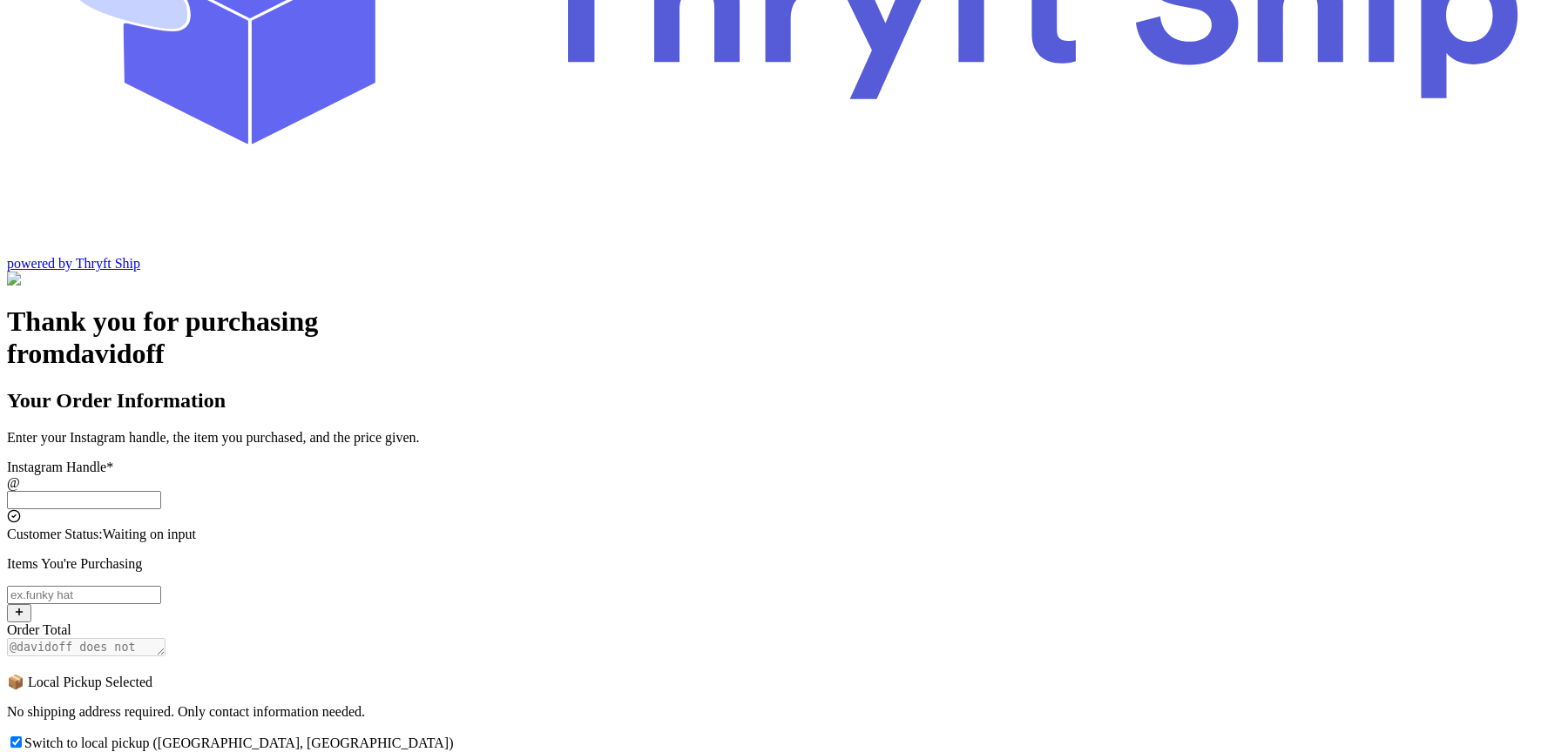
scroll to position [149, 0]
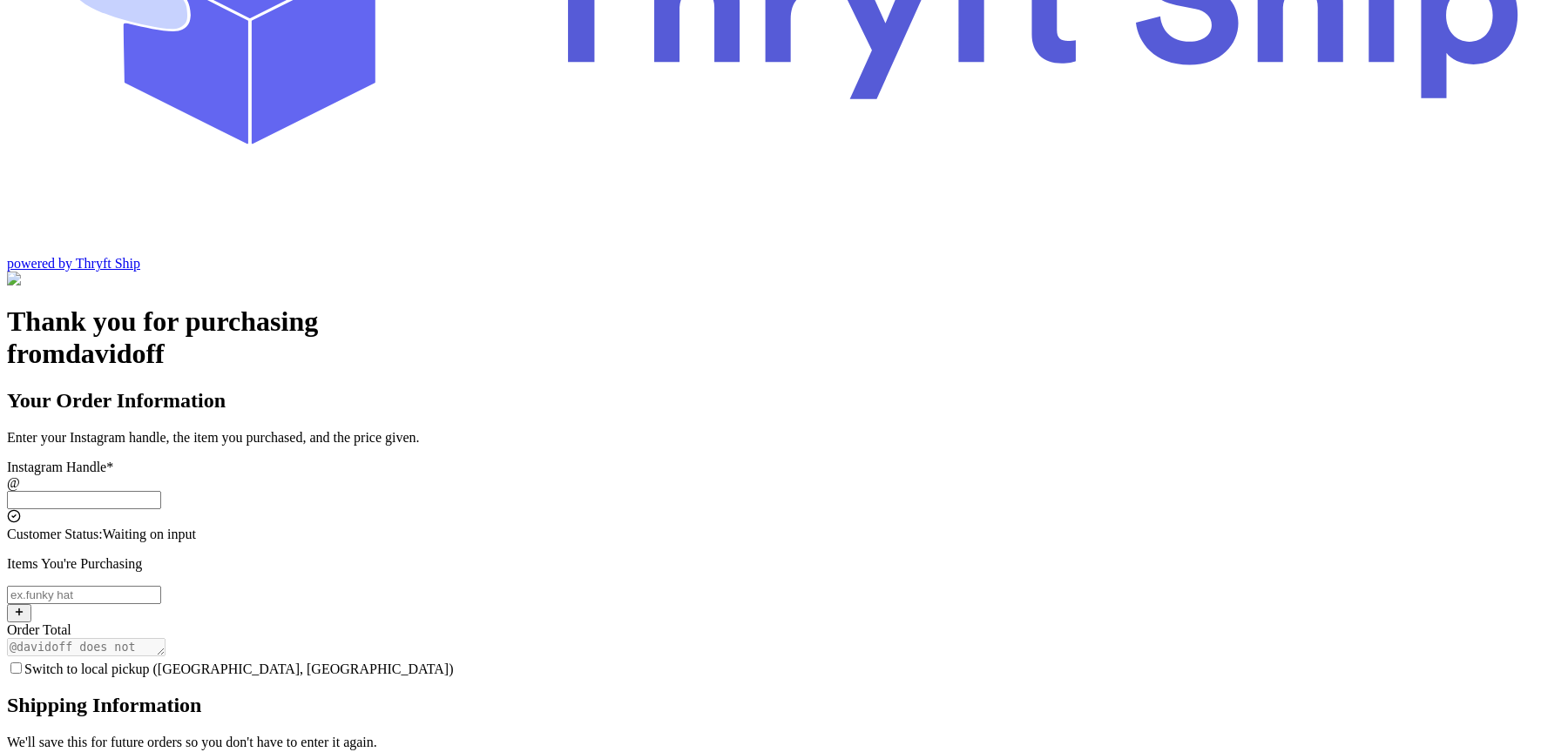
click at [22, 663] on input "Switch to local pickup ([GEOGRAPHIC_DATA], [GEOGRAPHIC_DATA])" at bounding box center [16, 668] width 11 height 11
checkbox input "true"
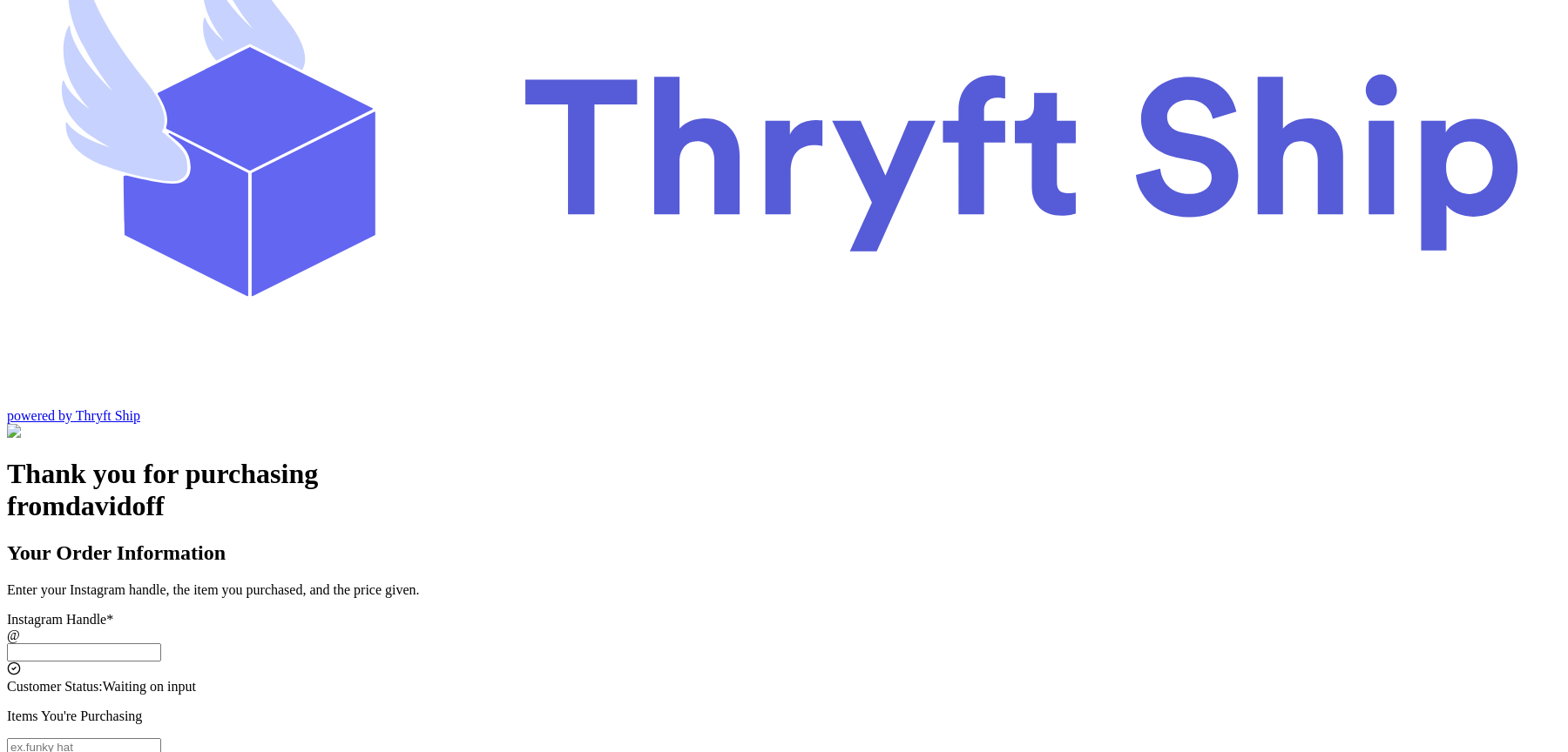
scroll to position [149, 0]
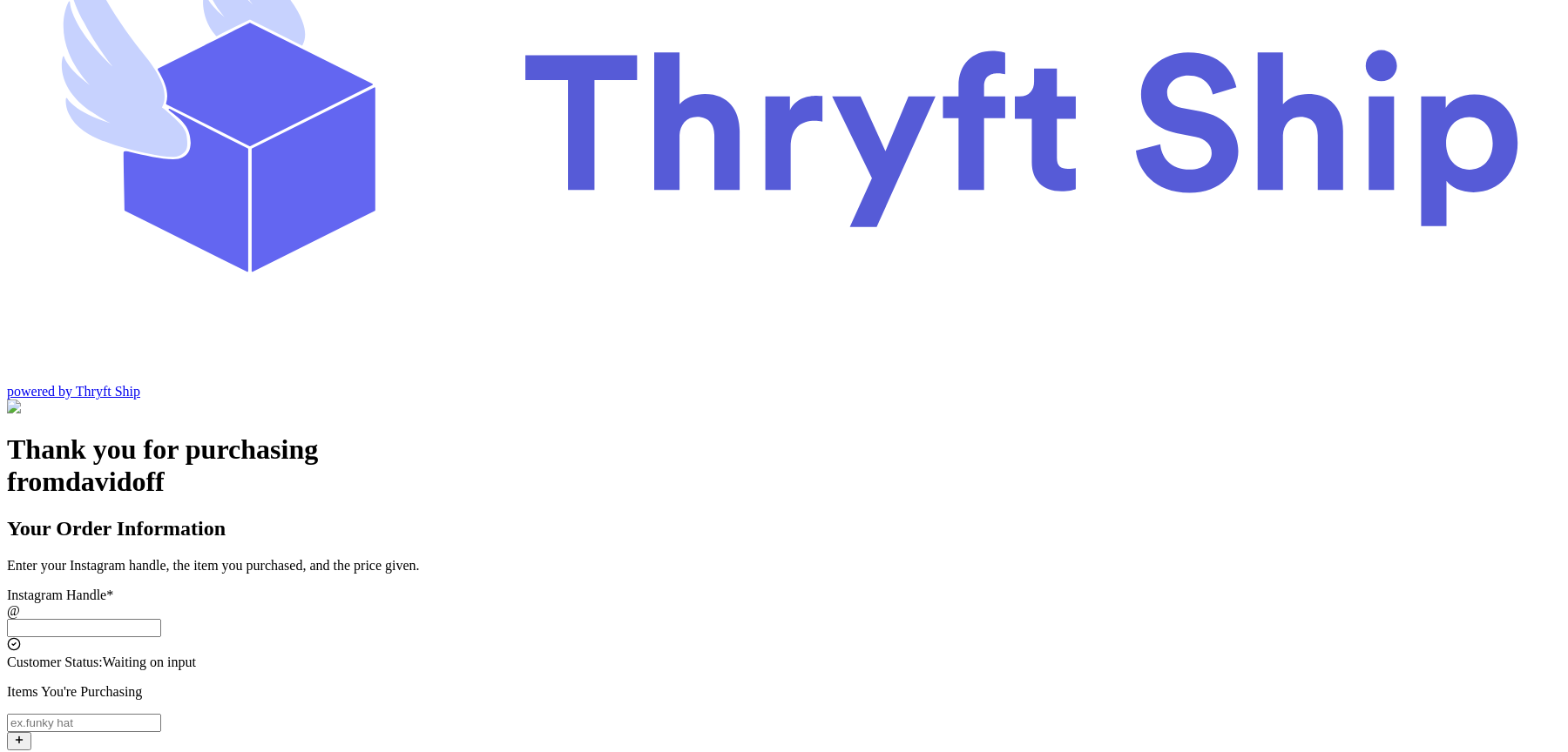
click at [161, 619] on input "Switch to local pickup ([GEOGRAPHIC_DATA], [GEOGRAPHIC_DATA])" at bounding box center [84, 628] width 154 height 18
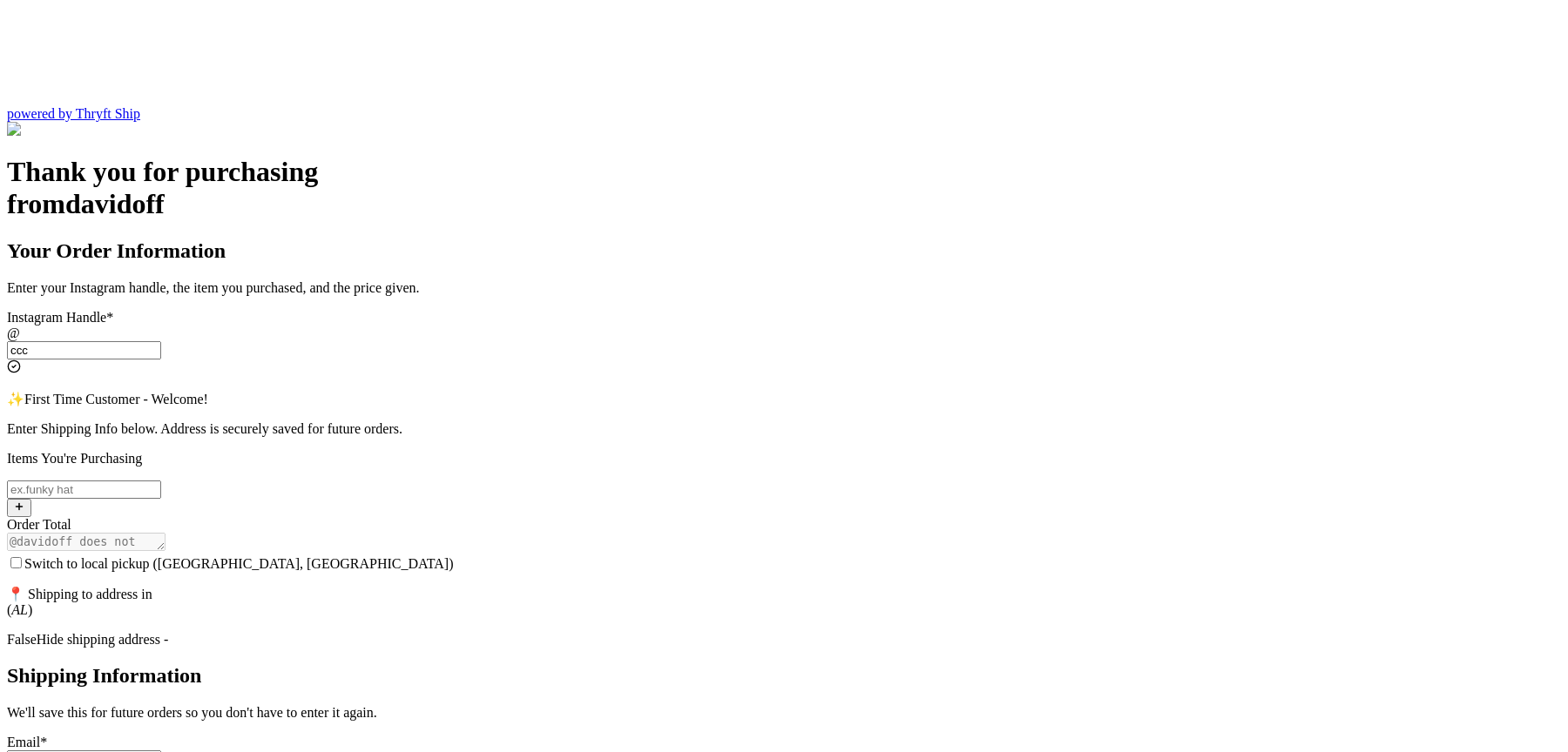
scroll to position [410, 0]
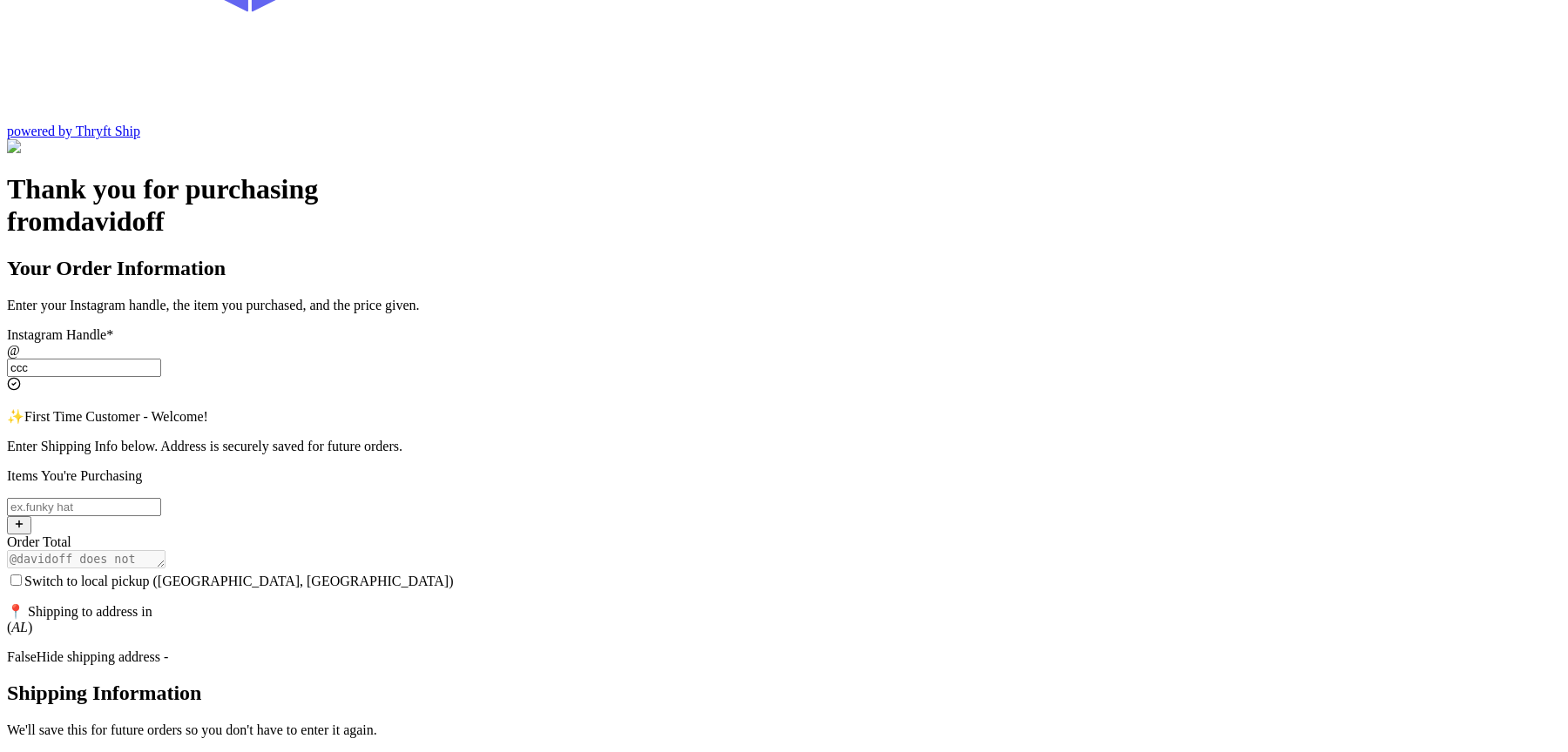
type input "ccc"
click at [22, 575] on input "Switch to local pickup ([GEOGRAPHIC_DATA], [GEOGRAPHIC_DATA])" at bounding box center [16, 580] width 11 height 11
checkbox input "true"
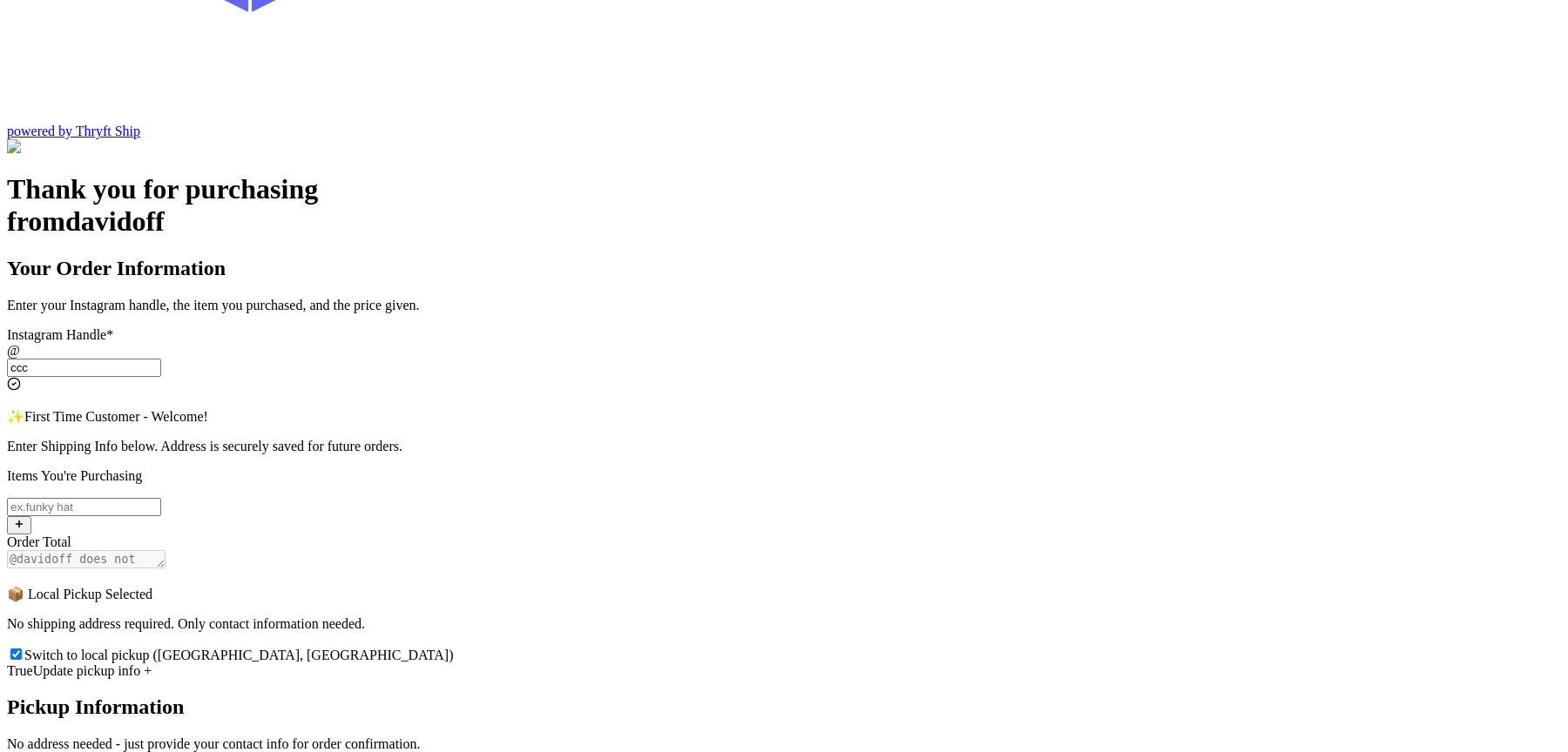
scroll to position [210, 0]
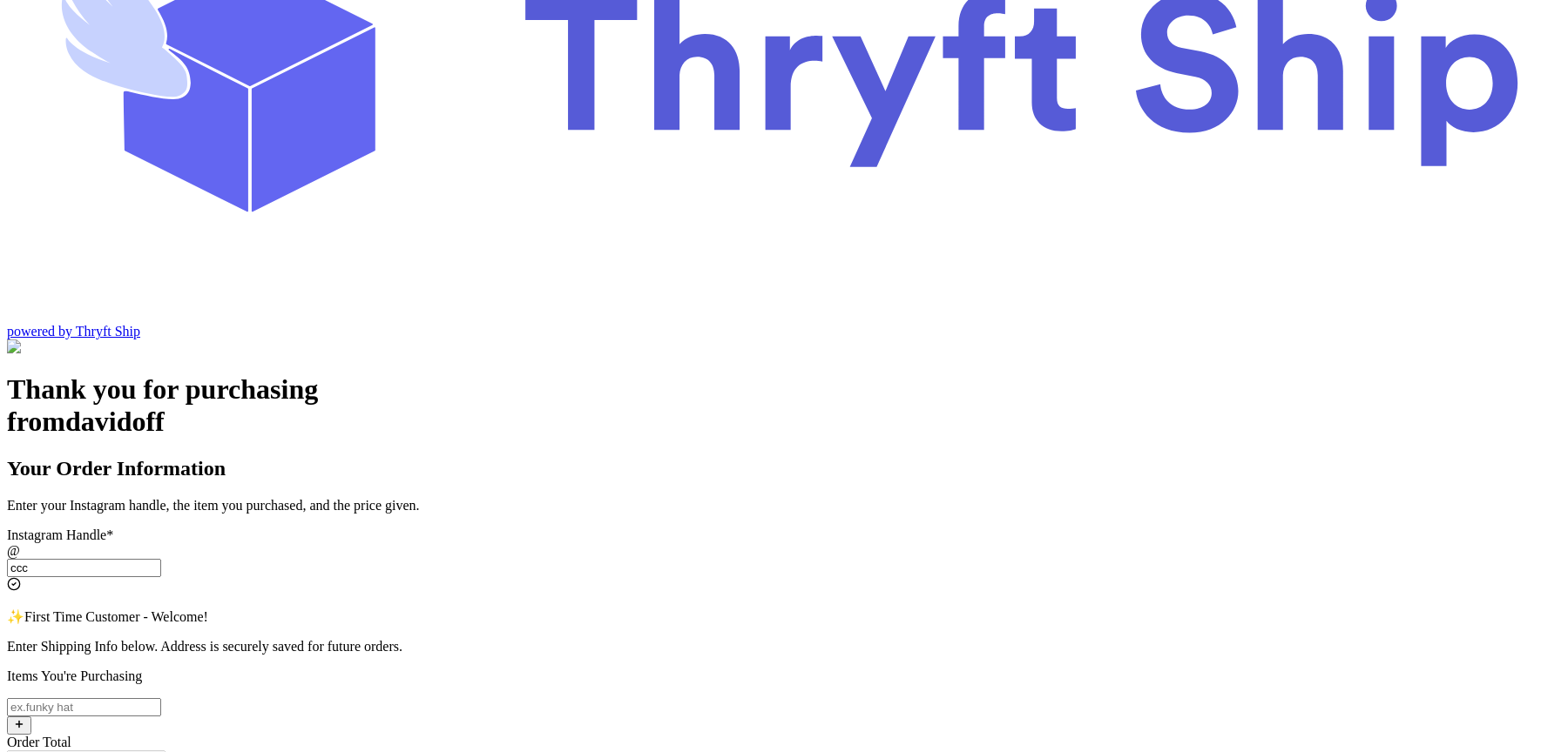
click at [161, 559] on input "ccc" at bounding box center [84, 568] width 154 height 18
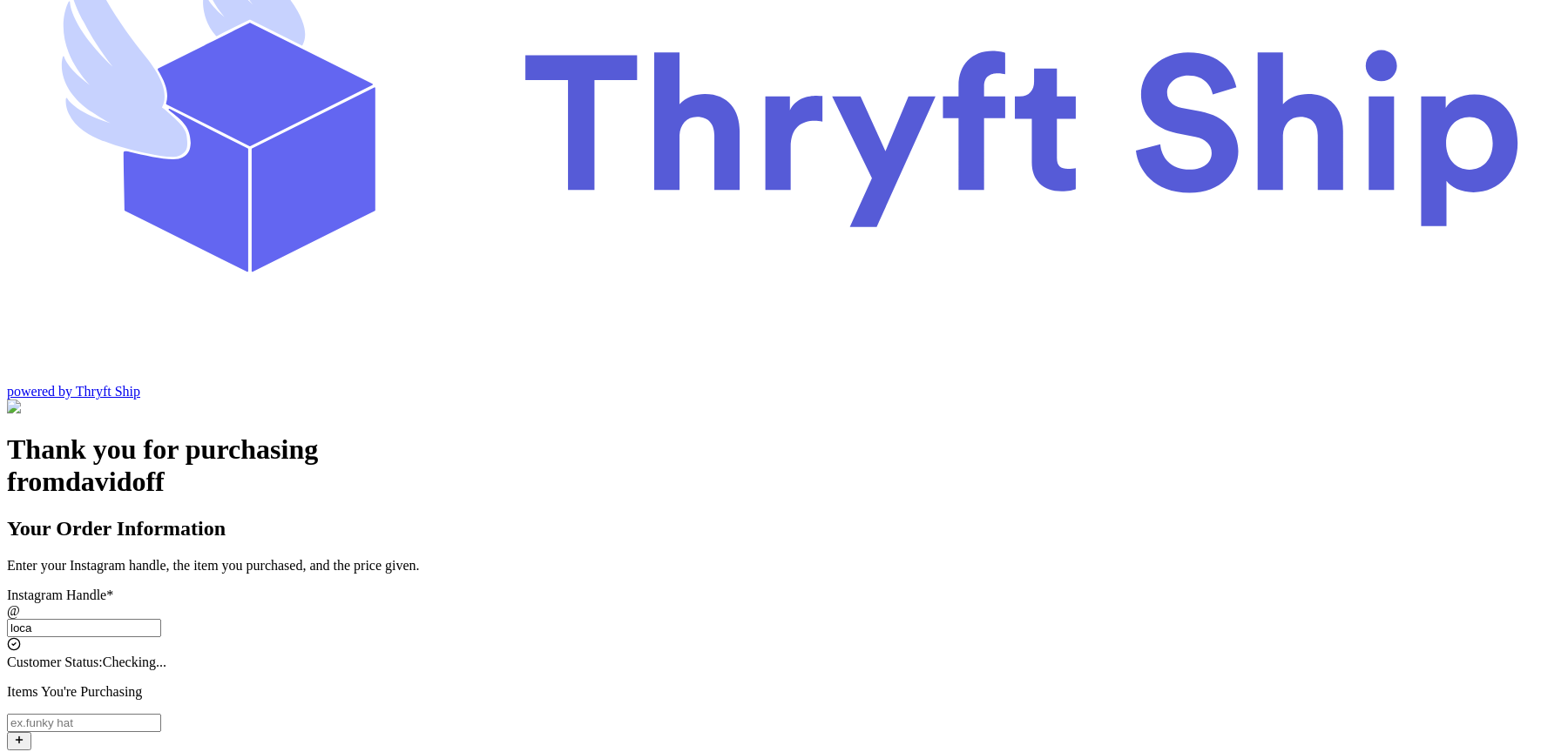
type input "local"
checkbox input "false"
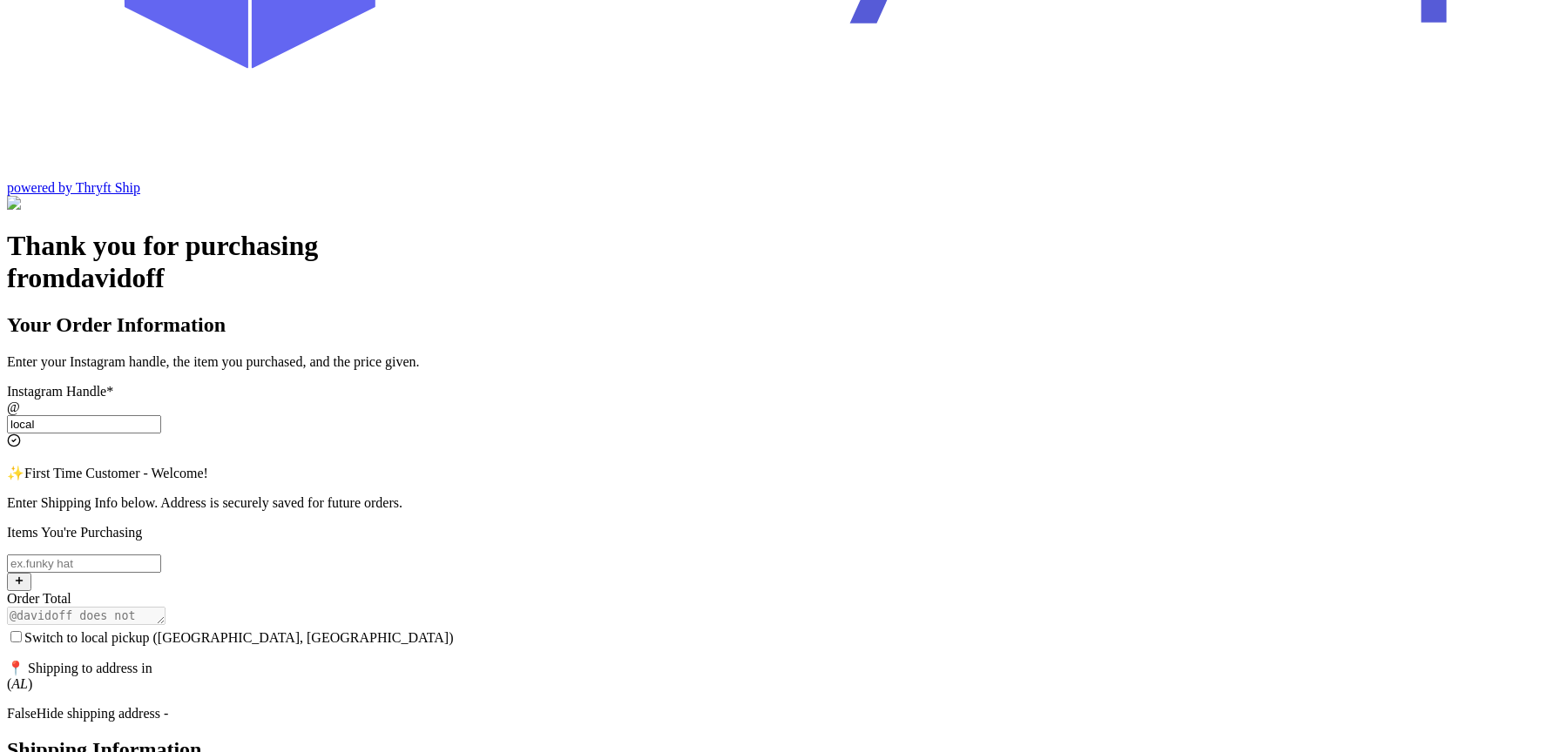
scroll to position [346, 0]
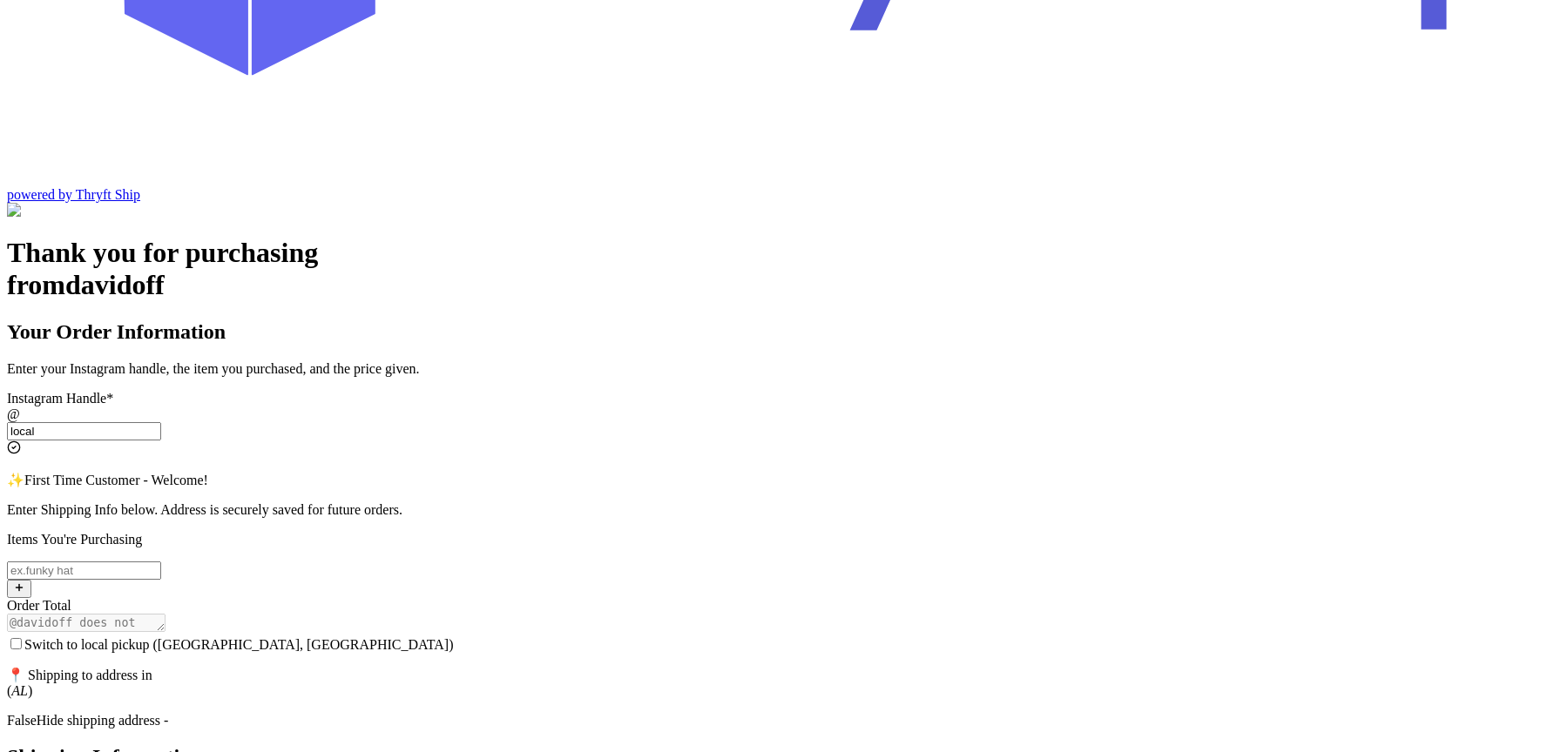
type input "local"
click at [22, 638] on input "Switch to local pickup ([GEOGRAPHIC_DATA], [GEOGRAPHIC_DATA])" at bounding box center [16, 643] width 11 height 11
checkbox input "true"
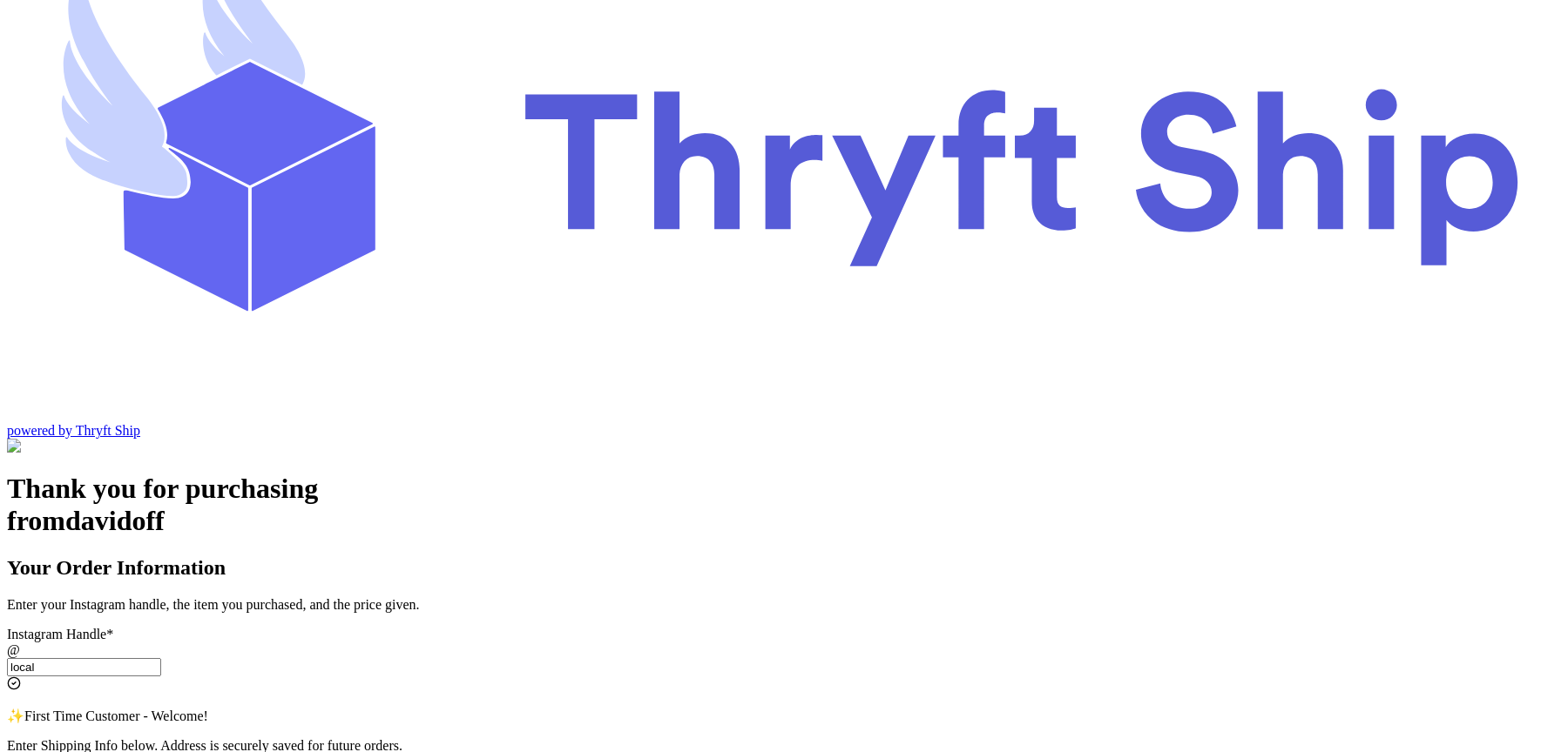
scroll to position [105, 0]
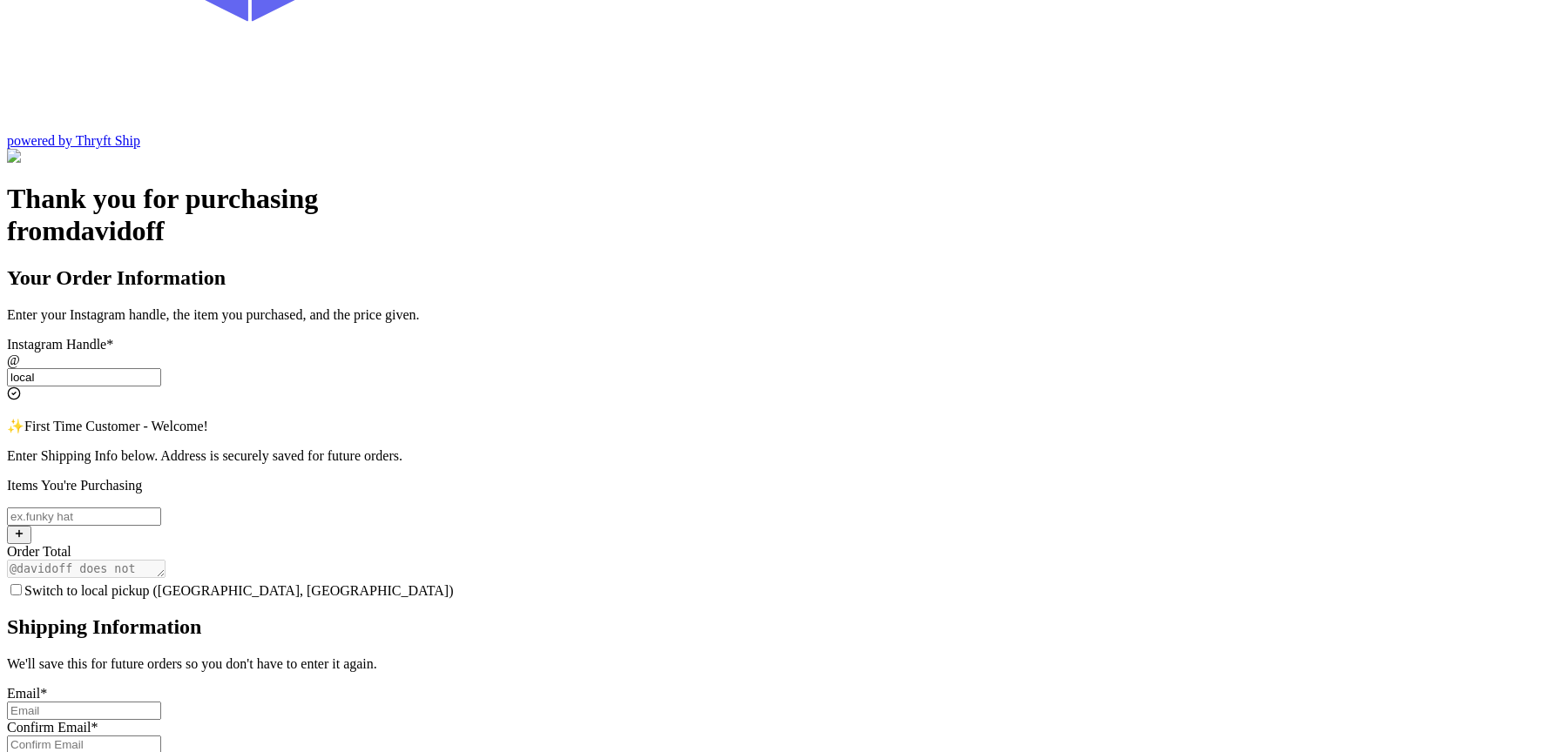
scroll to position [399, 0]
click at [22, 586] on input "Switch to local pickup ([GEOGRAPHIC_DATA], [GEOGRAPHIC_DATA])" at bounding box center [16, 591] width 11 height 11
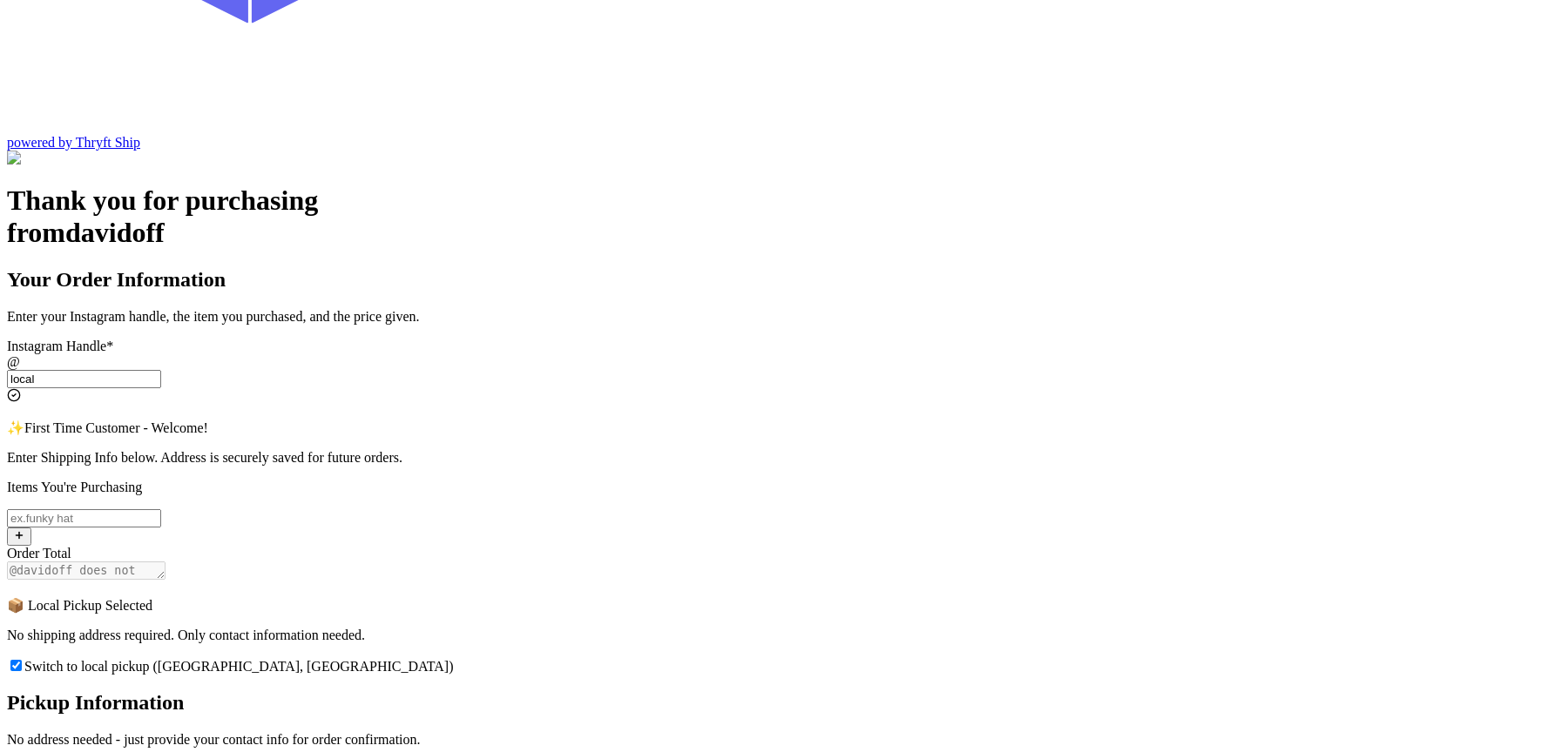
scroll to position [175, 0]
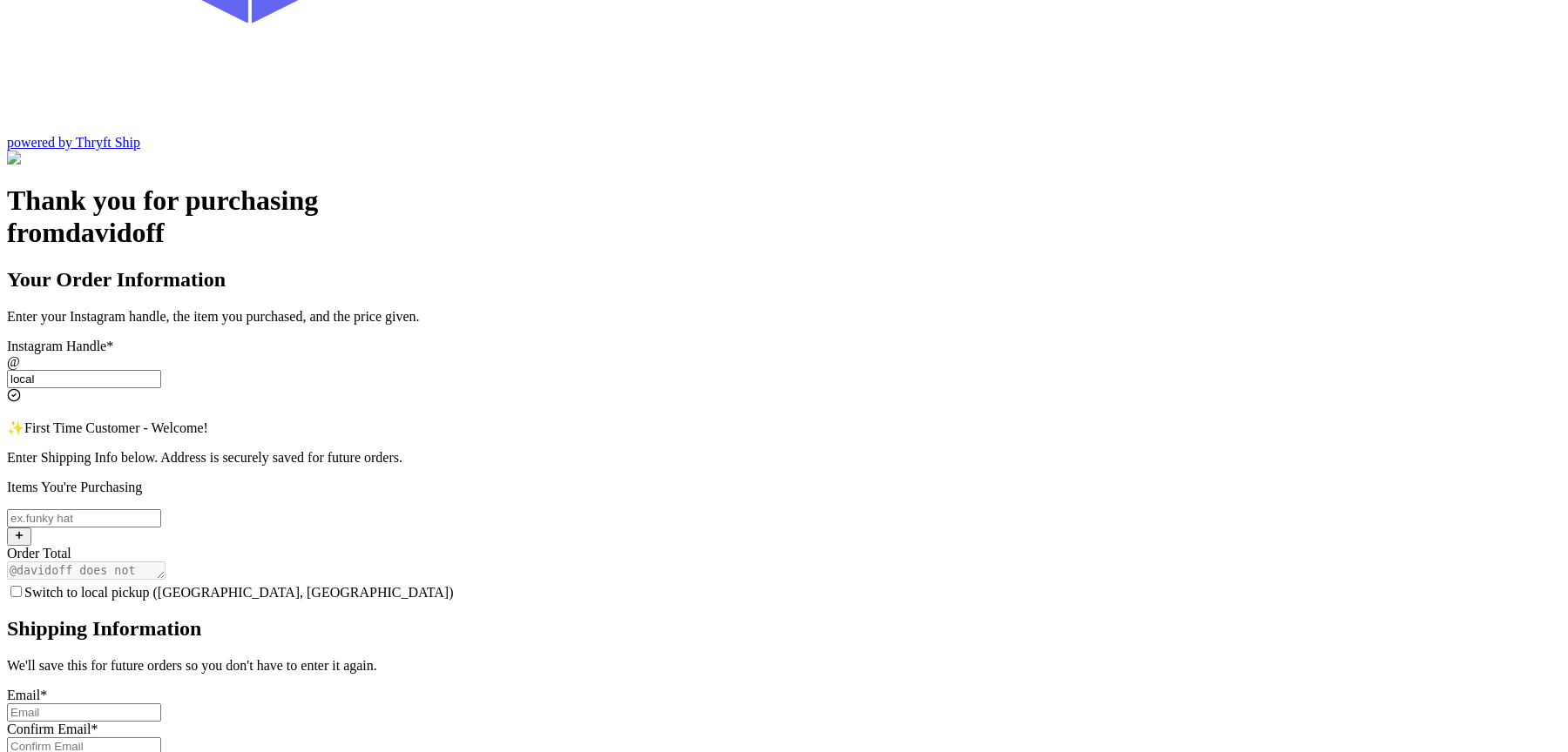
click at [22, 586] on input "Switch to local pickup ([GEOGRAPHIC_DATA], [GEOGRAPHIC_DATA])" at bounding box center [16, 591] width 11 height 11
checkbox input "true"
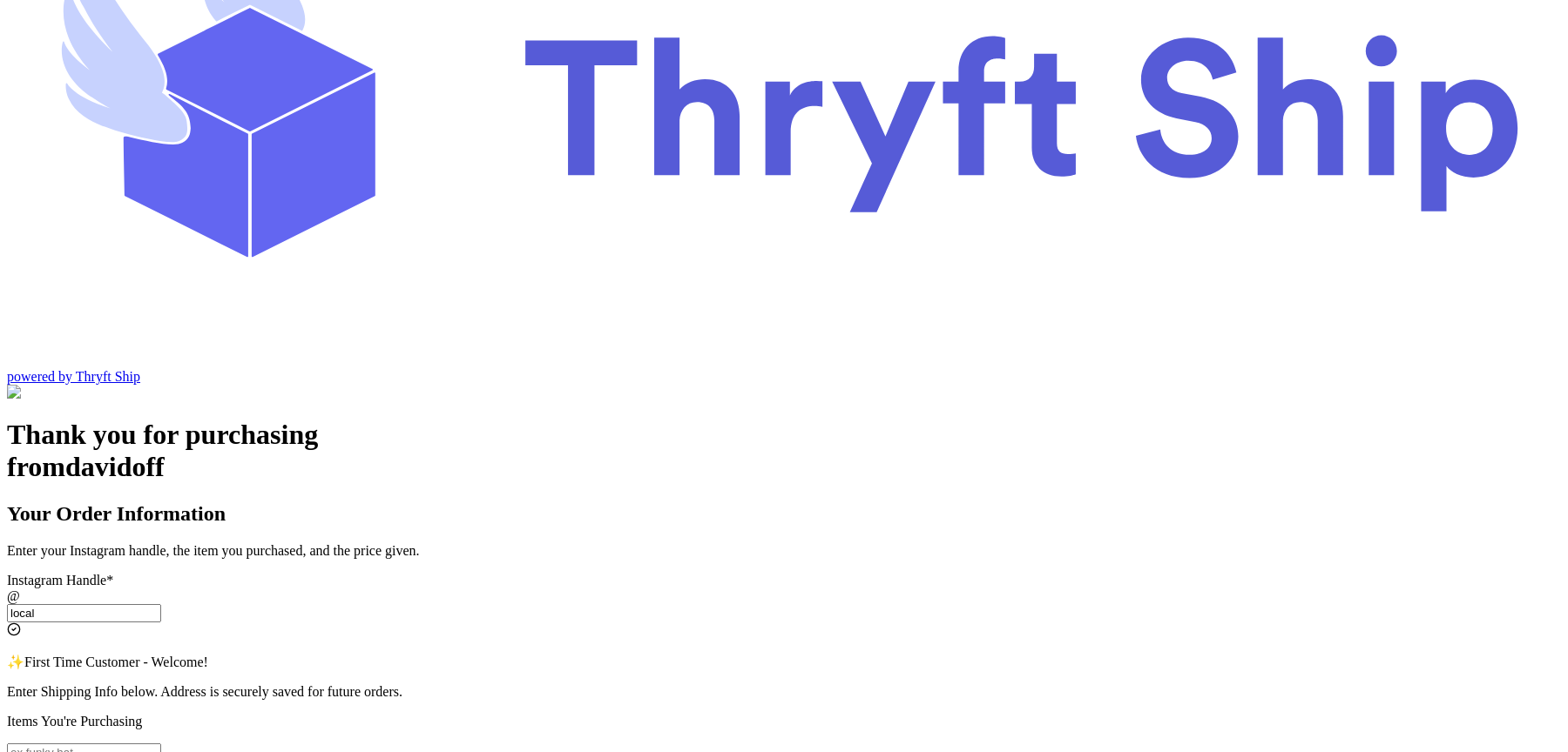
scroll to position [165, 0]
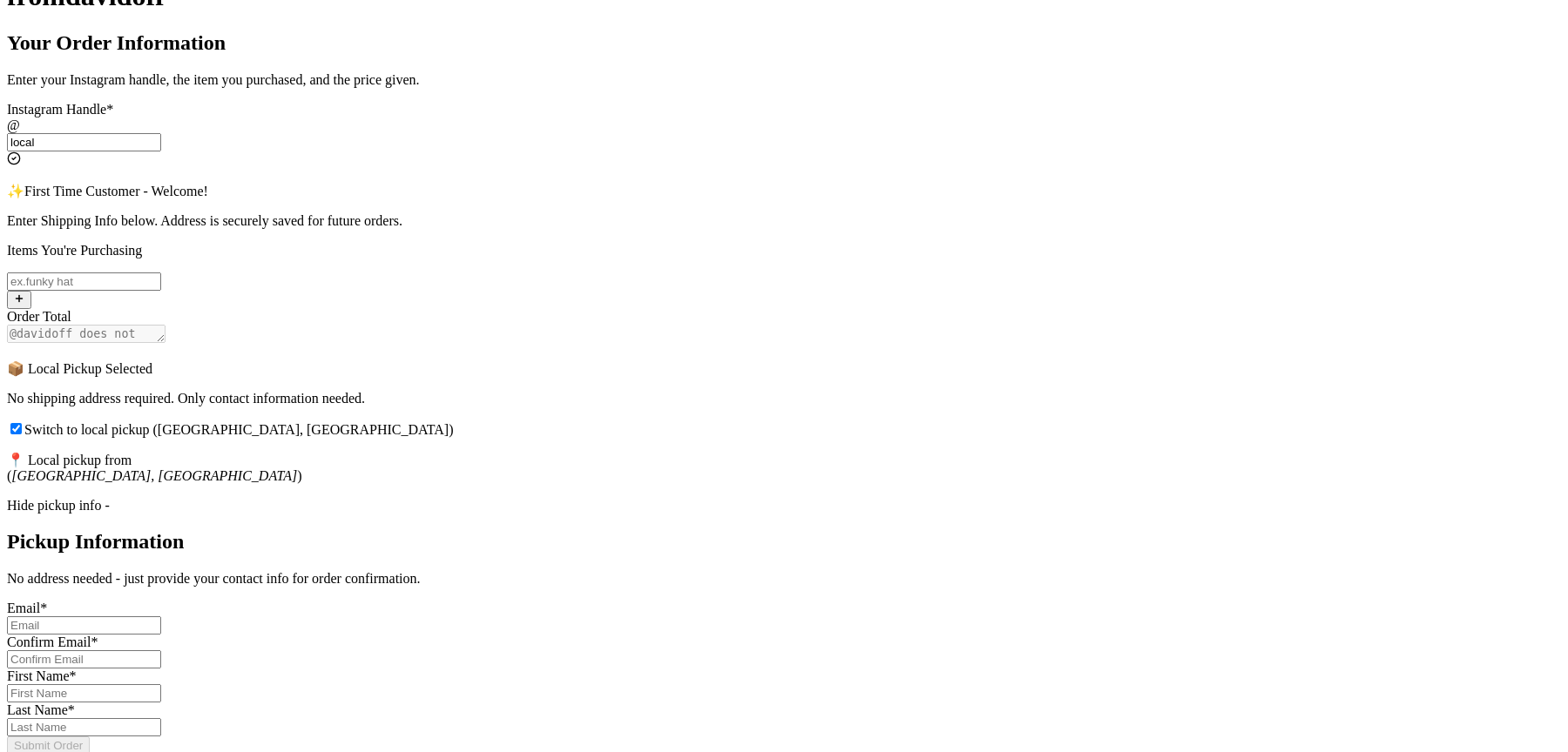
scroll to position [647, 0]
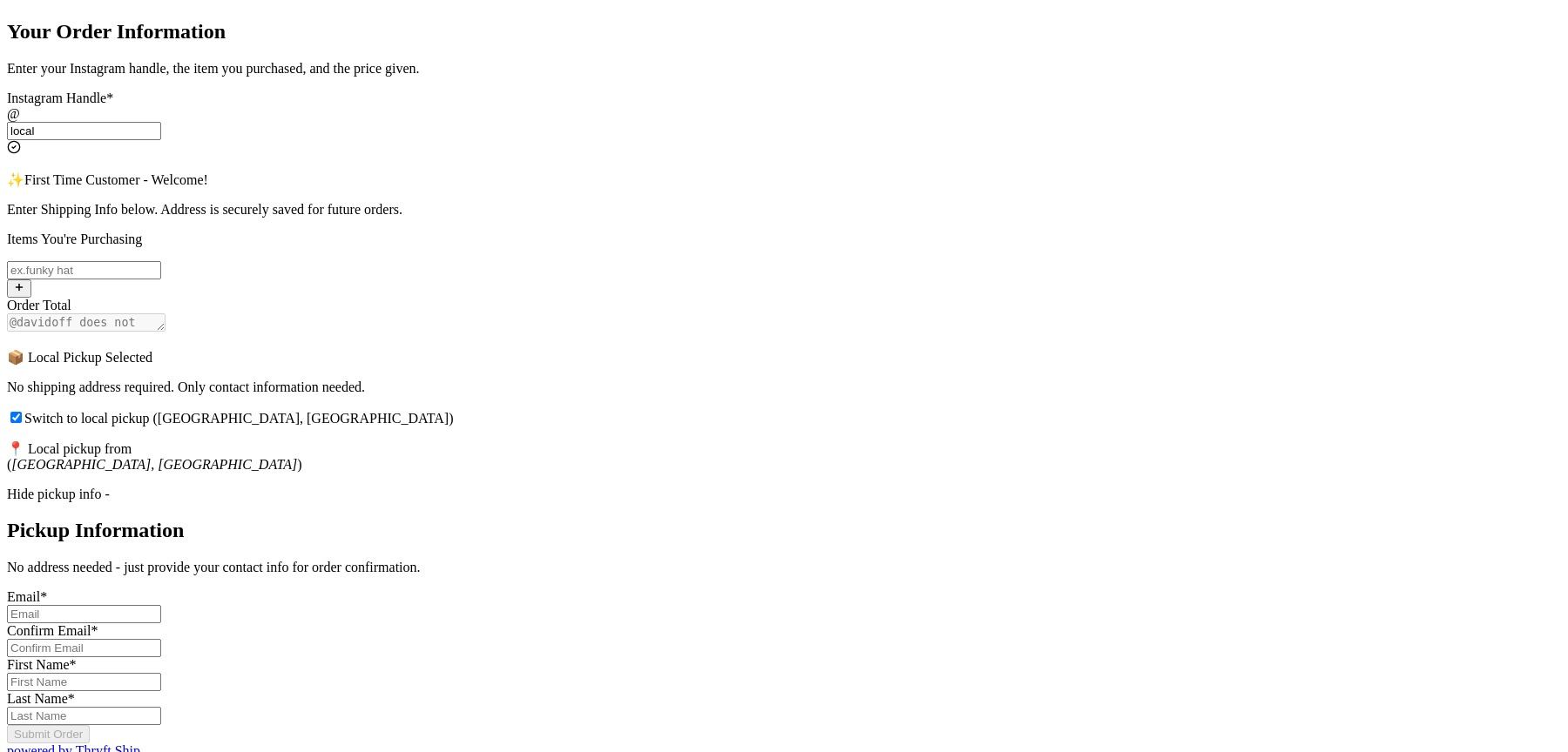
click at [642, 487] on div "Hide pickup info -" at bounding box center [784, 495] width 1554 height 16
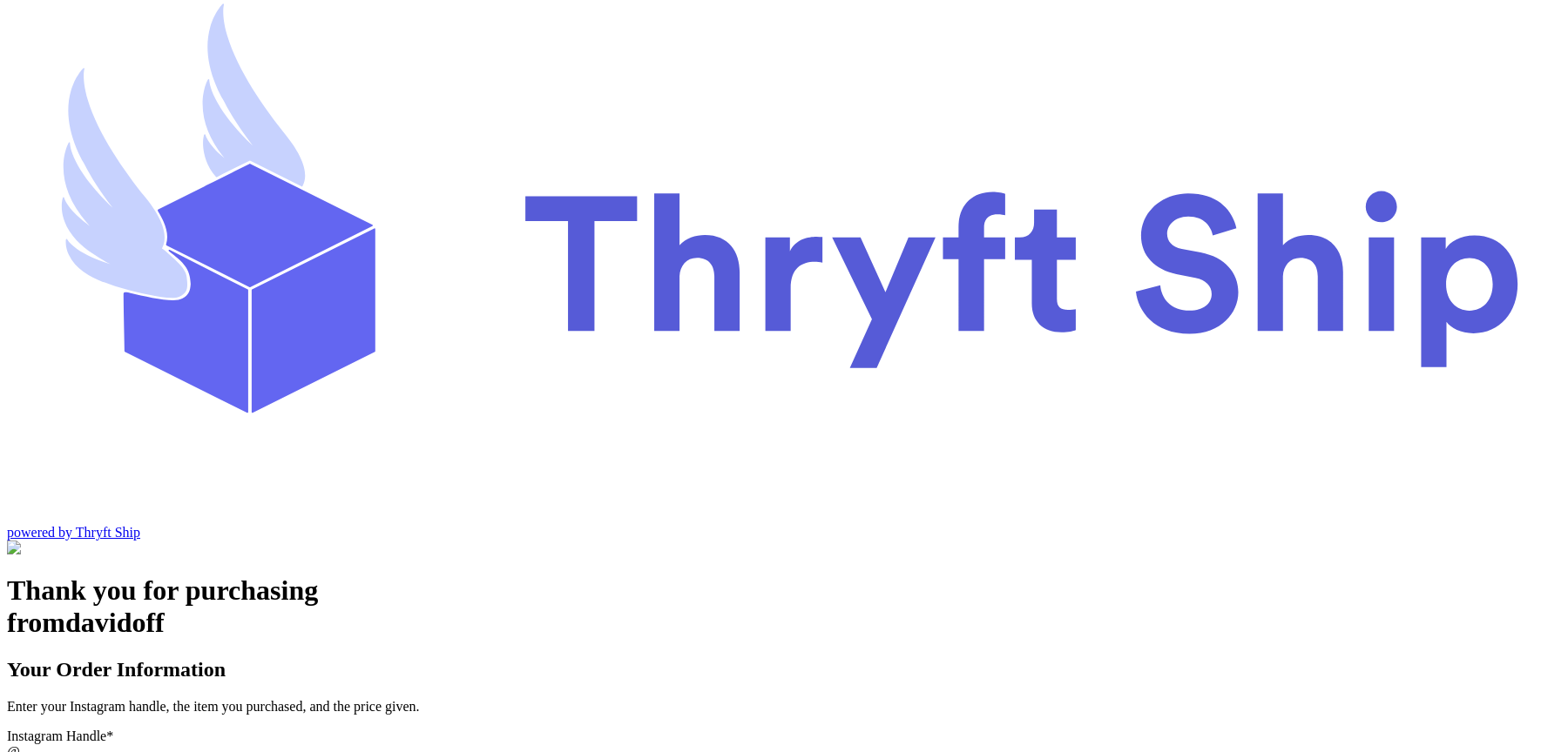
scroll to position [1, 0]
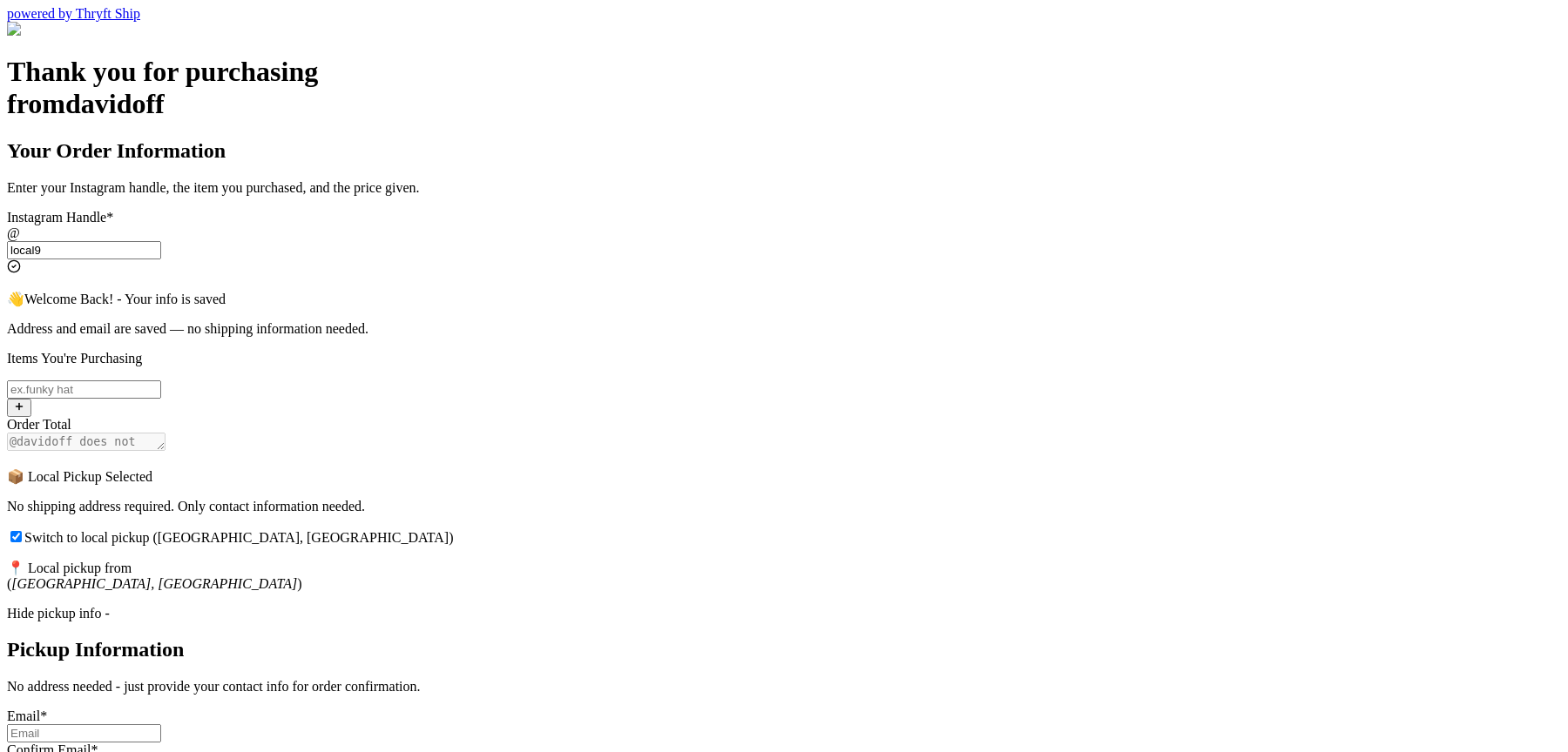
scroll to position [528, 0]
type input "local9"
click at [605, 606] on div "Hide pickup info -" at bounding box center [784, 613] width 1554 height 16
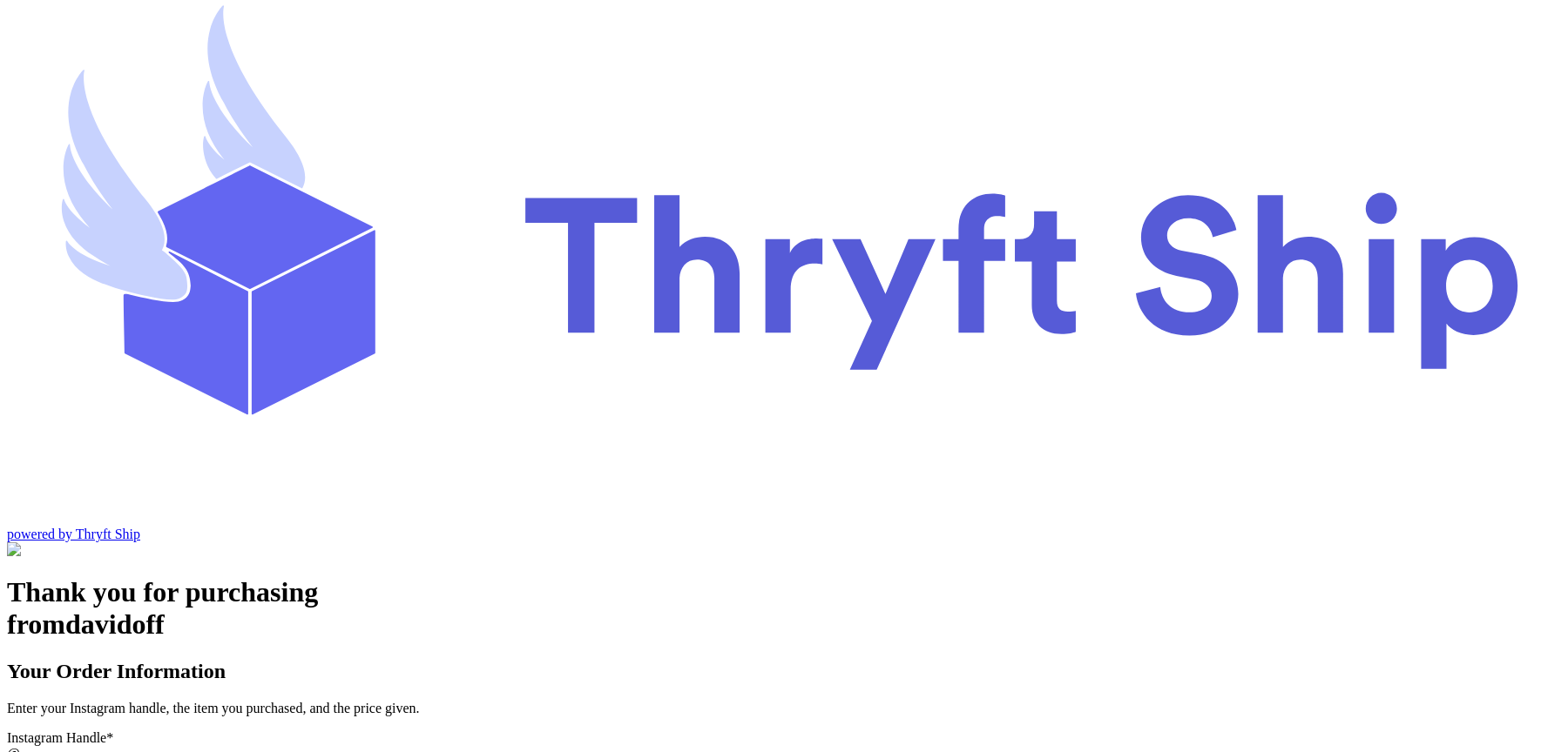
scroll to position [4, 0]
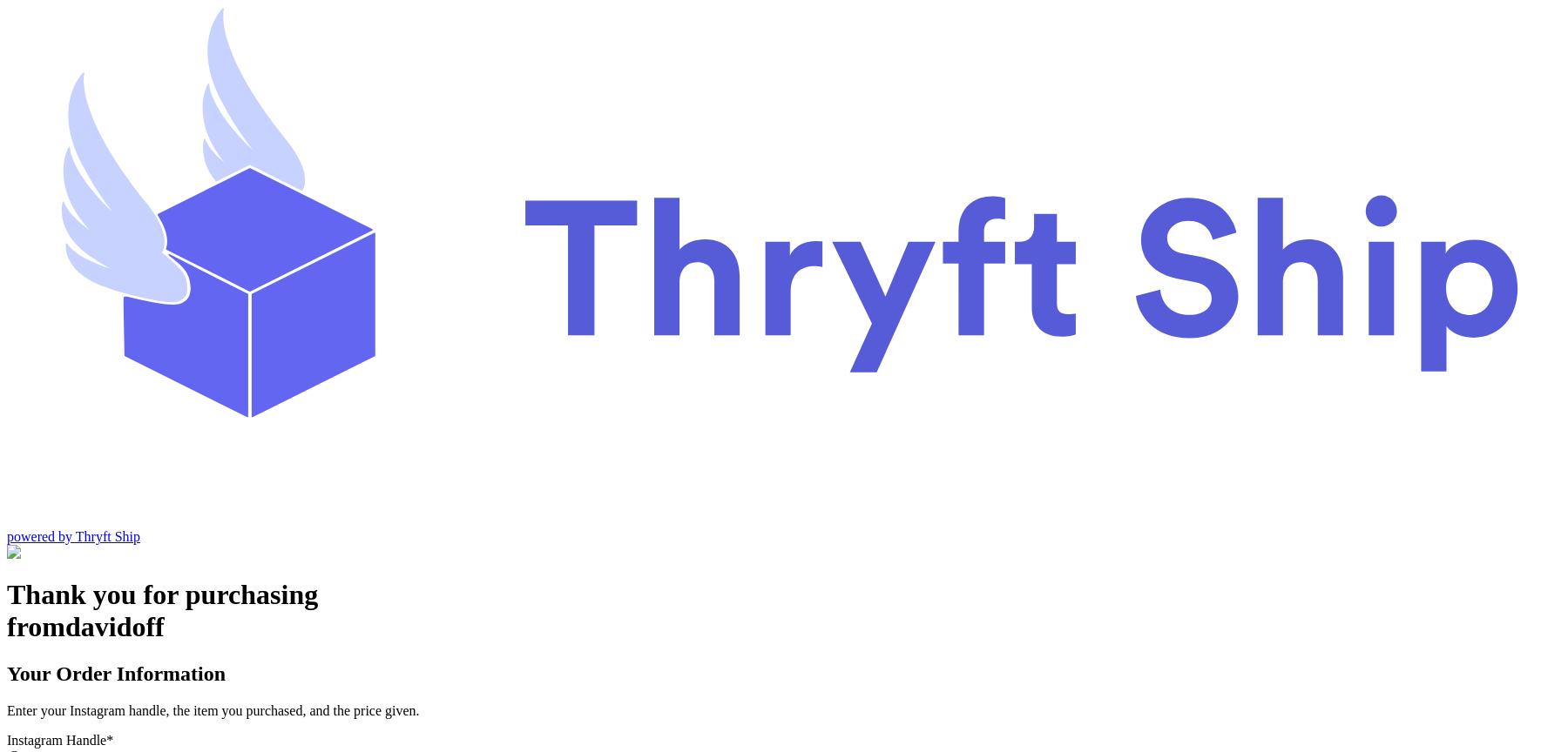
type input "local"
